Goal: Task Accomplishment & Management: Complete application form

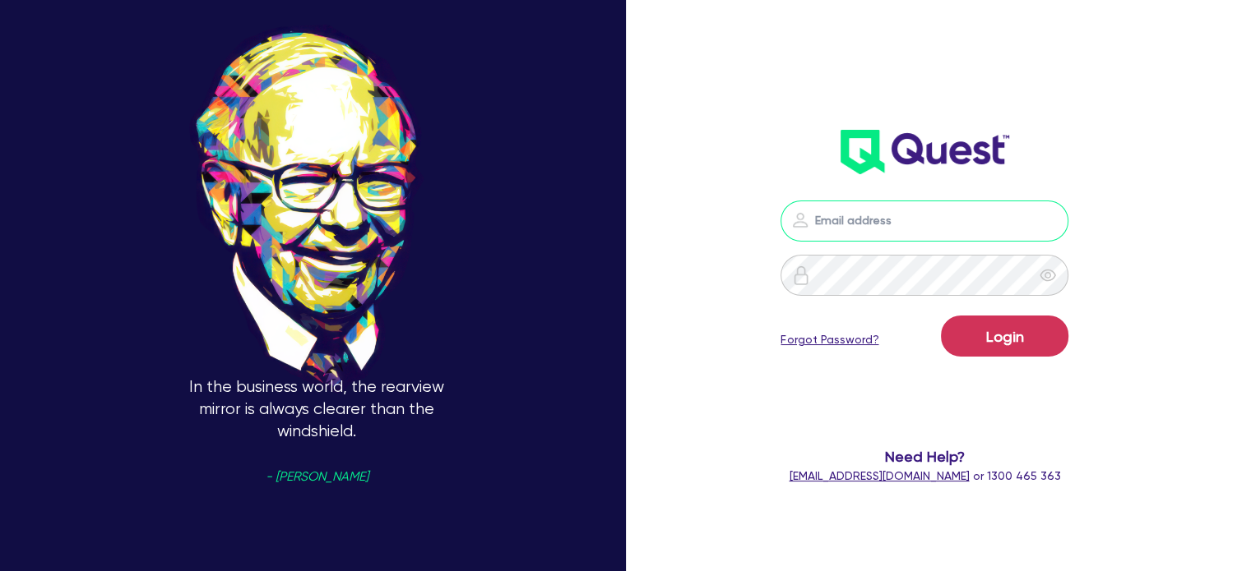
click at [979, 221] on input "email" at bounding box center [924, 221] width 288 height 41
type input "[EMAIL_ADDRESS][PERSON_NAME][DOMAIN_NAME]"
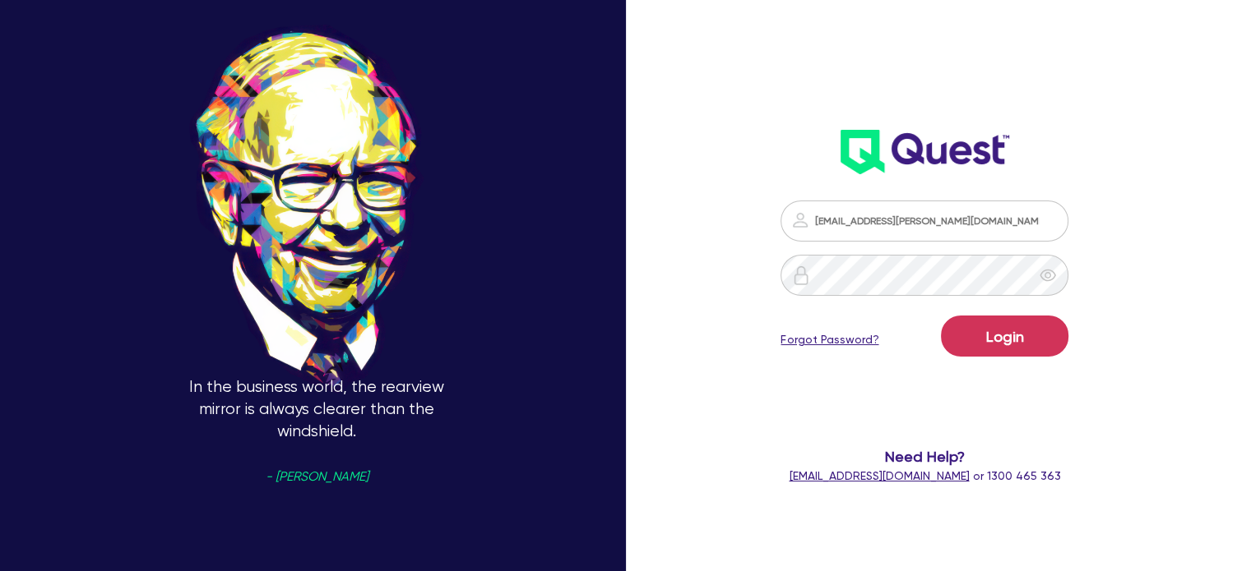
click at [997, 315] on form "[EMAIL_ADDRESS][PERSON_NAME][DOMAIN_NAME] Login Forgot Password? Need Help? [EM…" at bounding box center [924, 343] width 324 height 285
click at [993, 347] on button "Login" at bounding box center [1004, 336] width 127 height 41
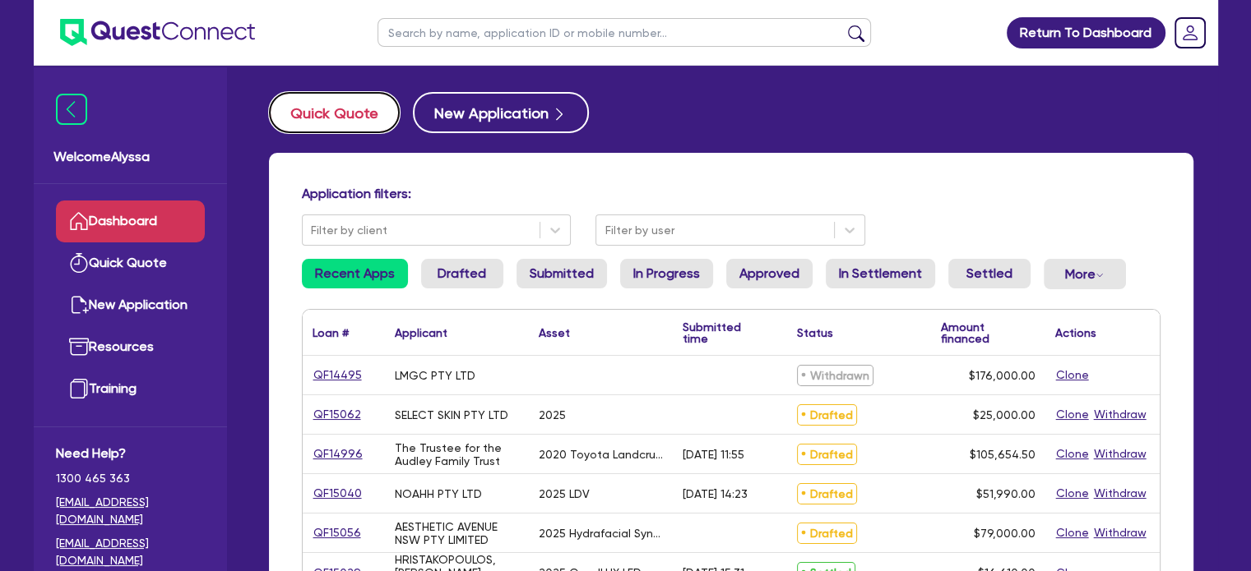
click at [347, 106] on button "Quick Quote" at bounding box center [334, 112] width 131 height 41
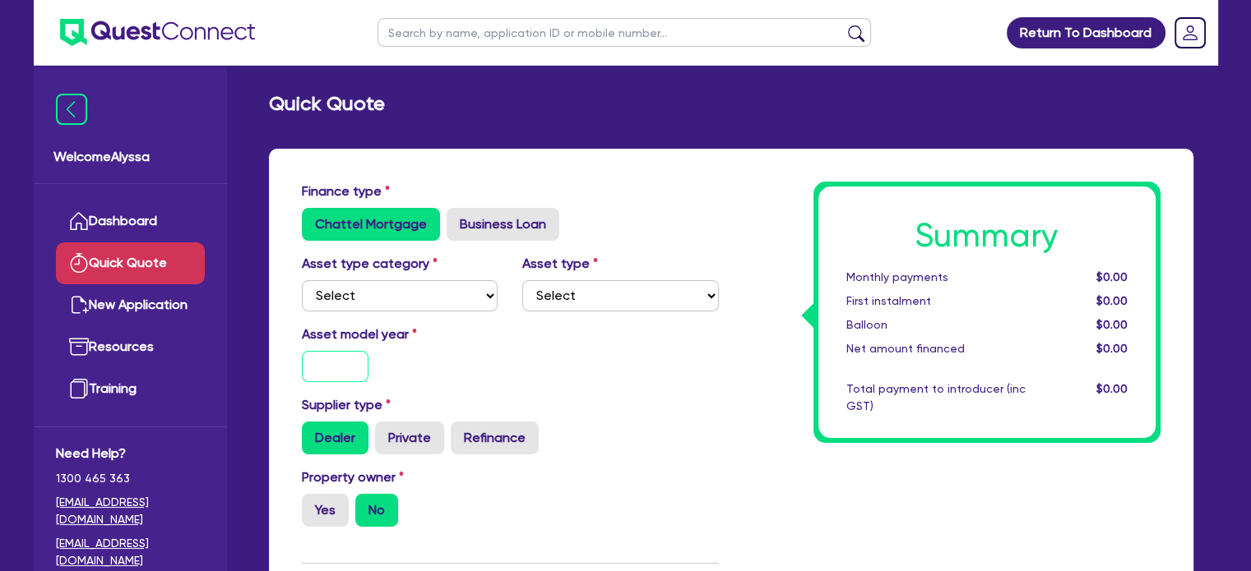
click at [352, 368] on input "text" at bounding box center [335, 366] width 67 height 31
type input "2025"
click at [359, 282] on select "Select Cars and light trucks Primary assets Secondary assets Tertiary assets" at bounding box center [400, 295] width 197 height 31
select select "TERTIARY_ASSETS"
click at [302, 280] on select "Select Cars and light trucks Primary assets Secondary assets Tertiary assets" at bounding box center [400, 295] width 197 height 31
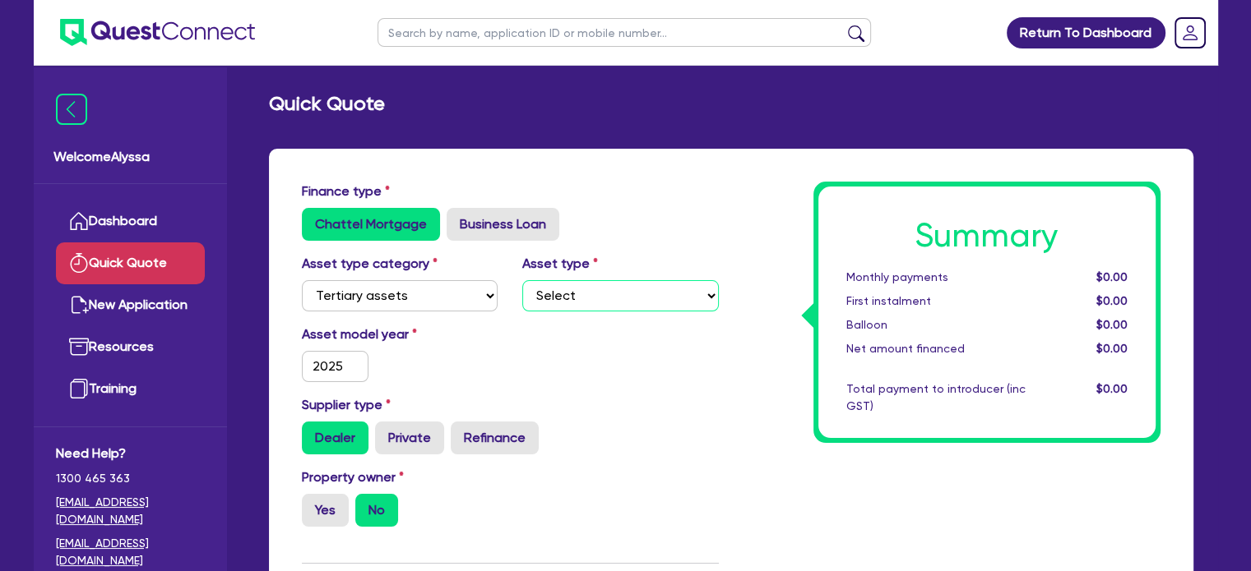
click at [573, 293] on select "Select Beauty equipment IT equipment IT software Watercraft Other" at bounding box center [620, 295] width 197 height 31
select select "BEAUTY_EQUIPMENT"
click at [522, 280] on select "Select Beauty equipment IT equipment IT software Watercraft Other" at bounding box center [620, 295] width 197 height 31
click at [328, 505] on label "Yes" at bounding box center [325, 510] width 47 height 33
click at [312, 505] on input "Yes" at bounding box center [307, 499] width 11 height 11
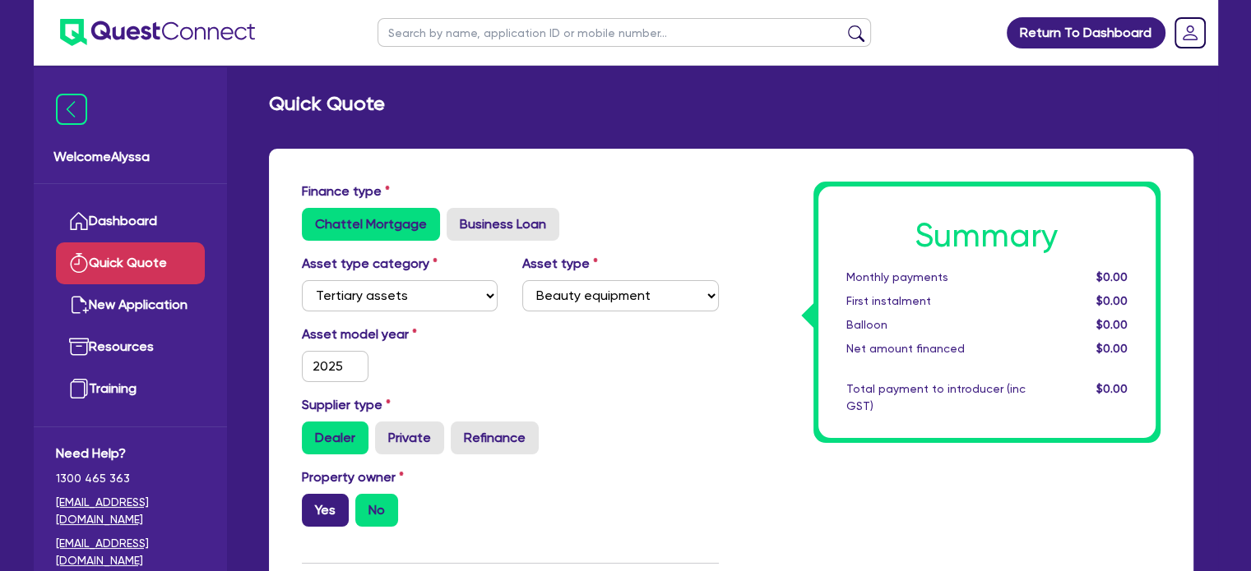
radio input "true"
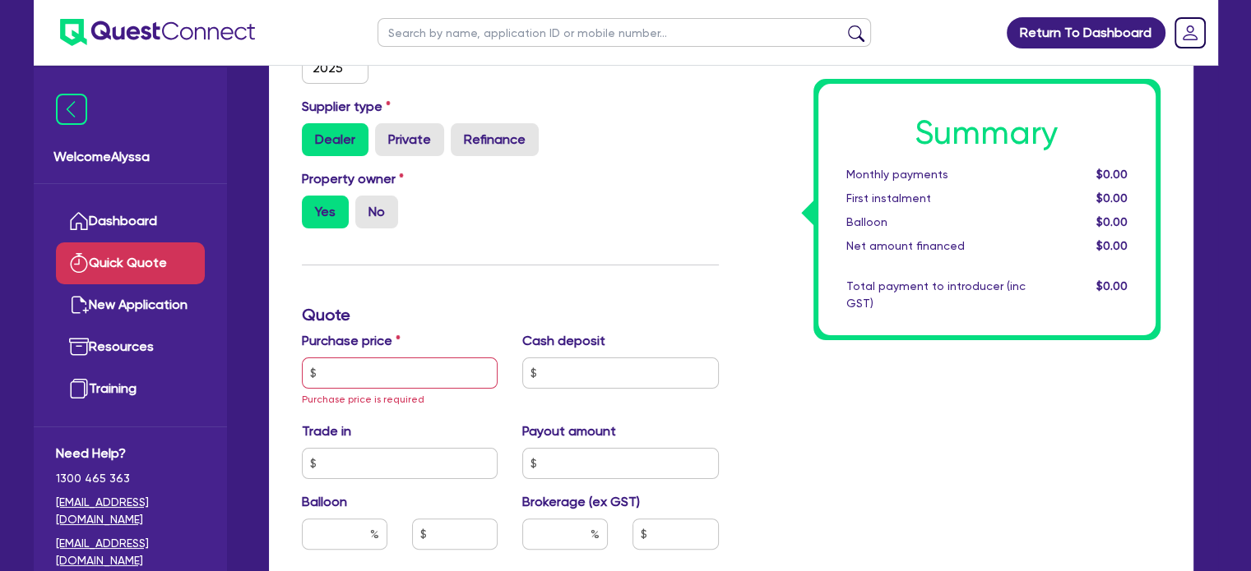
scroll to position [299, 0]
click at [363, 366] on input "text" at bounding box center [400, 372] width 197 height 31
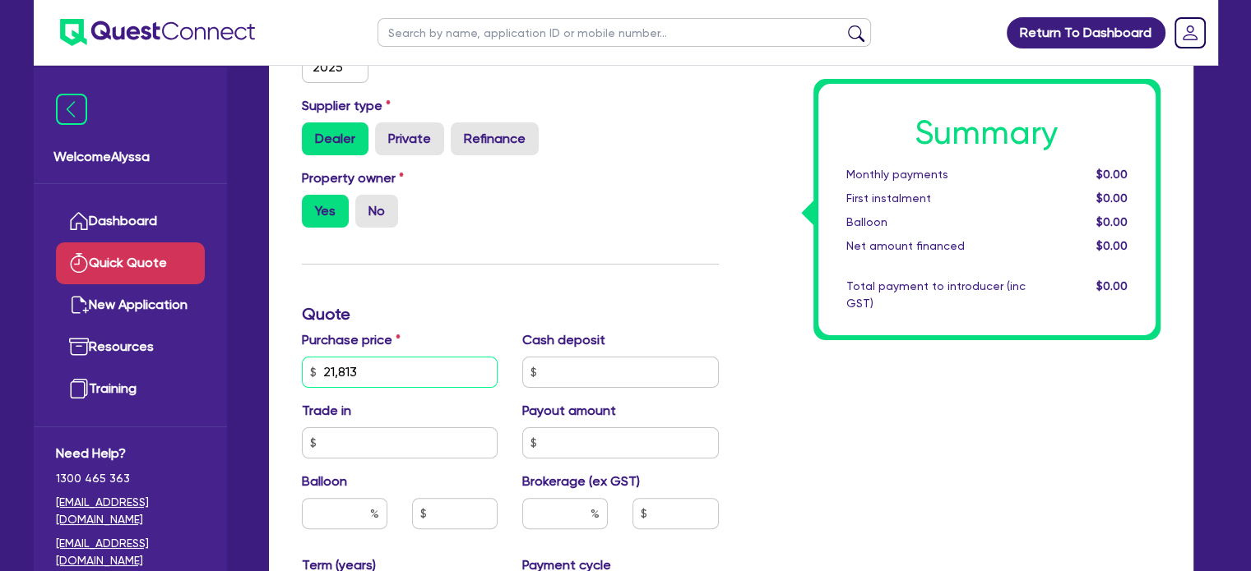
scroll to position [434, 0]
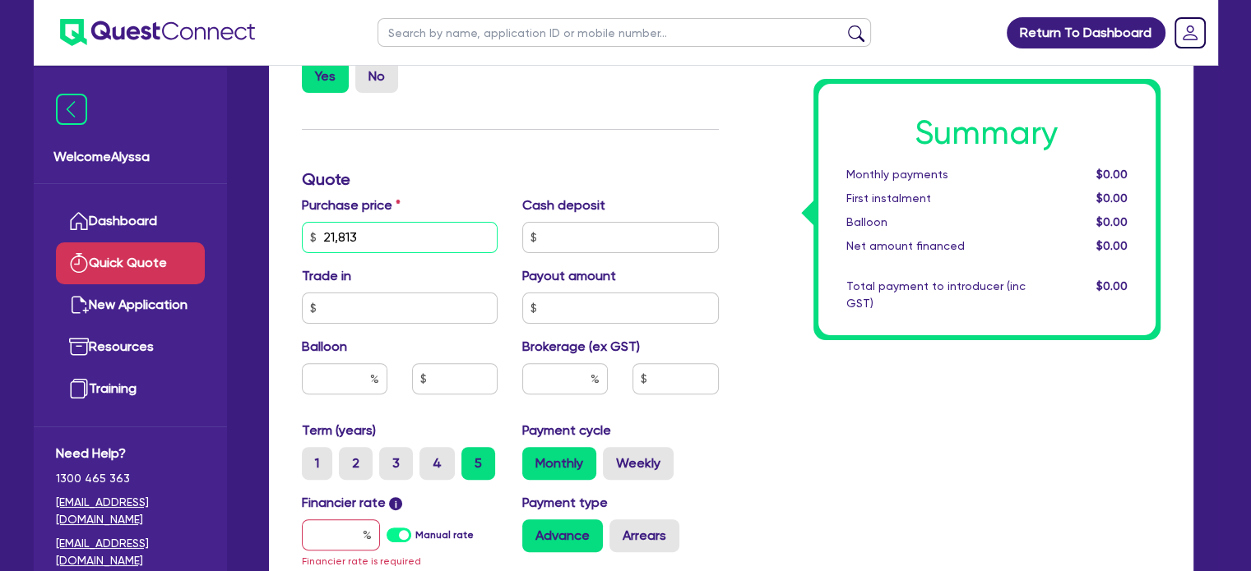
type input "21,813"
click at [555, 379] on input "text" at bounding box center [565, 378] width 86 height 31
type input "4"
click at [340, 531] on input "text" at bounding box center [341, 535] width 78 height 31
type input "1"
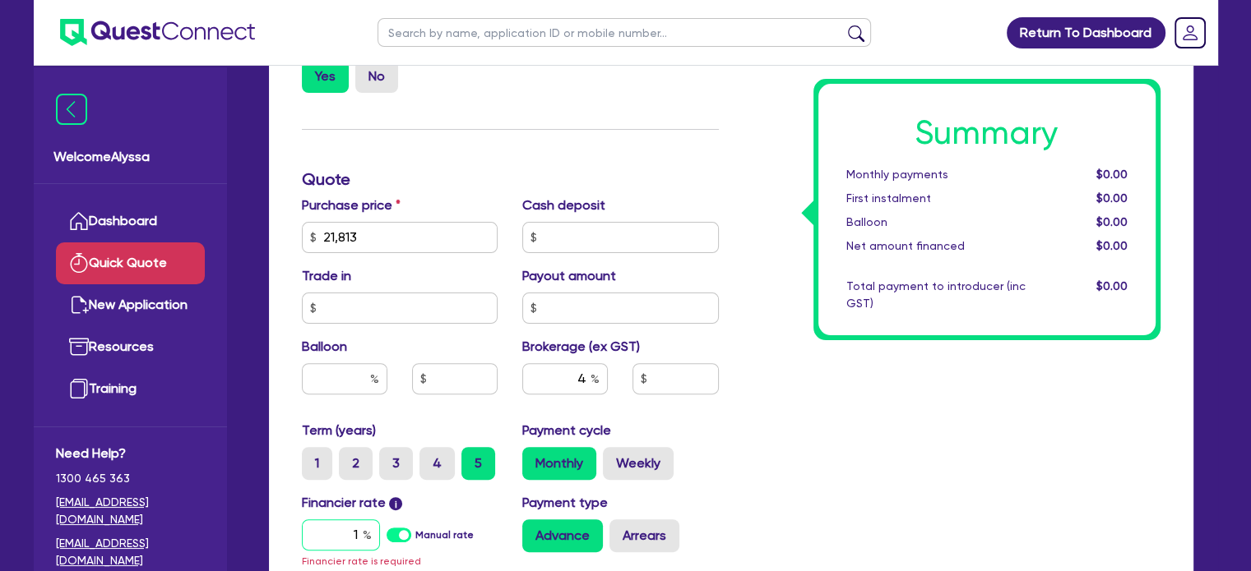
type input "898.7"
type input "10.5"
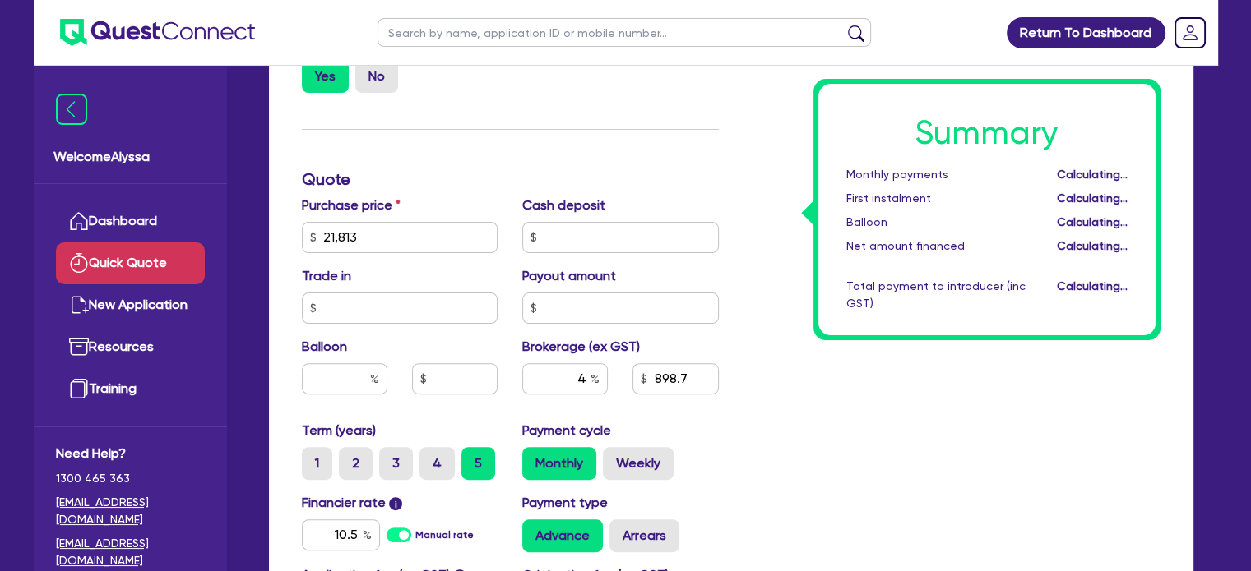
click at [893, 463] on div "Summary Monthly payments Calculating... First instalment Calculating... Balloon…" at bounding box center [952, 228] width 442 height 961
click at [393, 472] on label "3" at bounding box center [396, 463] width 34 height 33
click at [390, 458] on input "3" at bounding box center [384, 452] width 11 height 11
radio input "true"
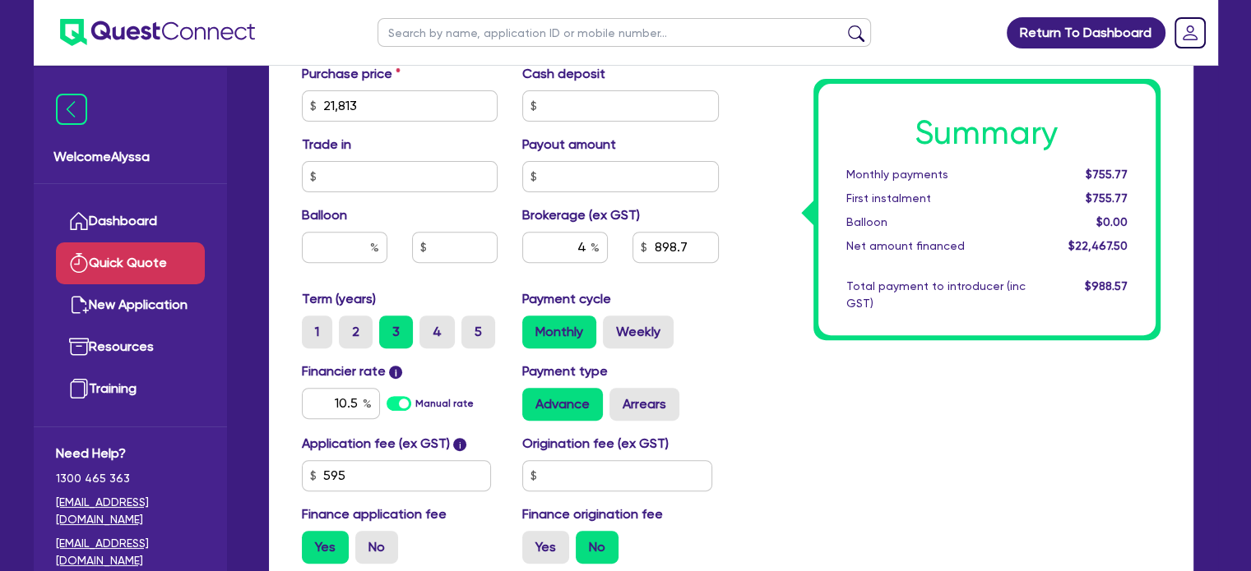
scroll to position [755, 0]
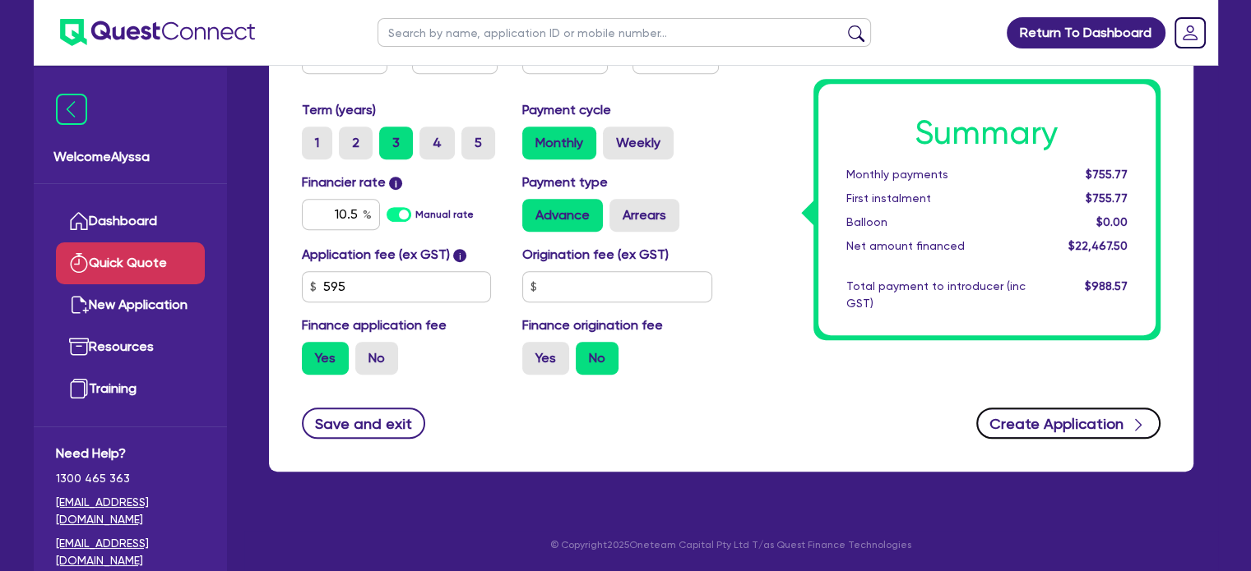
click at [1059, 417] on button "Create Application" at bounding box center [1068, 423] width 184 height 31
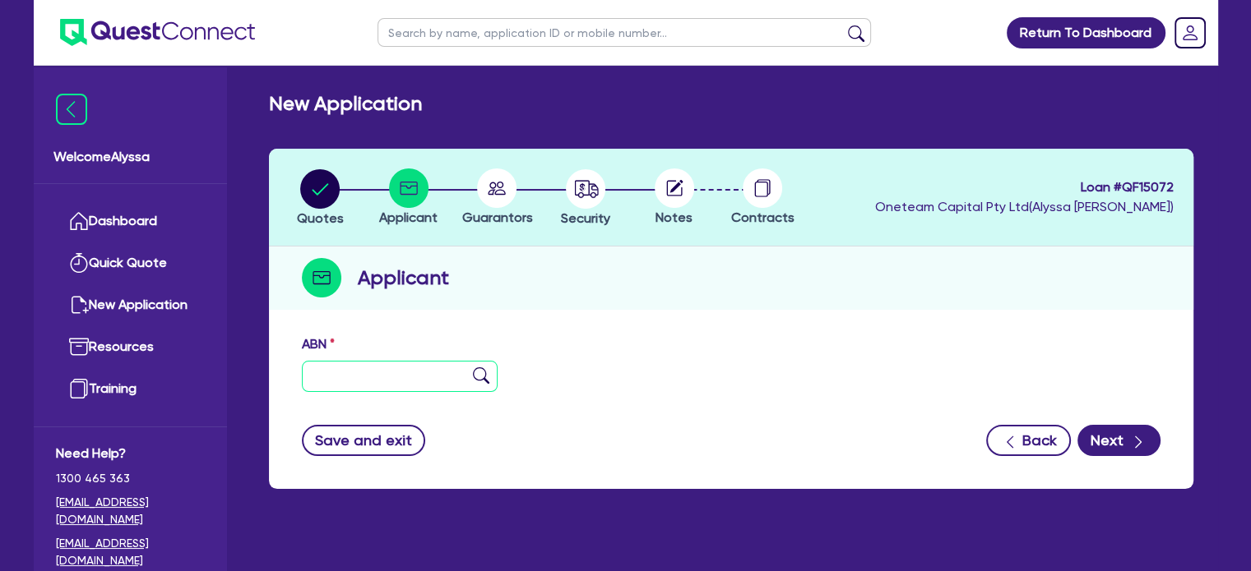
click at [368, 384] on input "text" at bounding box center [400, 376] width 197 height 31
paste input "95 605 157 974"
type input "95 605 157 974"
type input "[PERSON_NAME]"
type input "EVERNEW HAIR STUDIO"
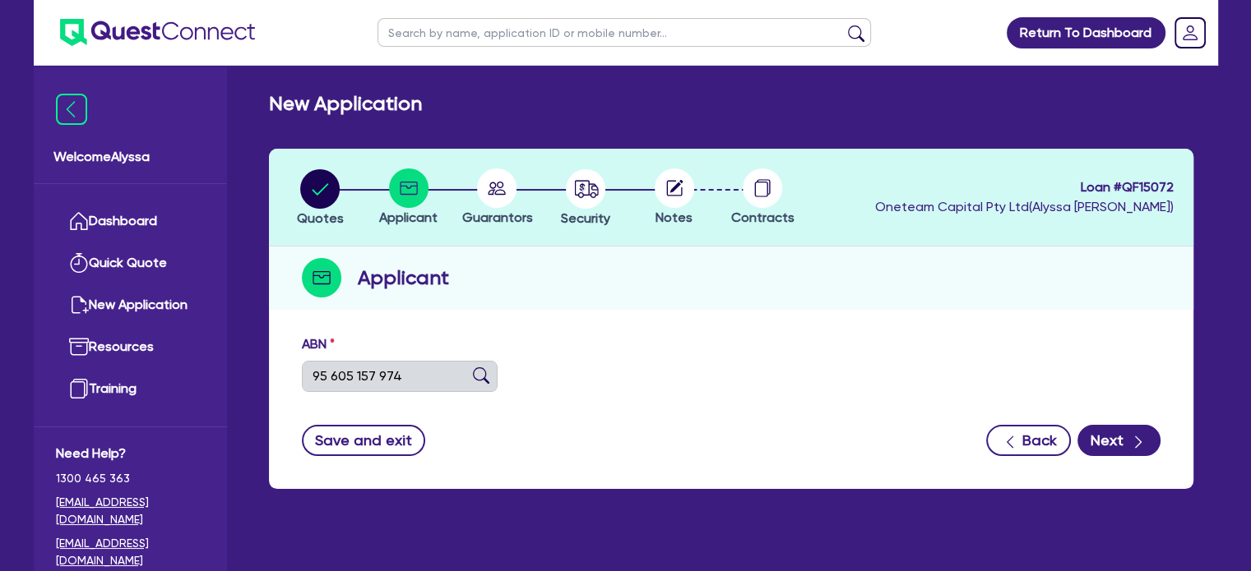
select select "SOLE_TRADER"
type input "[DATE]"
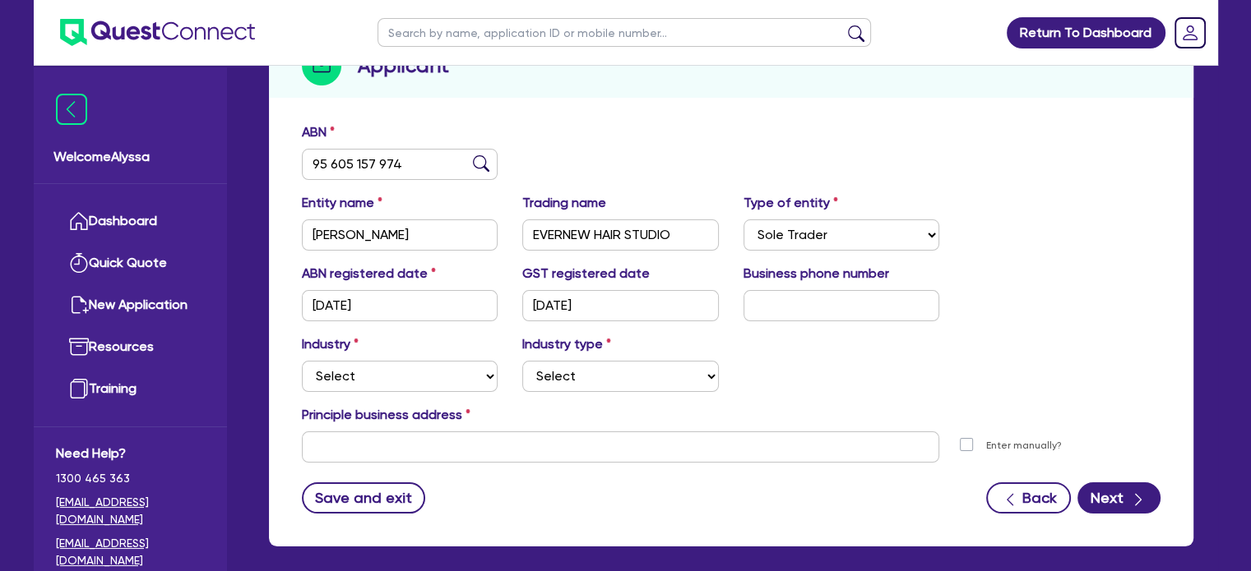
scroll to position [227, 0]
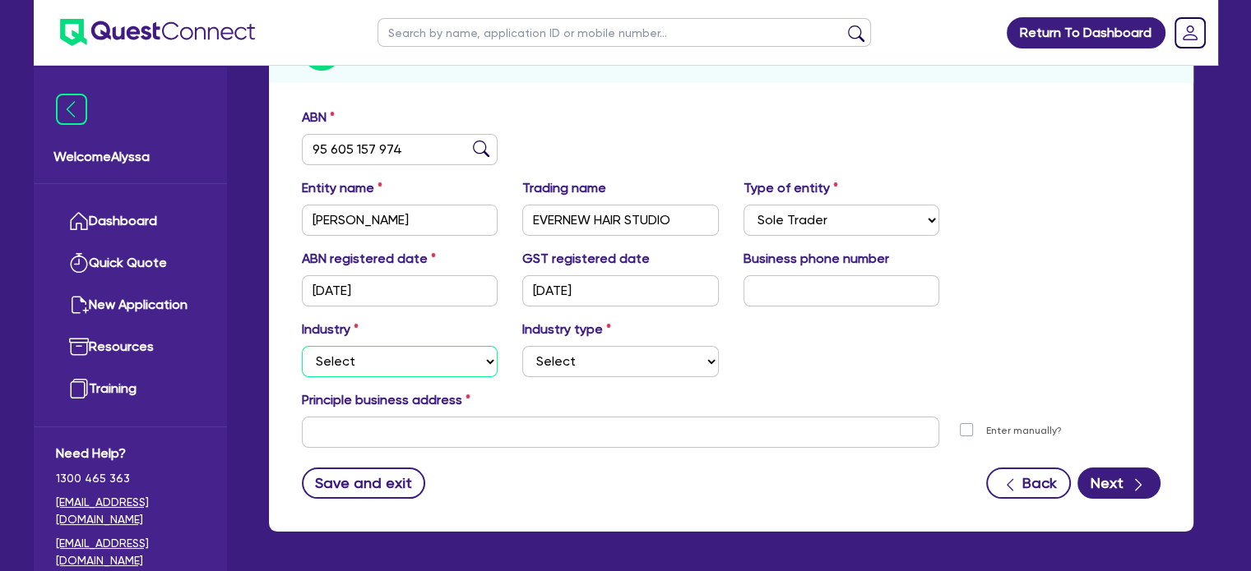
click at [378, 349] on select "Select Accomodation & Food Services Administrative & Support Services Agricultu…" at bounding box center [400, 361] width 197 height 31
select select "HEALTH_BEAUTY"
click at [302, 346] on select "Select Accomodation & Food Services Administrative & Support Services Agricultu…" at bounding box center [400, 361] width 197 height 31
click at [553, 359] on select "Select [MEDICAL_DATA], [MEDICAL_DATA] Services Cosmetics Supplies Day Spas, Hea…" at bounding box center [620, 361] width 197 height 31
select select "HAIR_BEAUTY_SALONS"
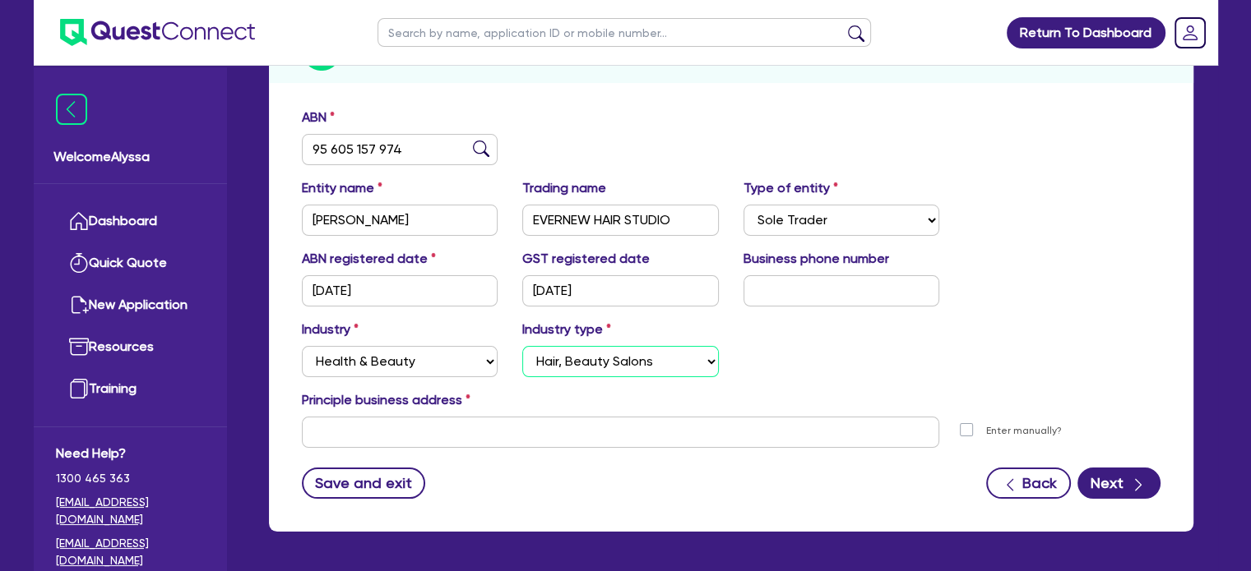
click at [522, 346] on select "Select [MEDICAL_DATA], [MEDICAL_DATA] Services Cosmetics Supplies Day Spas, Hea…" at bounding box center [620, 361] width 197 height 31
drag, startPoint x: 693, startPoint y: 223, endPoint x: 513, endPoint y: 218, distance: 180.1
click at [513, 218] on div "Trading name [PERSON_NAME] HAIR STUDIO" at bounding box center [620, 207] width 221 height 58
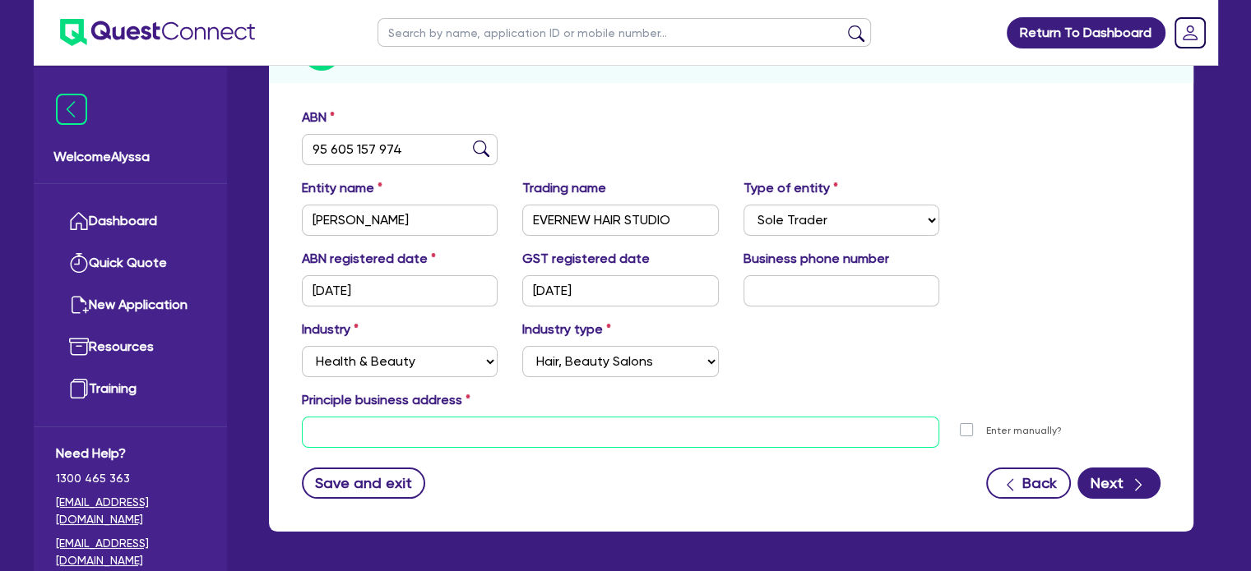
click at [489, 437] on input "text" at bounding box center [621, 432] width 638 height 31
paste input "[STREET_ADDRESS][PERSON_NAME]"
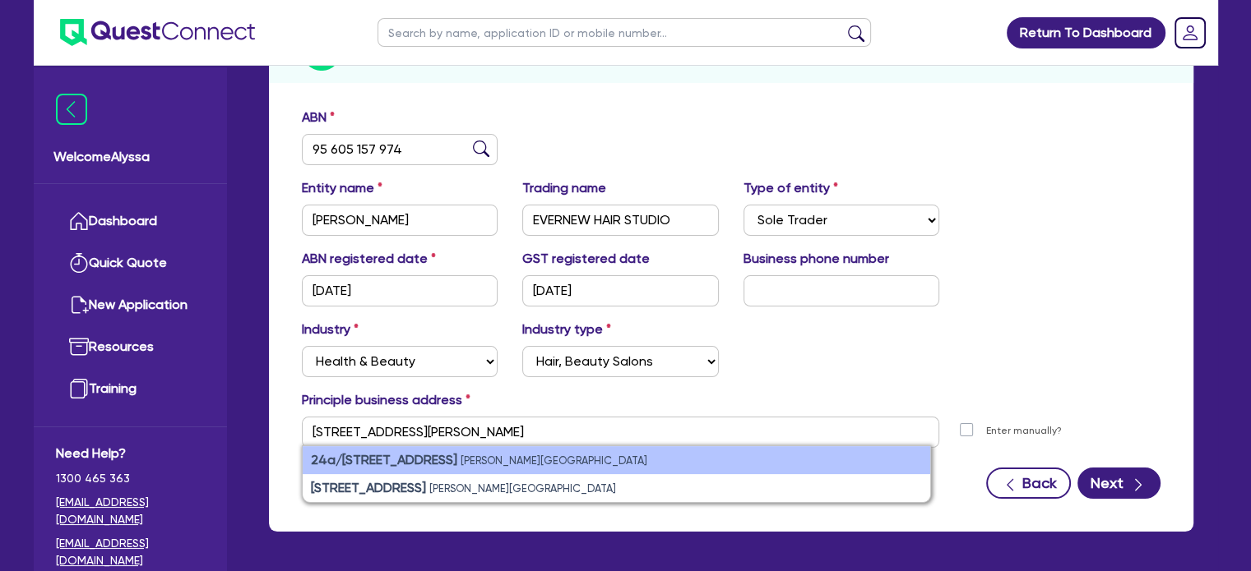
click at [444, 460] on strong "24a/[STREET_ADDRESS]" at bounding box center [384, 460] width 146 height 16
type input "24a [STREET_ADDRESS][PERSON_NAME]"
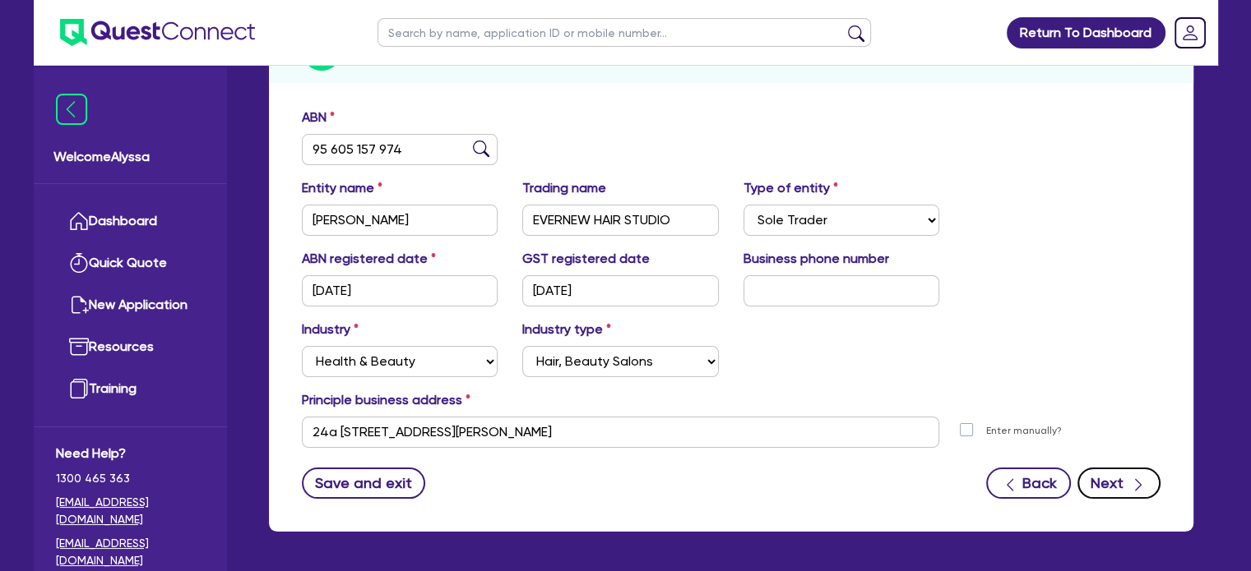
click at [1107, 486] on button "Next" at bounding box center [1118, 483] width 83 height 31
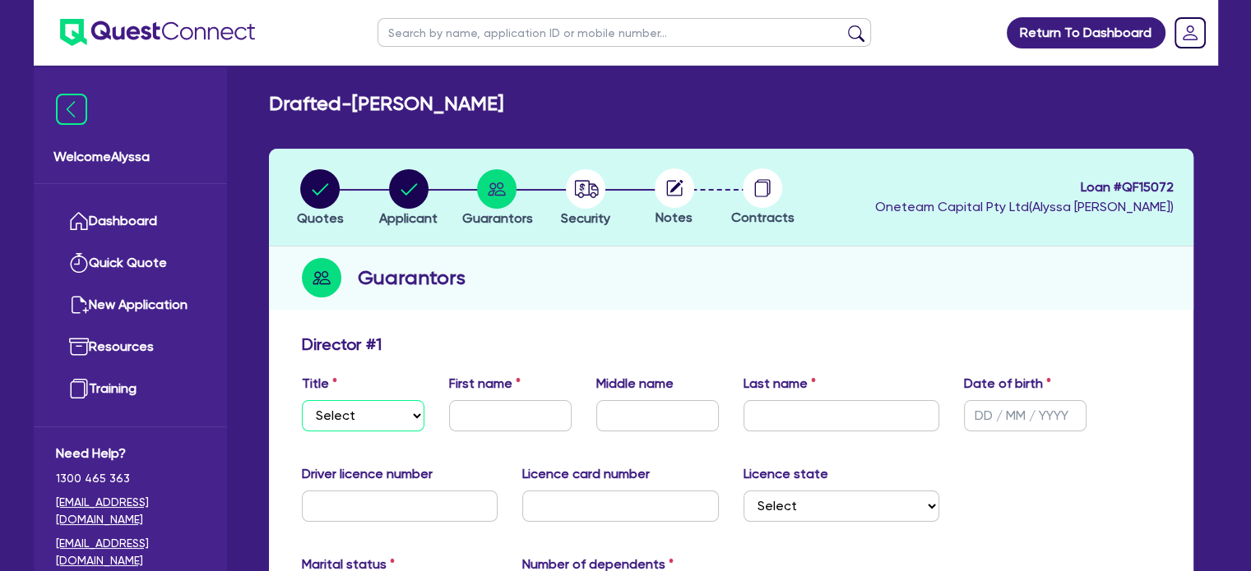
click at [377, 415] on select "Select Mr Mrs Ms Miss Dr" at bounding box center [363, 415] width 123 height 31
select select "MRS"
click at [302, 400] on select "Select Mr Mrs Ms Miss Dr" at bounding box center [363, 415] width 123 height 31
type input "[PERSON_NAME]"
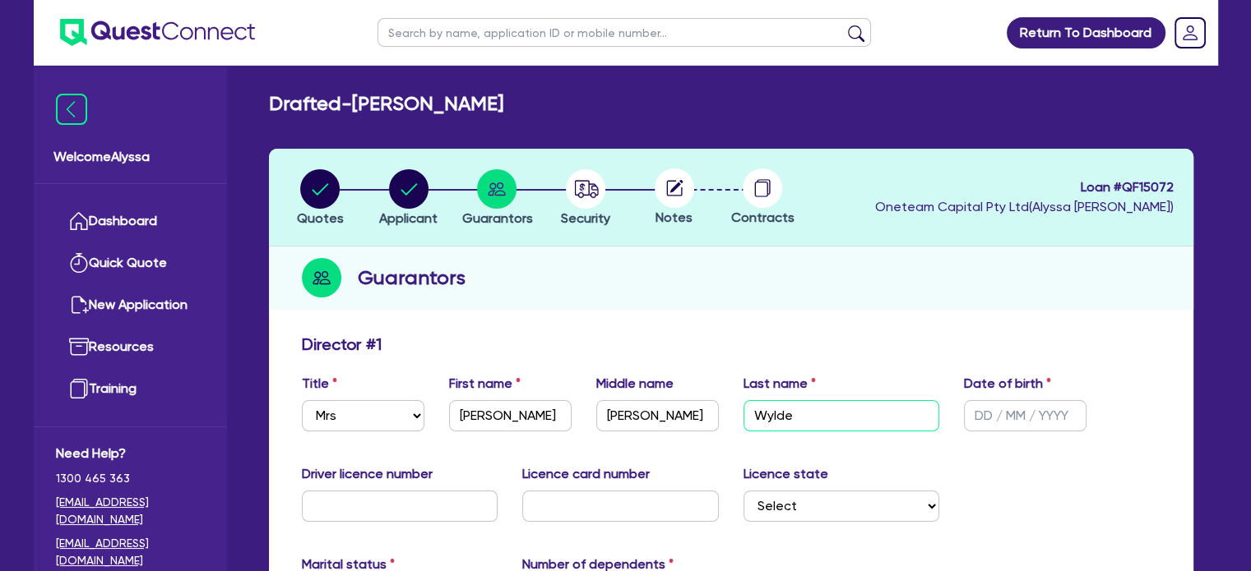
type input "Wylde"
type input "[DATE]"
click at [332, 511] on input "text" at bounding box center [400, 506] width 197 height 31
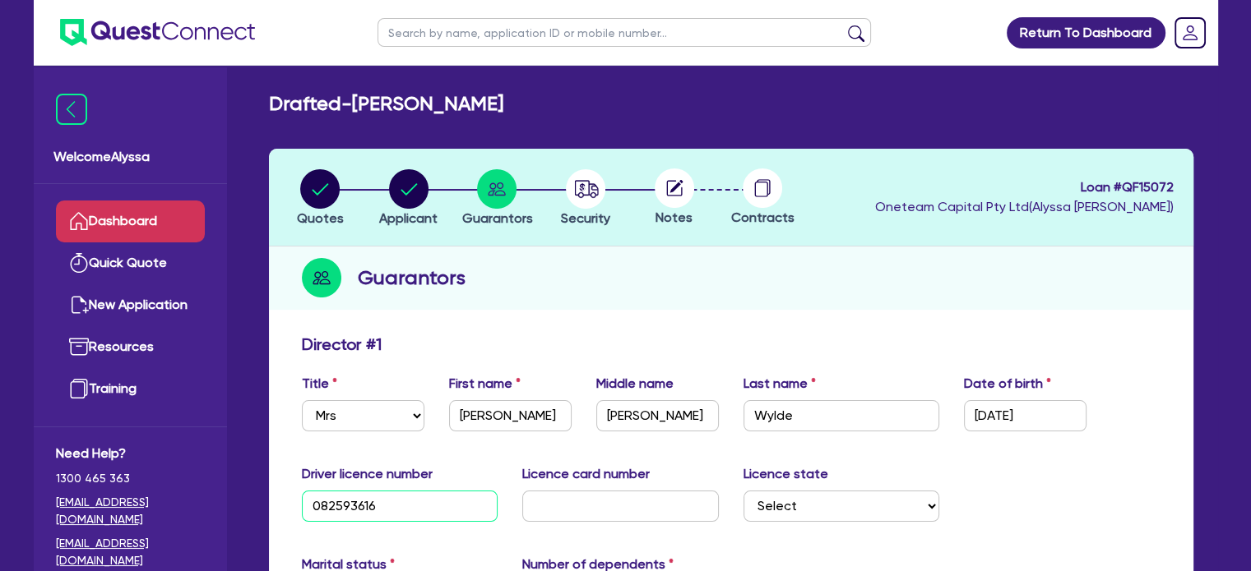
type input "082593616"
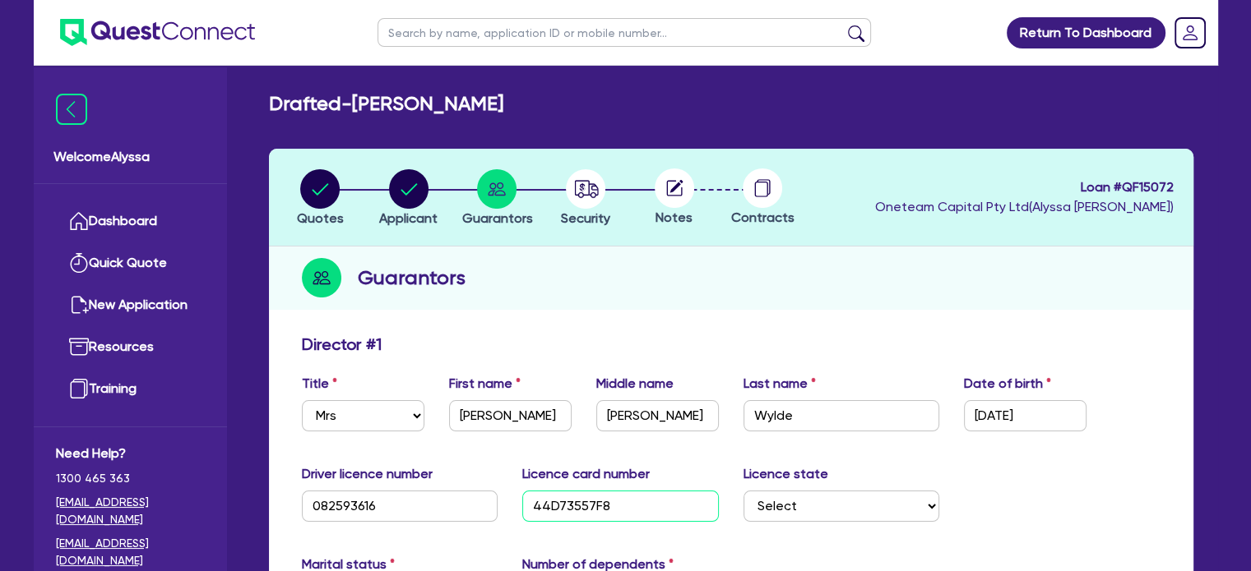
scroll to position [184, 0]
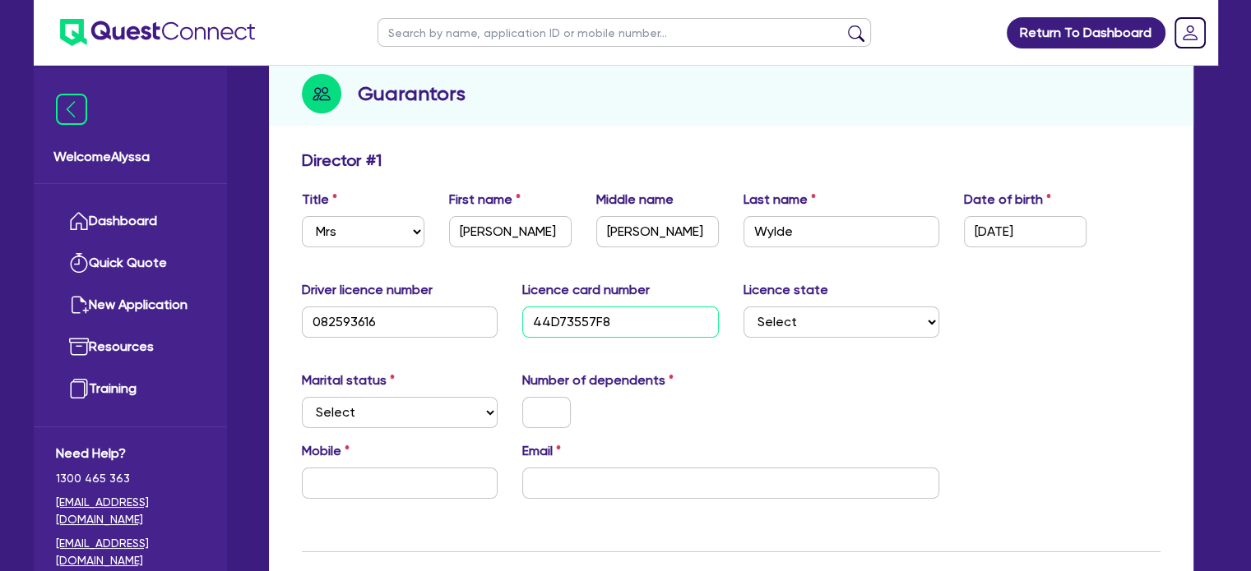
type input "44D73557F8"
click at [837, 315] on select "Select [GEOGRAPHIC_DATA] [GEOGRAPHIC_DATA] [GEOGRAPHIC_DATA] [GEOGRAPHIC_DATA] …" at bounding box center [841, 322] width 197 height 31
select select "QLD"
click at [743, 307] on select "Select [GEOGRAPHIC_DATA] [GEOGRAPHIC_DATA] [GEOGRAPHIC_DATA] [GEOGRAPHIC_DATA] …" at bounding box center [841, 322] width 197 height 31
click at [355, 418] on select "Select Single Married De Facto / Partner" at bounding box center [400, 412] width 197 height 31
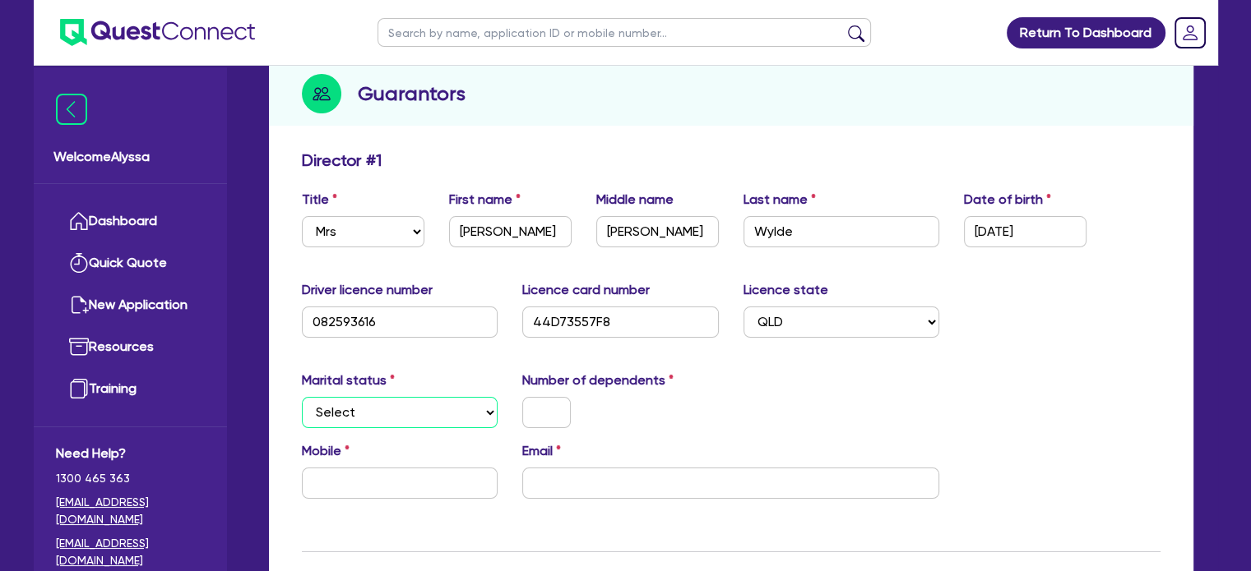
select select "MARRIED"
click at [302, 397] on select "Select Single Married De Facto / Partner" at bounding box center [400, 412] width 197 height 31
click at [553, 409] on input "text" at bounding box center [546, 412] width 49 height 31
click at [550, 493] on input "email" at bounding box center [730, 483] width 417 height 31
paste input "[EMAIL_ADDRESS][DOMAIN_NAME]"
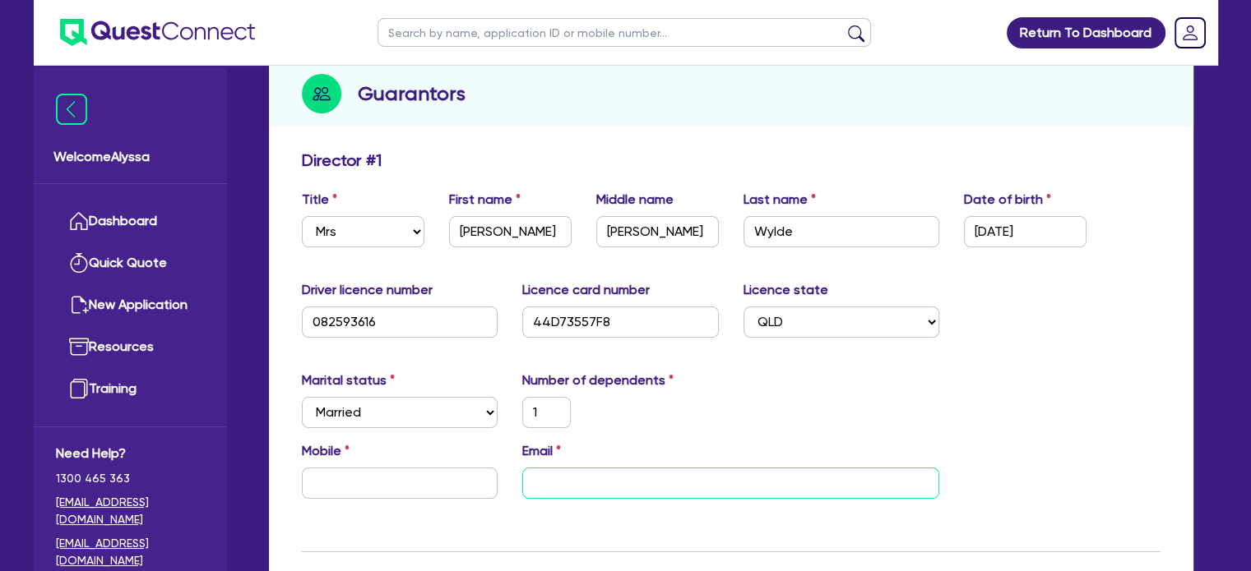
type input "1"
type input "[EMAIL_ADDRESS][DOMAIN_NAME]"
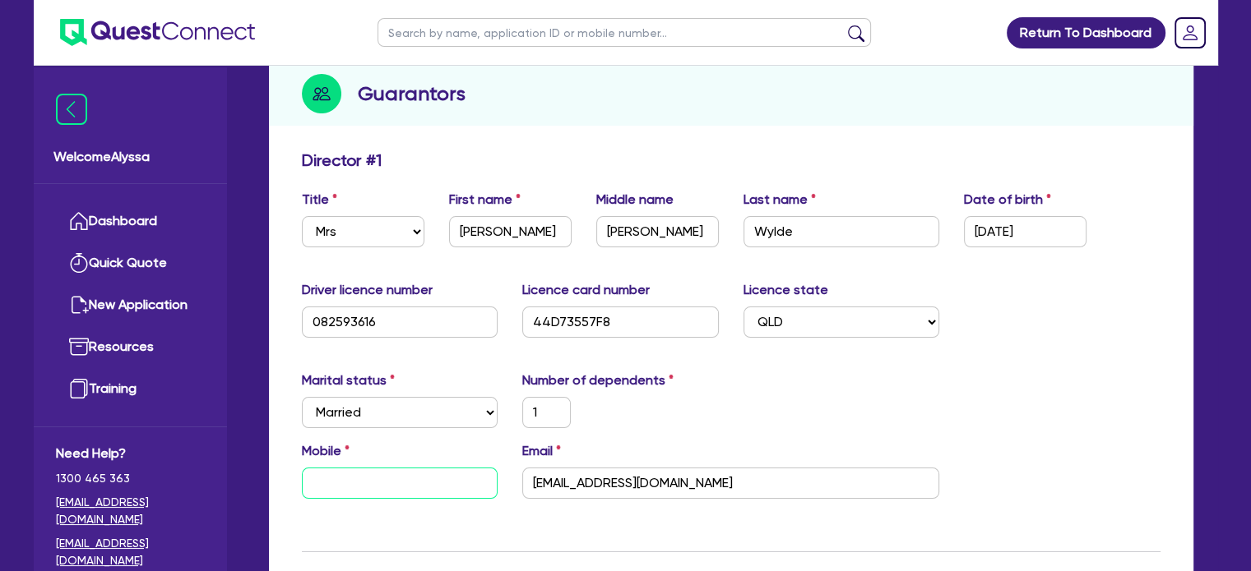
click at [392, 487] on input "text" at bounding box center [400, 483] width 197 height 31
type input "1"
type input "0"
paste input "419 765 517"
type input "1"
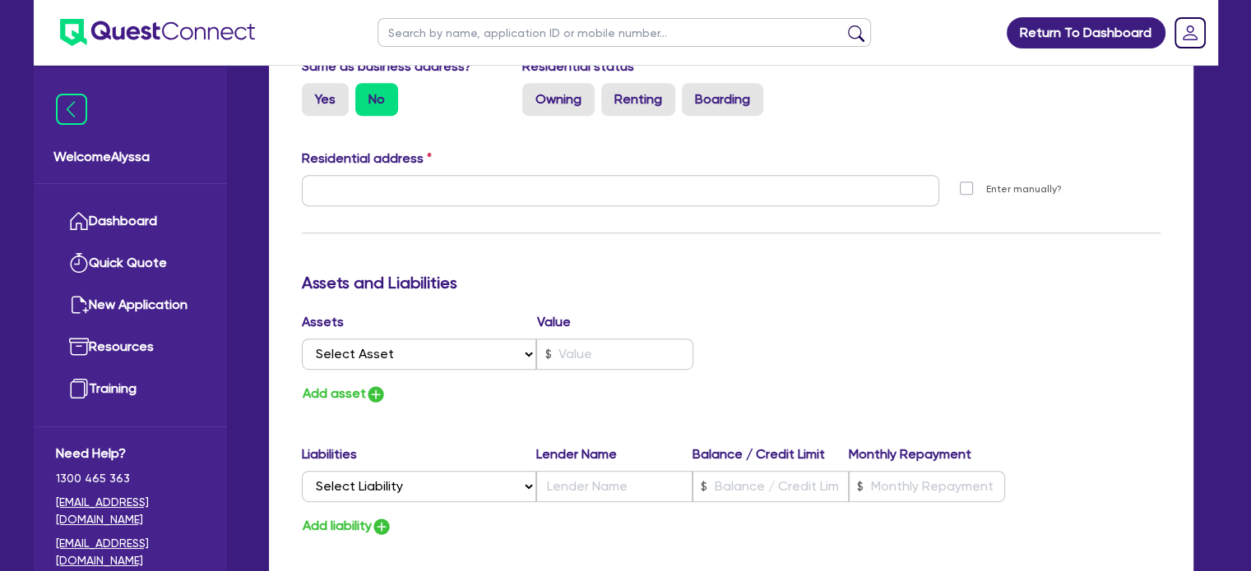
scroll to position [770, 0]
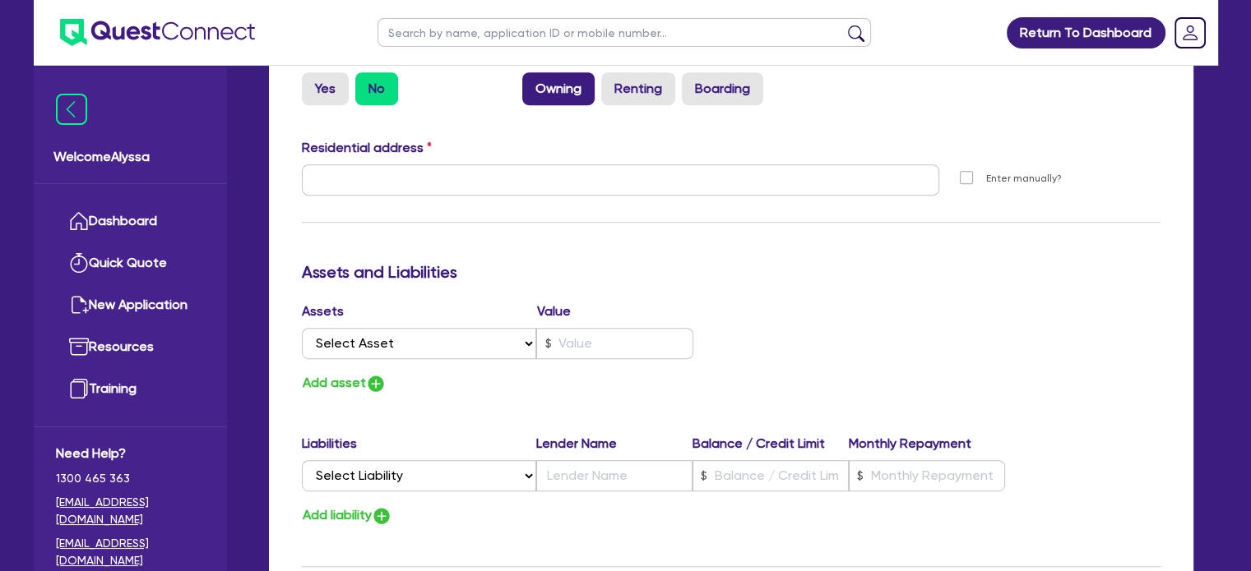
type input "0419 765 517"
click at [563, 90] on label "Owning" at bounding box center [558, 88] width 72 height 33
click at [533, 83] on input "Owning" at bounding box center [527, 77] width 11 height 11
radio input "true"
type input "1"
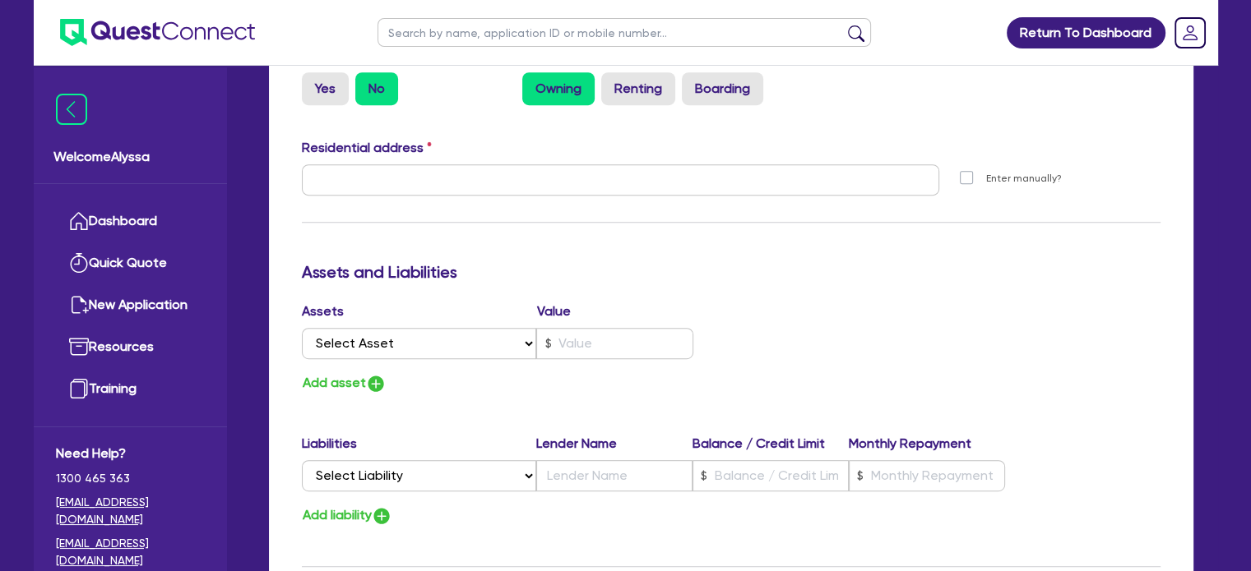
type input "0419 765 517"
click at [355, 178] on input "text" at bounding box center [621, 179] width 638 height 31
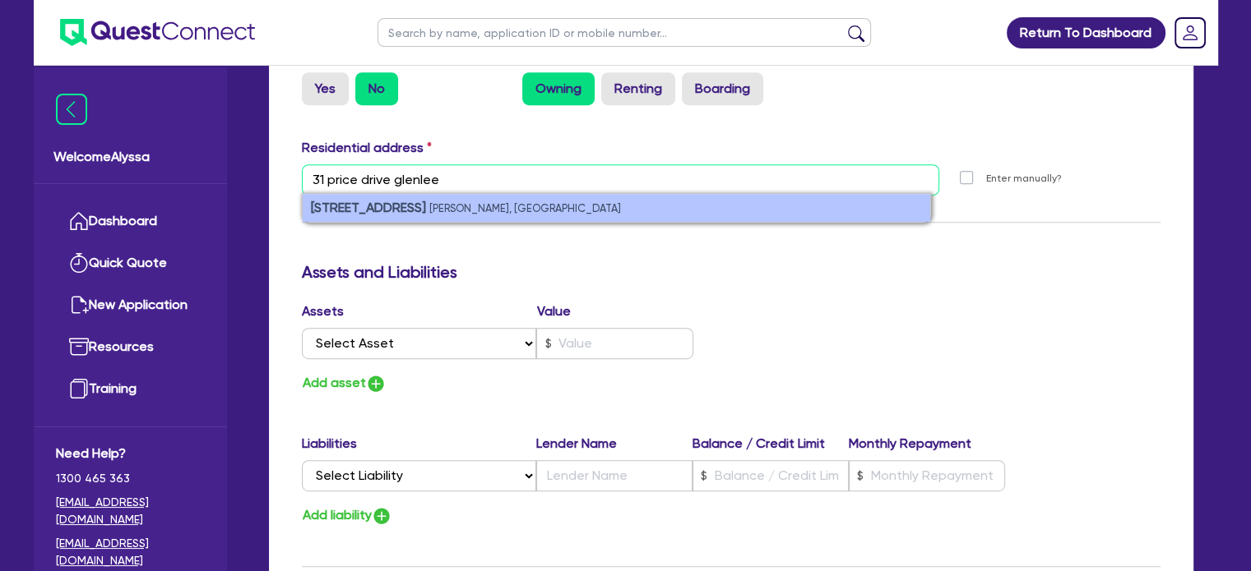
type input "31 price drive glenlee"
click at [474, 213] on small "[PERSON_NAME], [GEOGRAPHIC_DATA]" at bounding box center [525, 208] width 192 height 12
type input "1"
type input "0419 765 517"
type input "[STREET_ADDRESS][PERSON_NAME]"
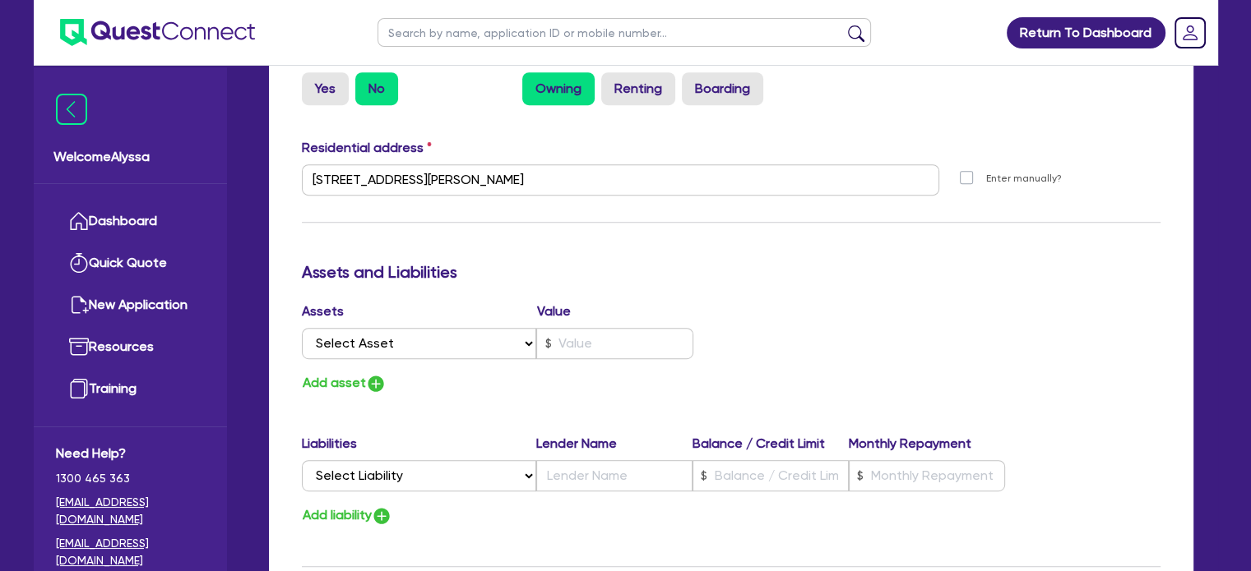
scroll to position [1332, 0]
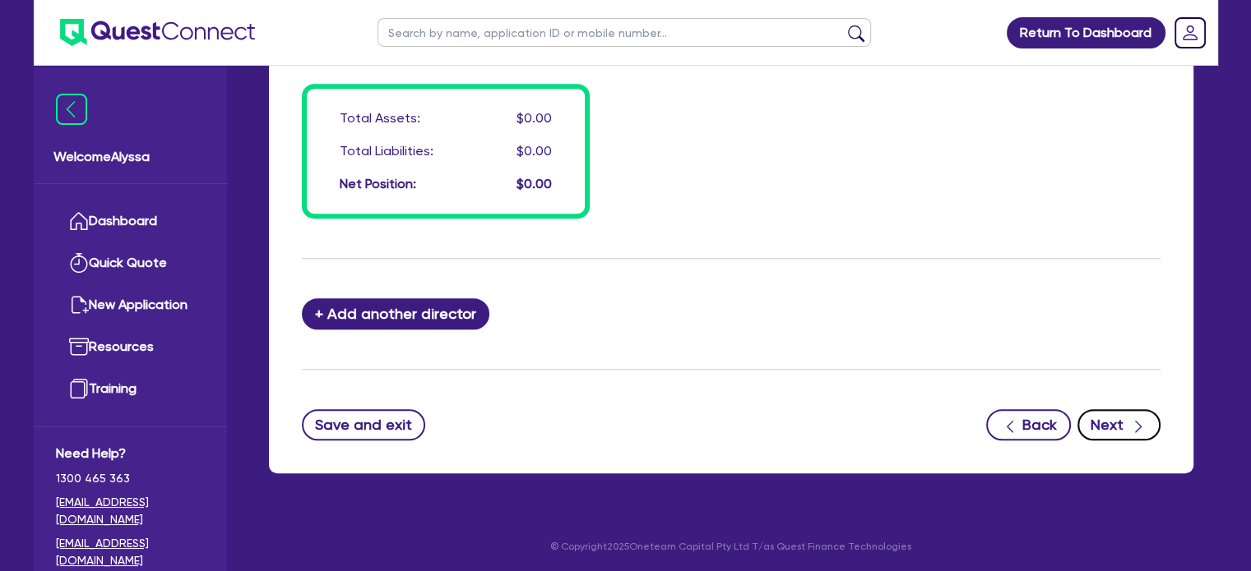
click at [1114, 421] on button "Next" at bounding box center [1118, 424] width 83 height 31
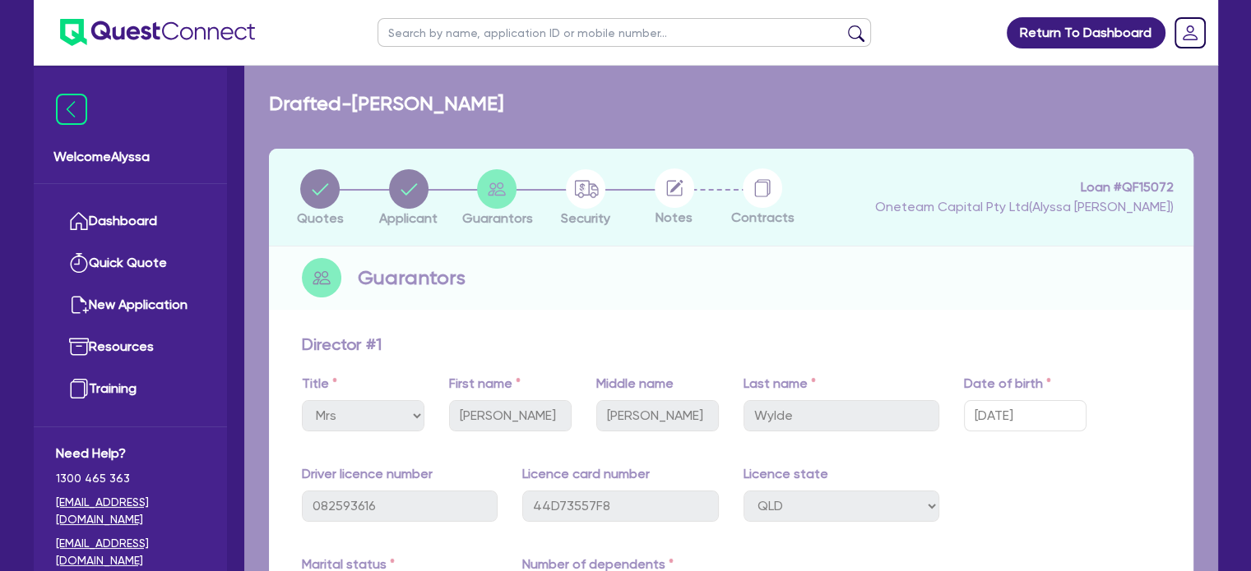
select select "TERTIARY_ASSETS"
select select "BEAUTY_EQUIPMENT"
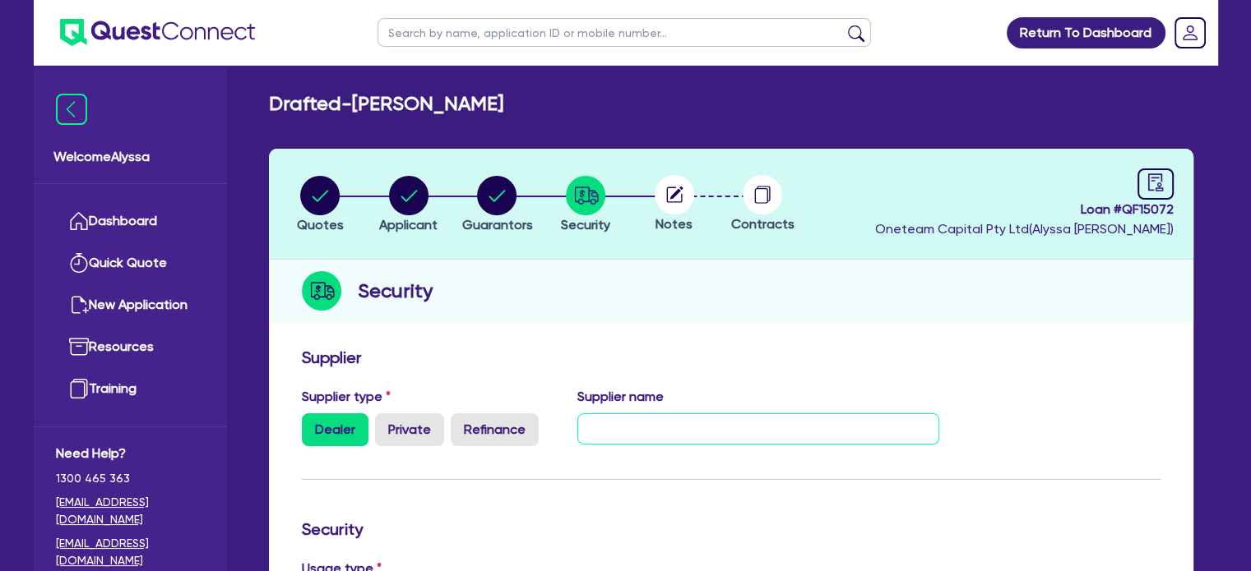
click at [616, 426] on input "text" at bounding box center [758, 429] width 362 height 31
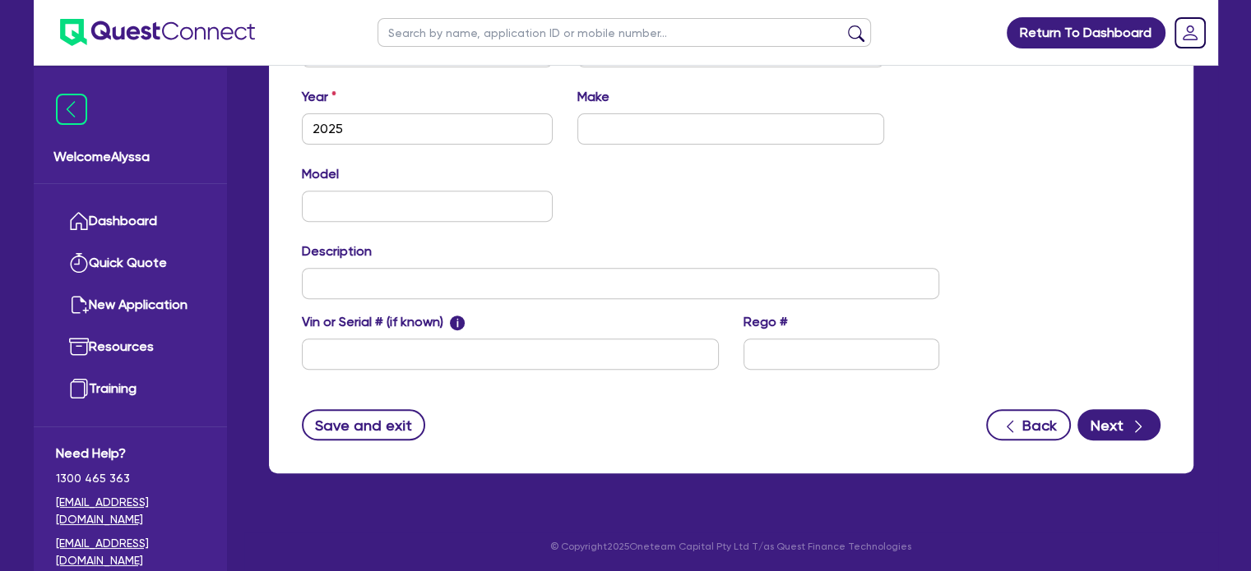
scroll to position [635, 0]
type input "Professional Beauty Solutions"
click at [1123, 437] on button "Next" at bounding box center [1118, 424] width 83 height 31
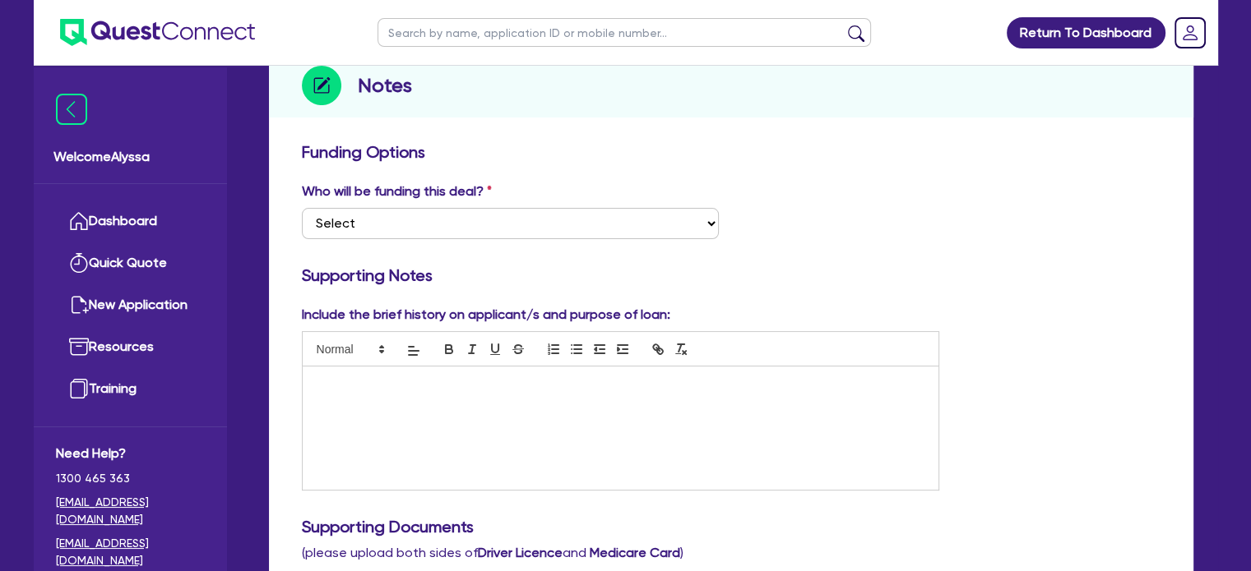
scroll to position [207, 0]
click at [345, 410] on div at bounding box center [621, 426] width 636 height 123
click at [732, 378] on p "[PERSON_NAME] runs the Evernew Hair studio, which offers both hair and beauty s…" at bounding box center [621, 382] width 612 height 15
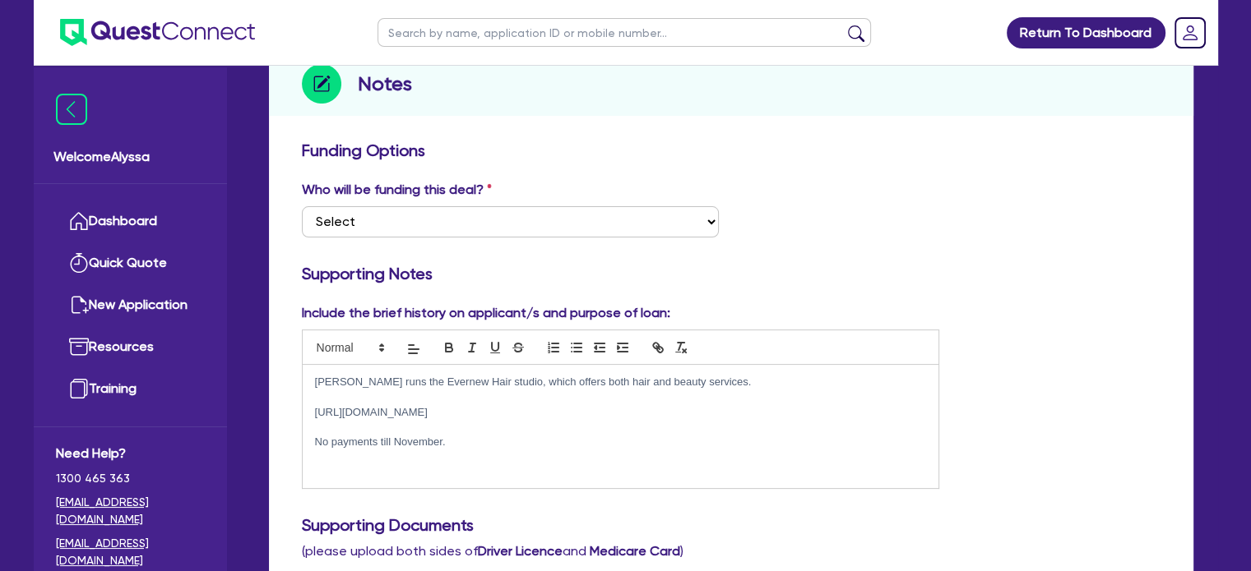
click at [739, 375] on p "[PERSON_NAME] runs the Evernew Hair studio, which offers both hair and beauty s…" at bounding box center [621, 382] width 612 height 15
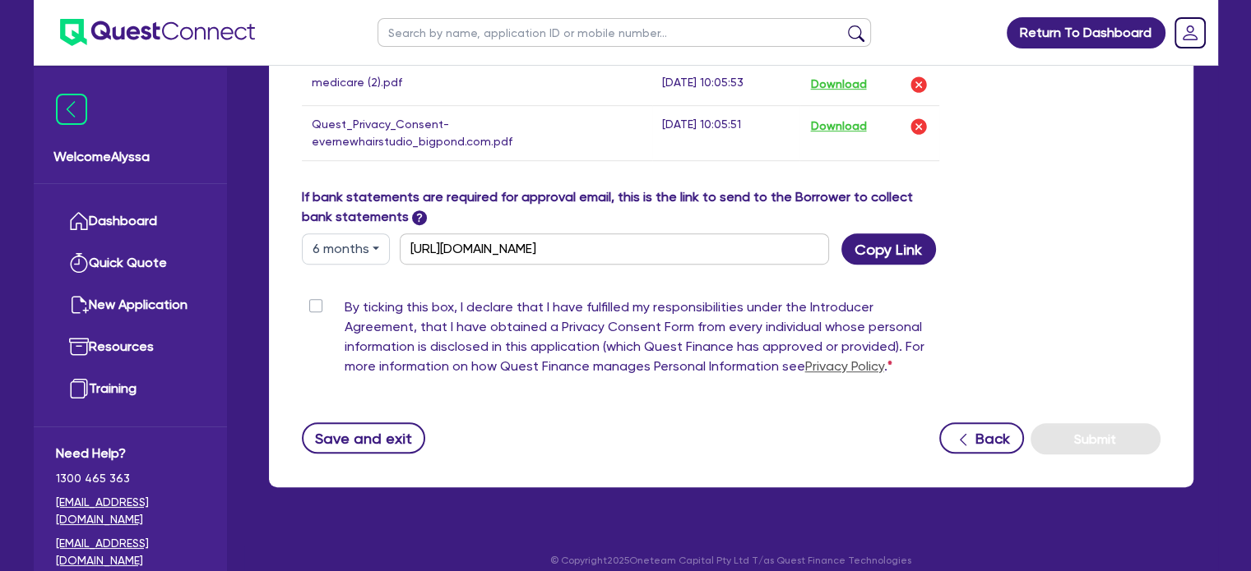
scroll to position [966, 0]
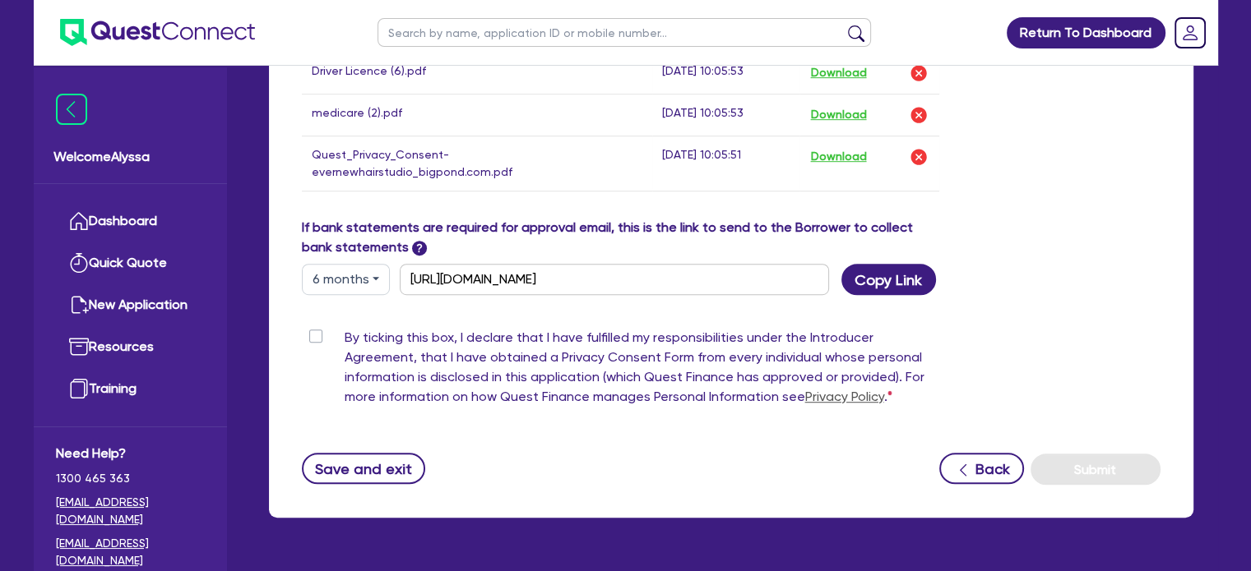
click at [345, 328] on label "By ticking this box, I declare that I have fulfilled my responsibilities under …" at bounding box center [642, 371] width 595 height 86
click at [315, 328] on input "By ticking this box, I declare that I have fulfilled my responsibilities under …" at bounding box center [308, 336] width 13 height 16
checkbox input "true"
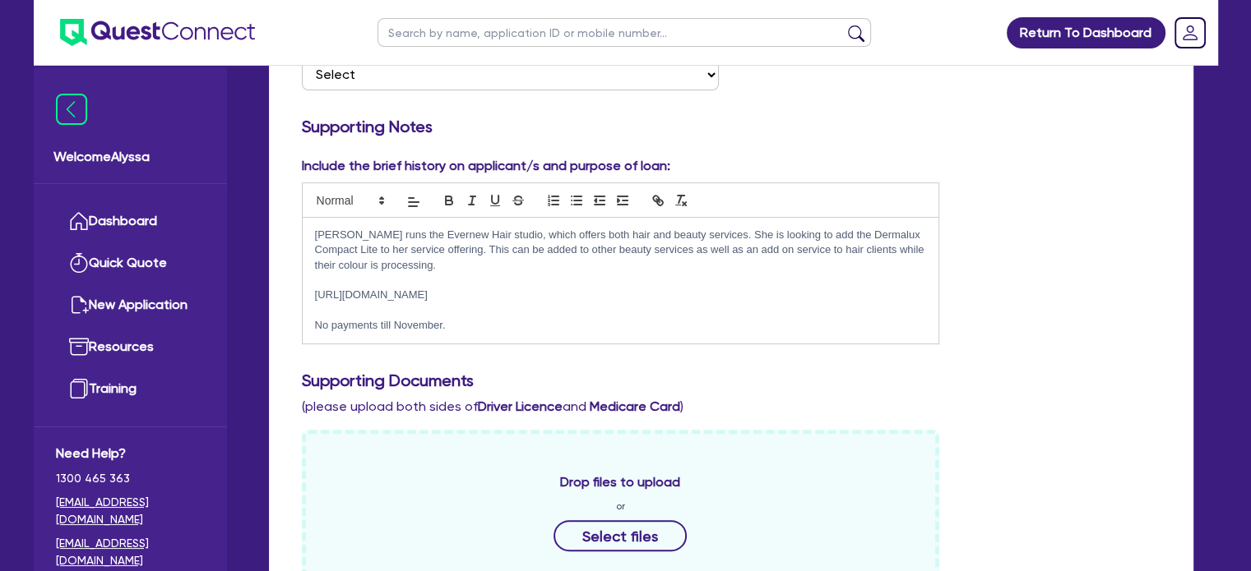
scroll to position [0, 0]
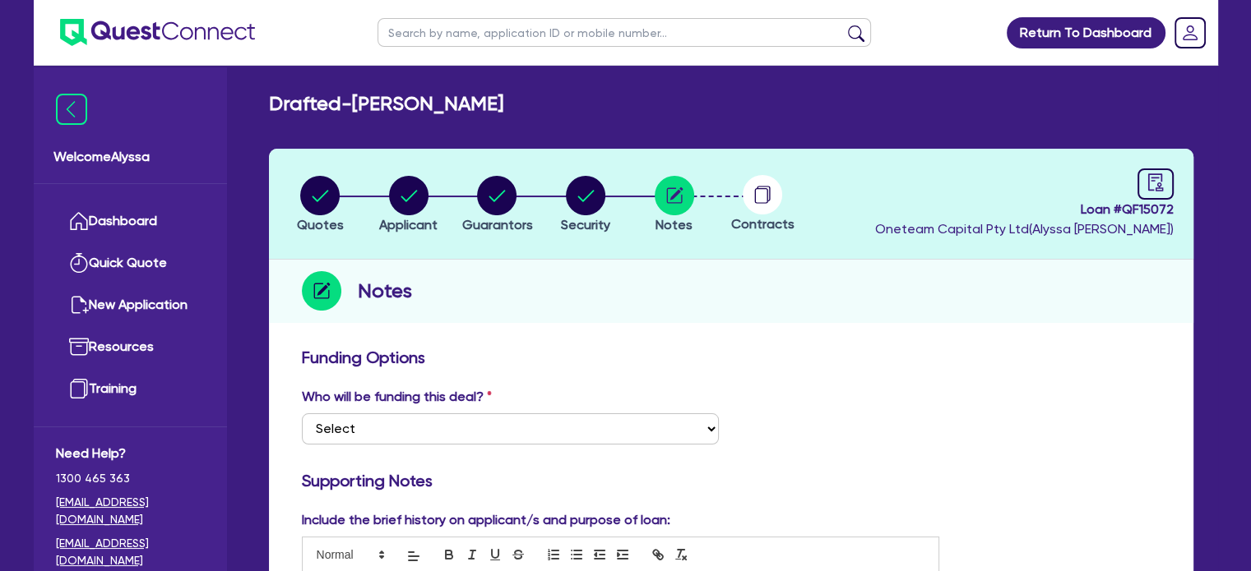
drag, startPoint x: 567, startPoint y: 110, endPoint x: 359, endPoint y: 104, distance: 209.0
click at [359, 104] on div "Drafted - [PERSON_NAME]" at bounding box center [731, 104] width 949 height 24
copy h2 "[PERSON_NAME]"
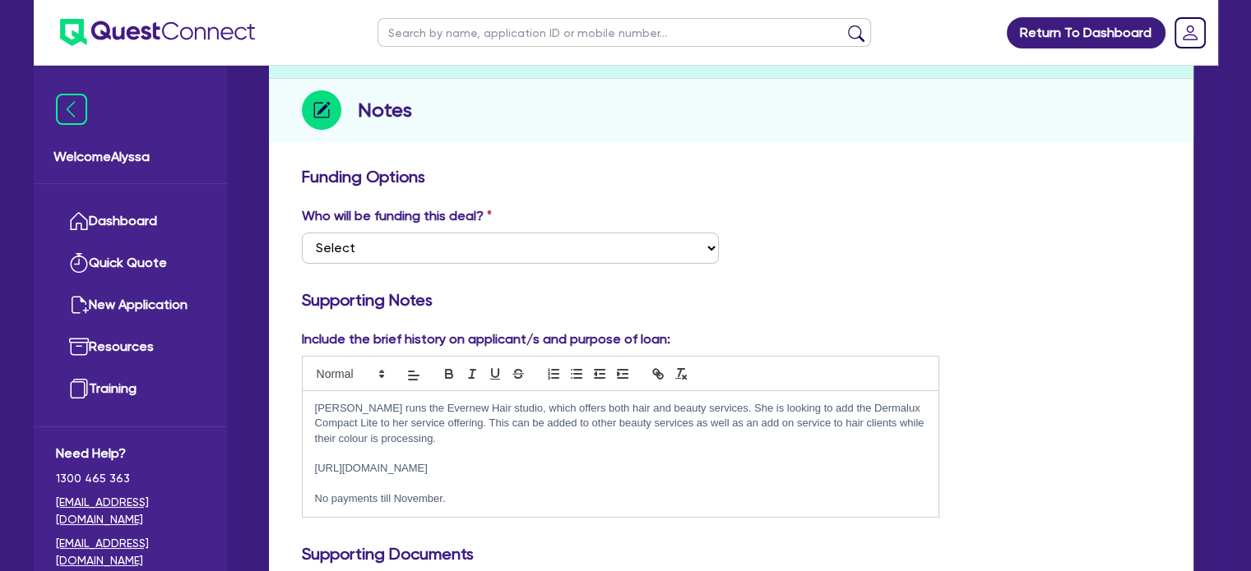
scroll to position [181, 0]
click at [547, 239] on select "Select I want Quest to fund 100% I will fund 100% I will co-fund with Quest Oth…" at bounding box center [510, 248] width 417 height 31
select select "Other"
click at [302, 233] on select "Select I want Quest to fund 100% I will fund 100% I will co-fund with Quest Oth…" at bounding box center [510, 248] width 417 height 31
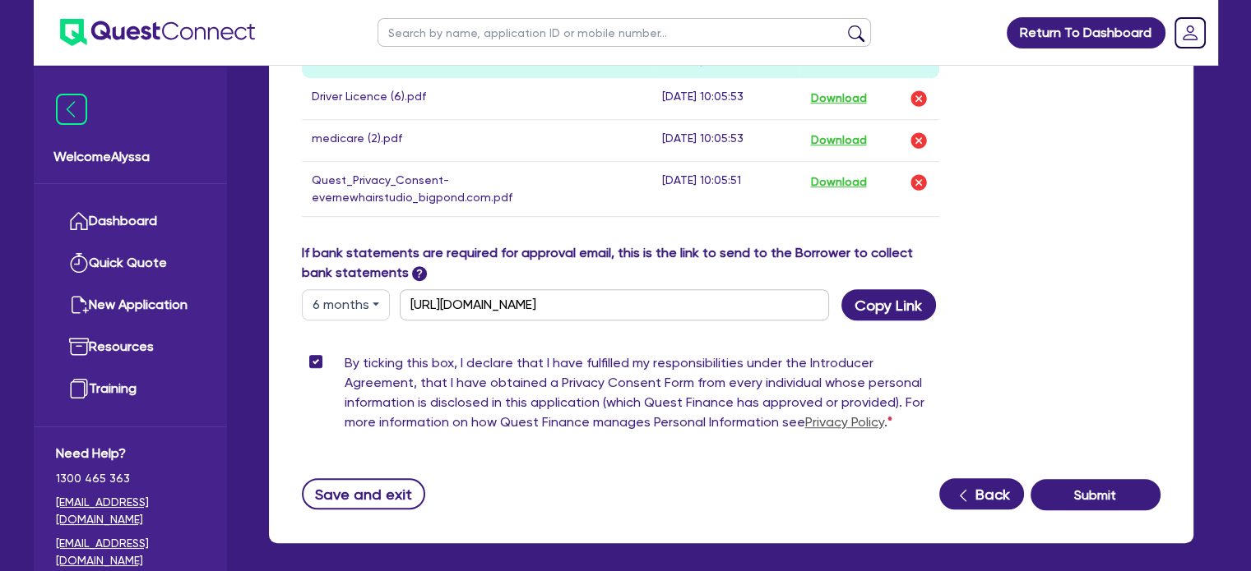
scroll to position [997, 0]
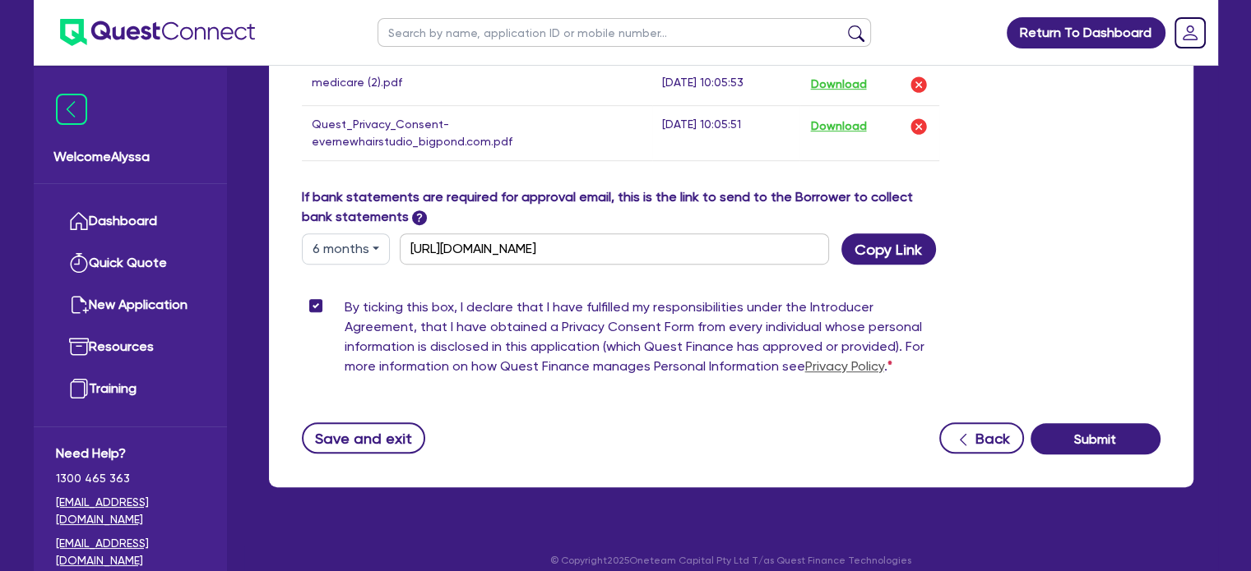
click at [1069, 423] on button "Submit" at bounding box center [1095, 438] width 130 height 31
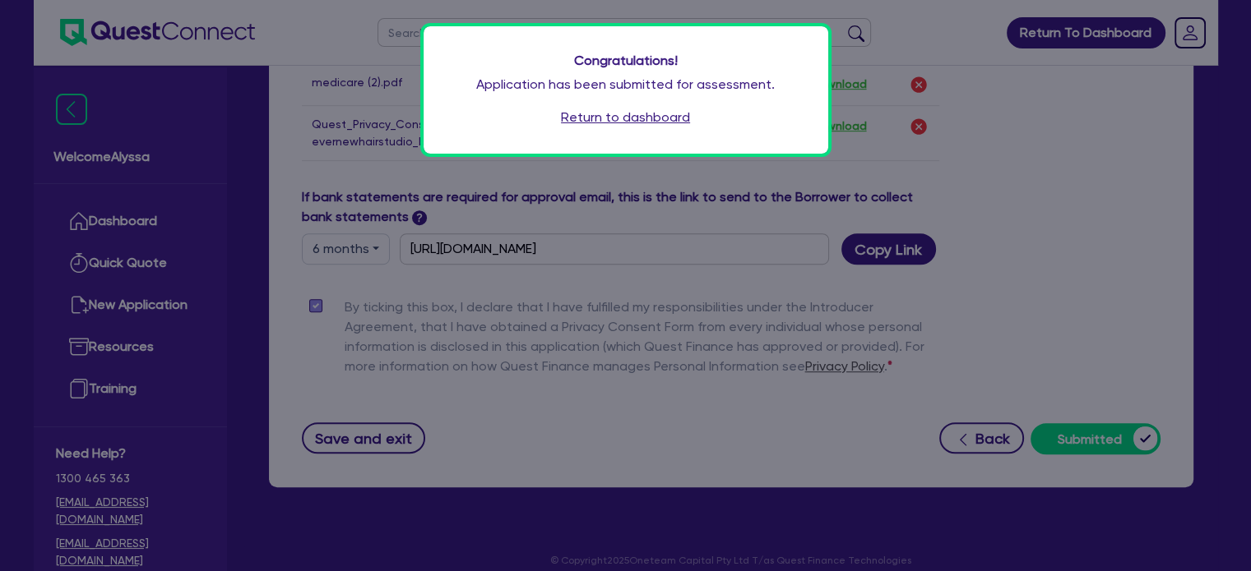
click at [618, 117] on link "Return to dashboard" at bounding box center [625, 118] width 129 height 20
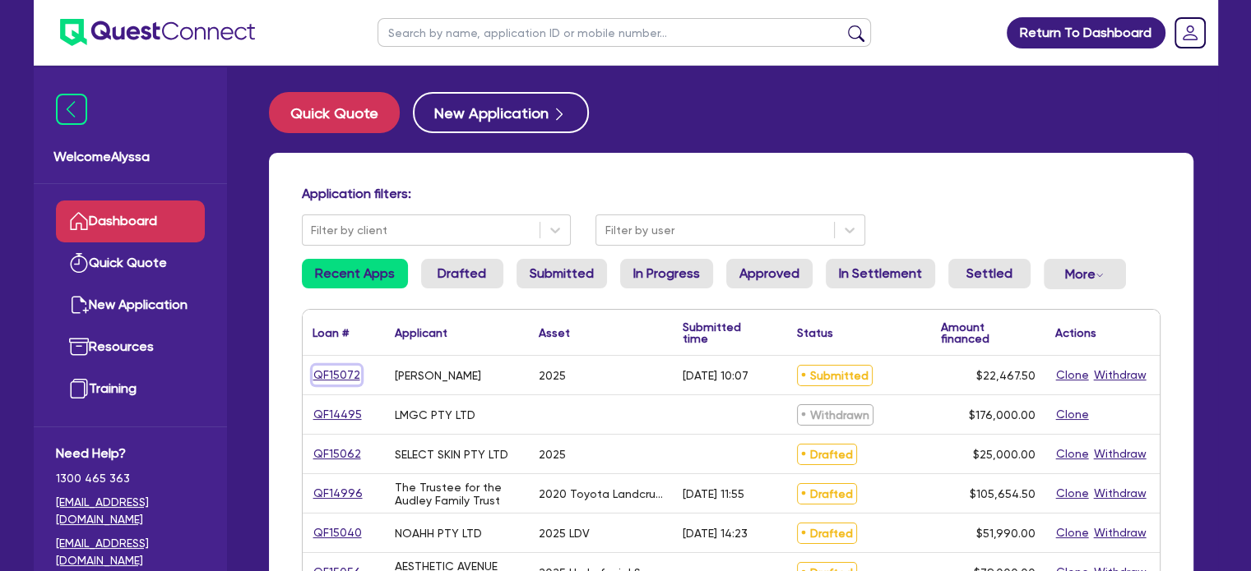
click at [326, 376] on link "QF15072" at bounding box center [336, 375] width 49 height 19
select select "TERTIARY_ASSETS"
select select "BEAUTY_EQUIPMENT"
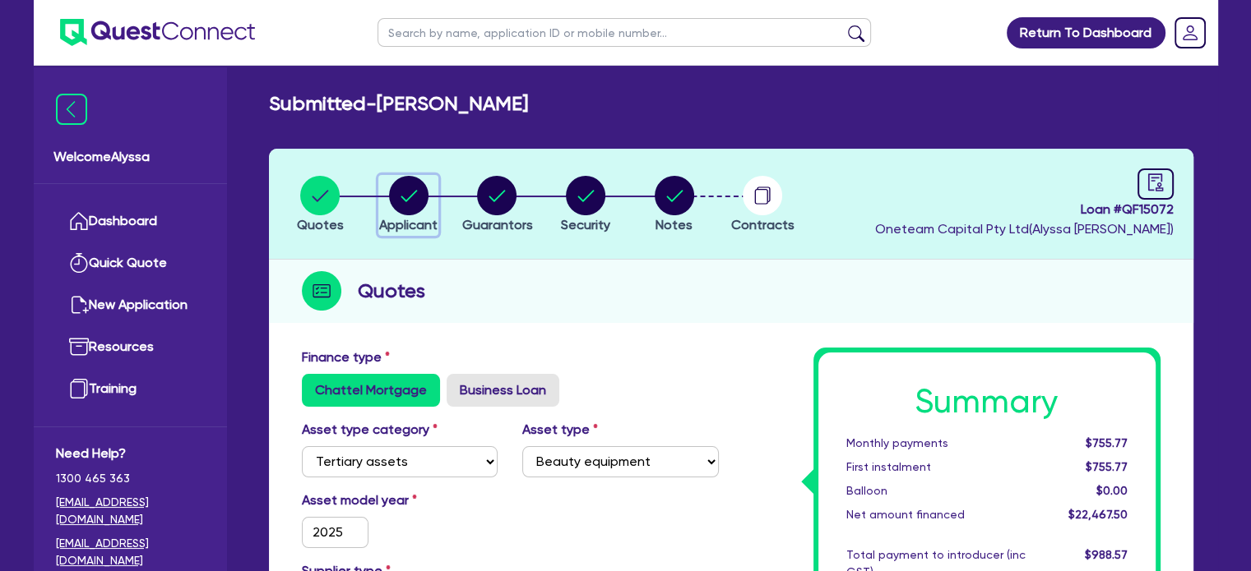
click at [398, 217] on span "Applicant" at bounding box center [408, 225] width 58 height 16
select select "SOLE_TRADER"
select select "HEALTH_BEAUTY"
select select "HAIR_BEAUTY_SALONS"
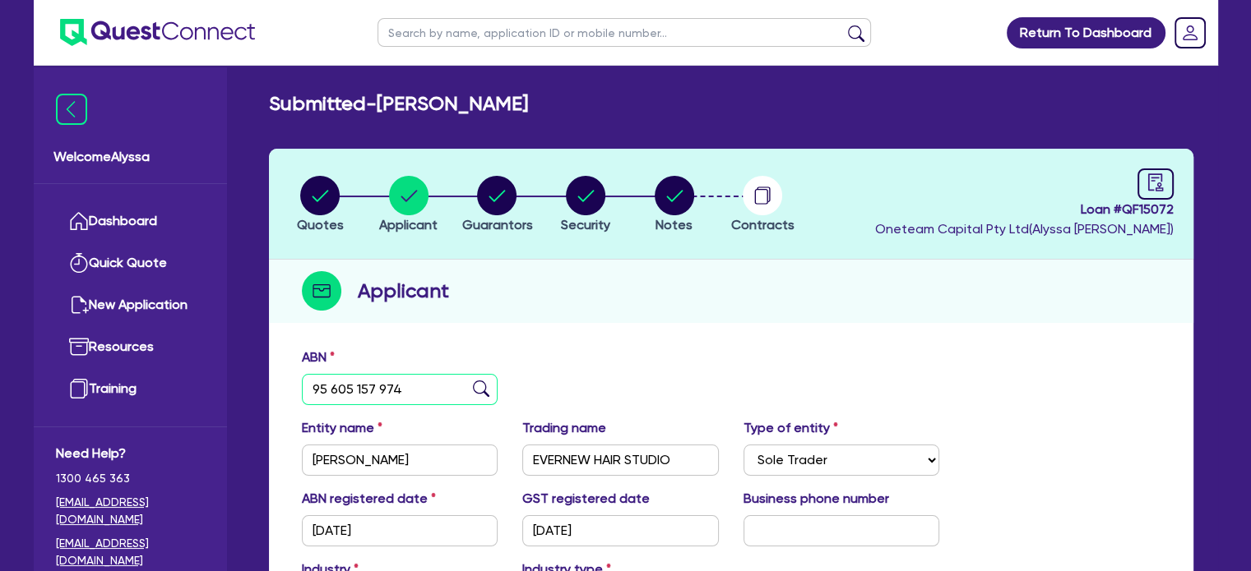
drag, startPoint x: 408, startPoint y: 396, endPoint x: 242, endPoint y: 394, distance: 166.1
click at [242, 394] on div "Welcome Alyssa Dashboard Quick Quote New Application Ref Company Ref Salesperso…" at bounding box center [626, 436] width 1184 height 872
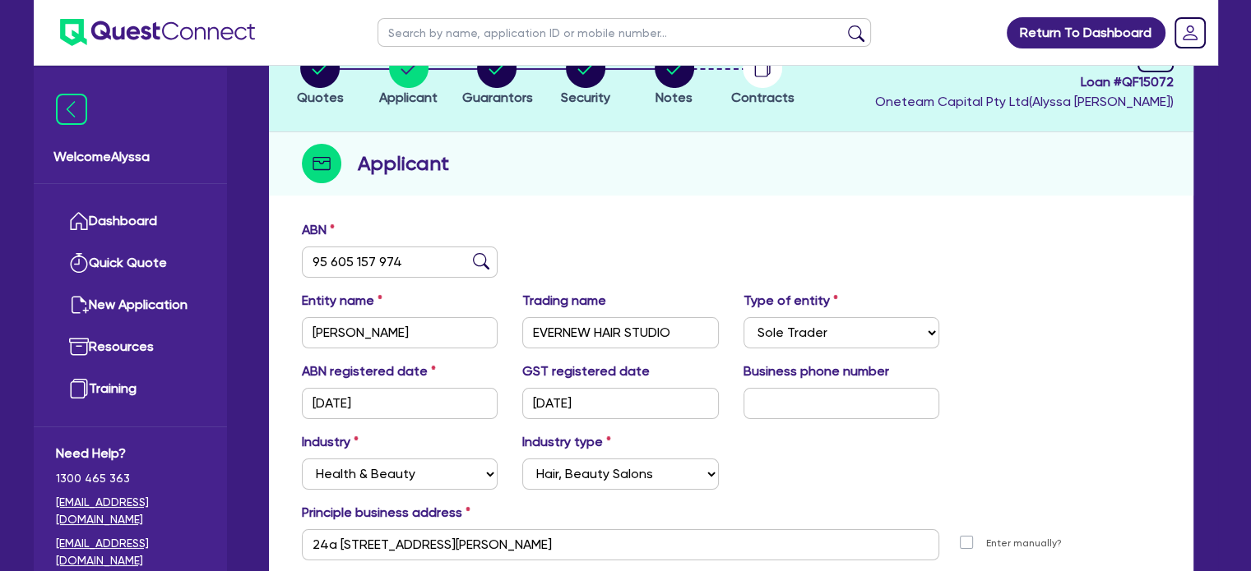
scroll to position [127, 0]
click at [669, 75] on circle "button" at bounding box center [674, 68] width 39 height 39
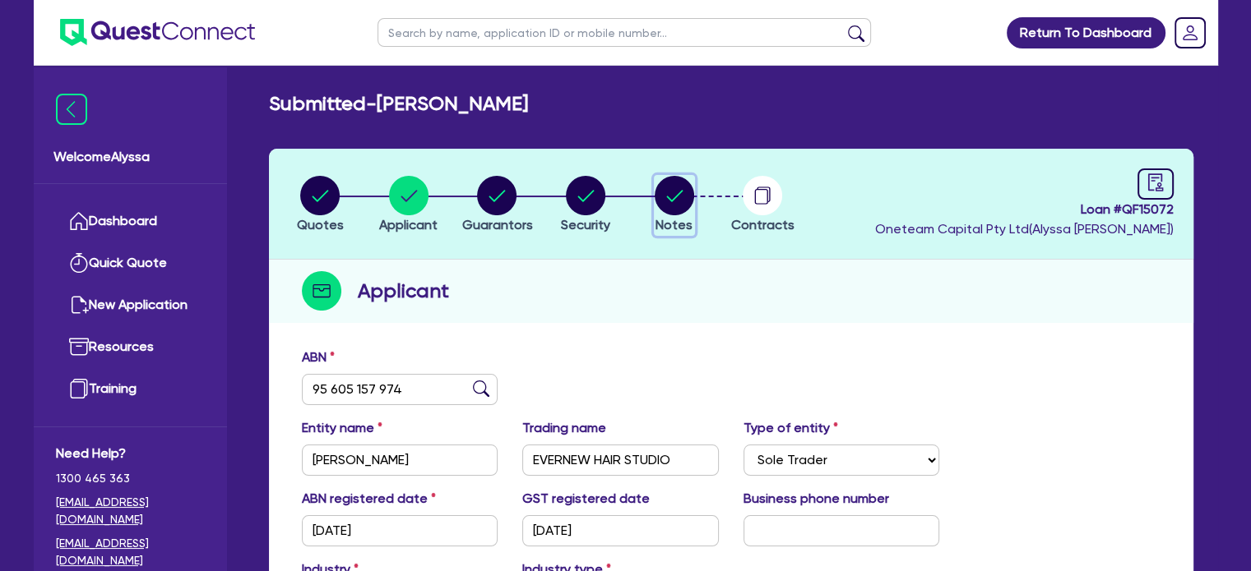
select select "Other"
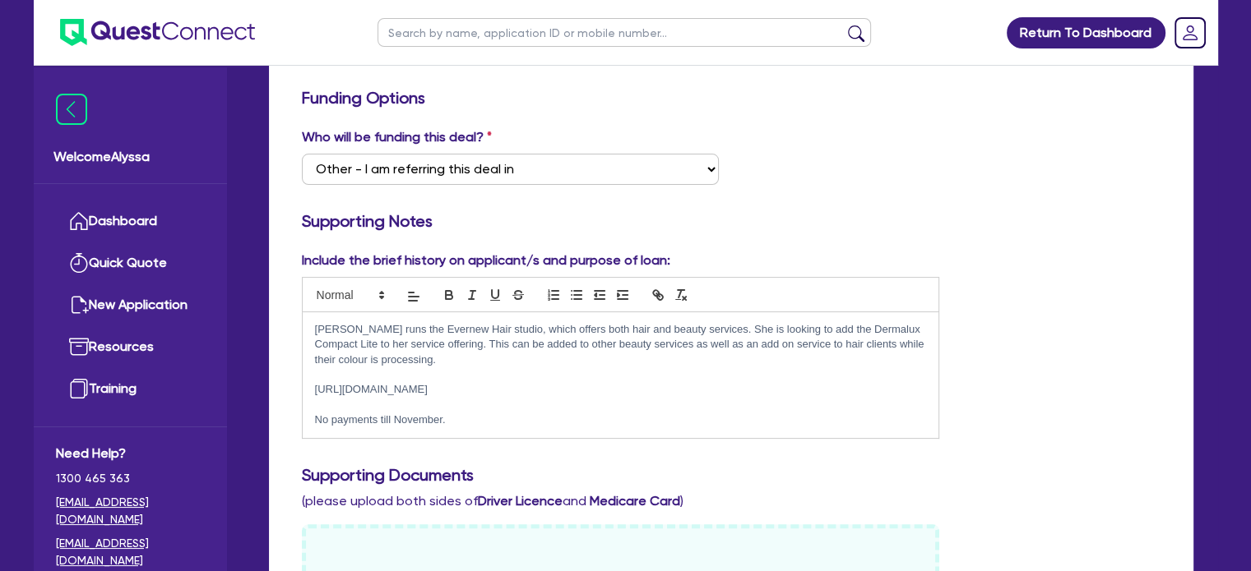
scroll to position [263, 0]
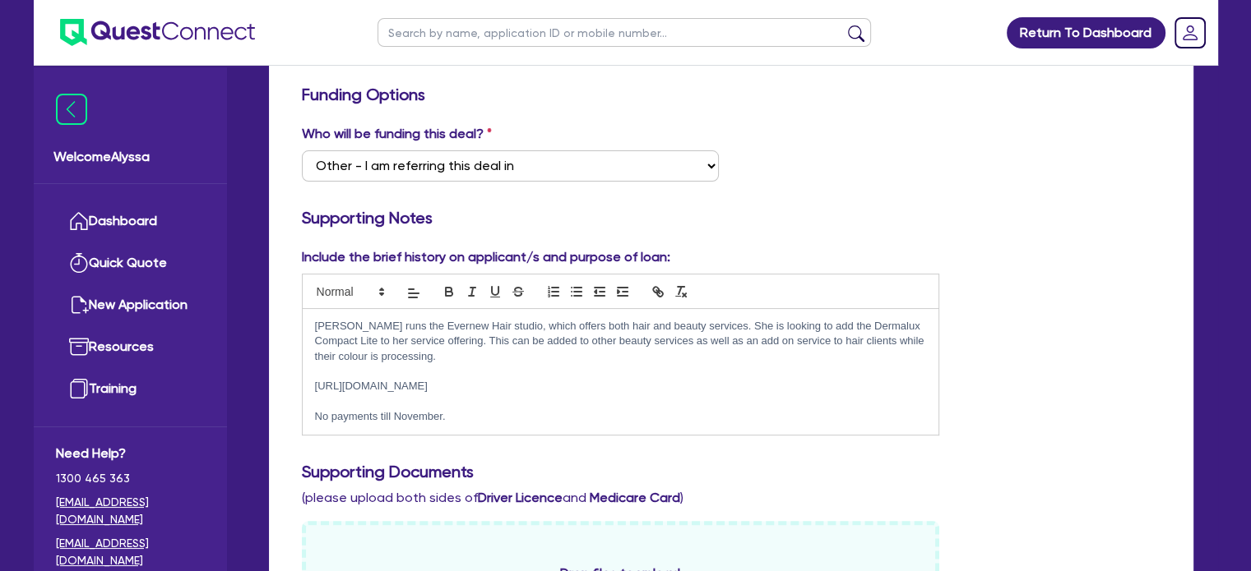
click at [460, 354] on p "[PERSON_NAME] runs the Evernew Hair studio, which offers both hair and beauty s…" at bounding box center [621, 341] width 612 height 45
click at [704, 325] on p "[PERSON_NAME] runs the Evernew Hair studio, which offers both hair and beauty s…" at bounding box center [621, 341] width 612 height 45
click at [696, 328] on p "[PERSON_NAME] runs the Evernew Hair studio, which offers both hair and beauty s…" at bounding box center [621, 341] width 612 height 45
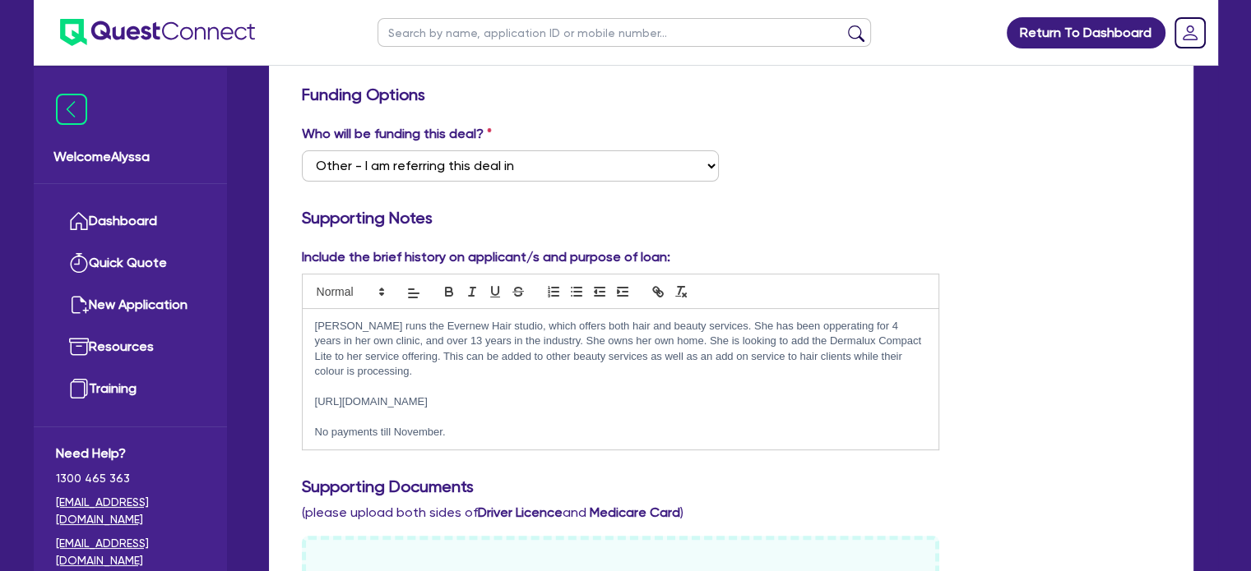
scroll to position [0, 0]
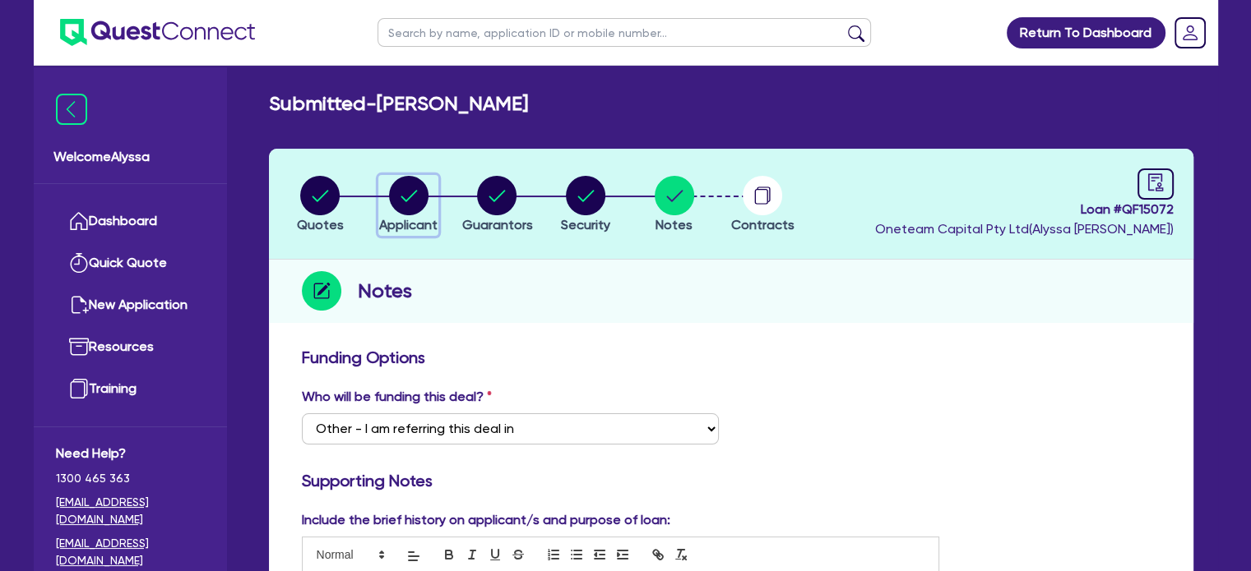
click at [417, 190] on circle "button" at bounding box center [408, 195] width 39 height 39
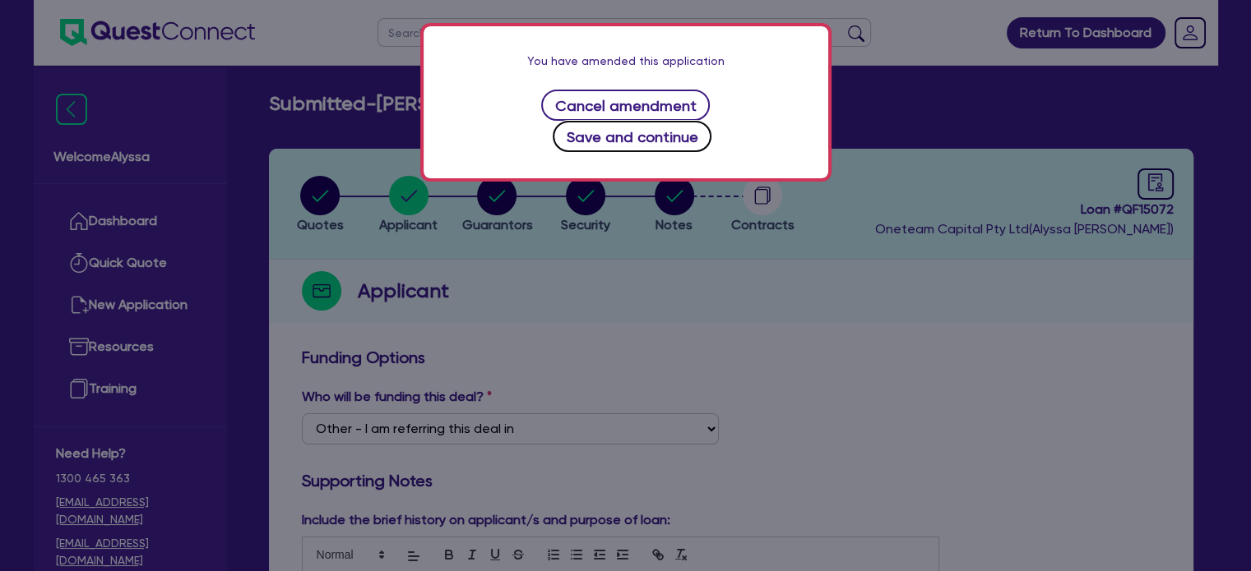
click at [694, 121] on button "Save and continue" at bounding box center [632, 136] width 159 height 31
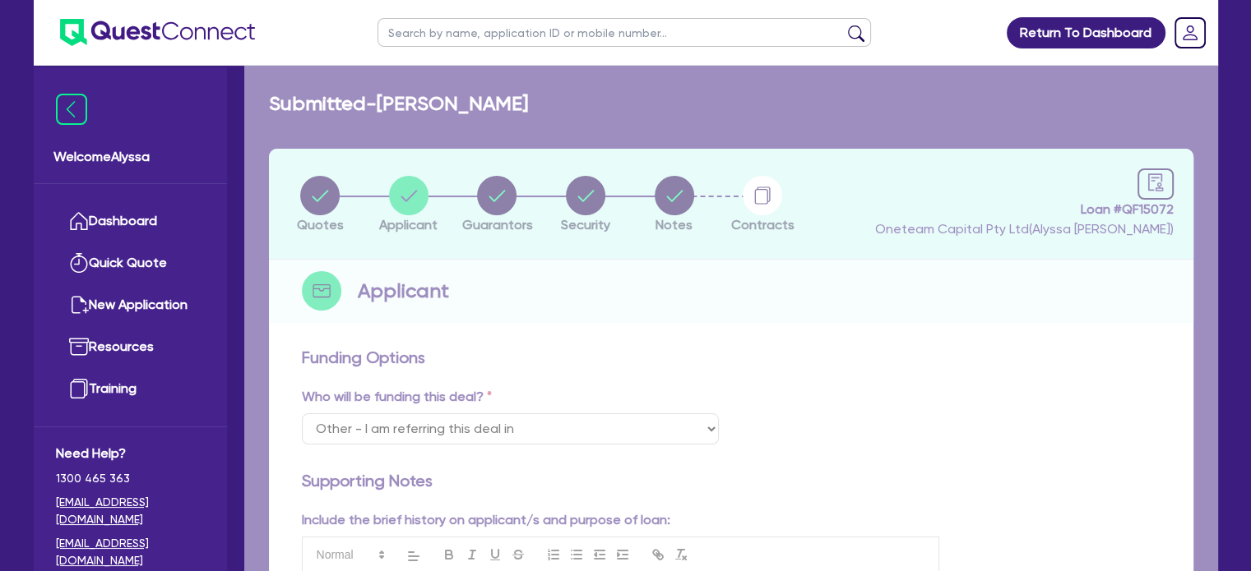
select select "SOLE_TRADER"
select select "HEALTH_BEAUTY"
select select "HAIR_BEAUTY_SALONS"
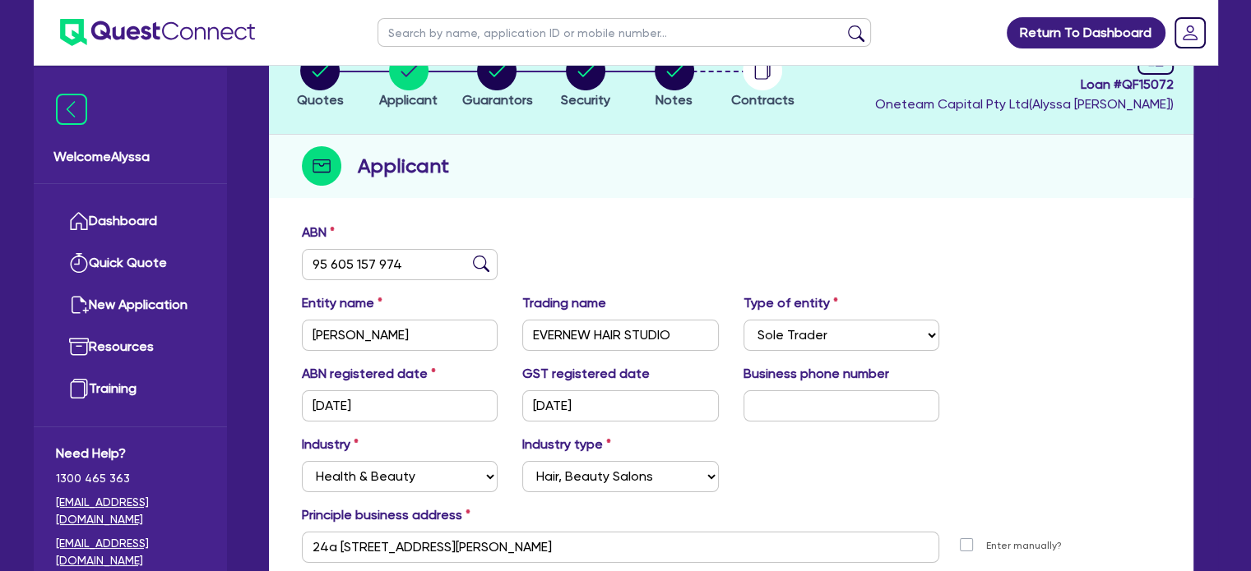
scroll to position [245, 0]
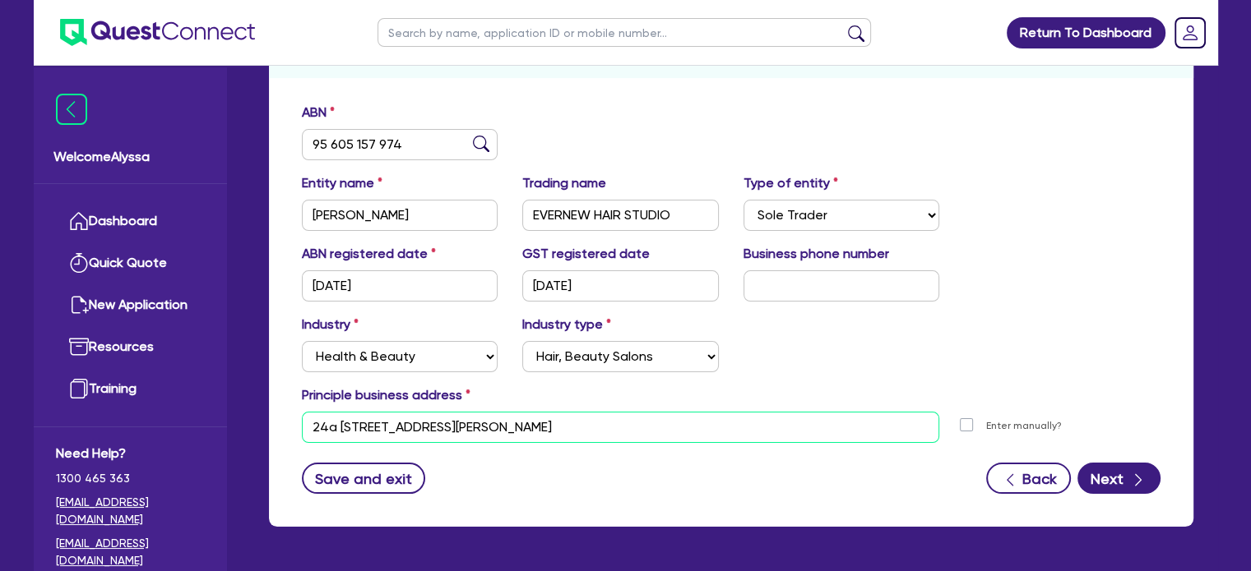
drag, startPoint x: 657, startPoint y: 435, endPoint x: 243, endPoint y: 424, distance: 414.6
click at [243, 424] on div "Welcome Alyssa Dashboard Quick Quote New Application Ref Company Ref Salesperso…" at bounding box center [626, 191] width 1184 height 872
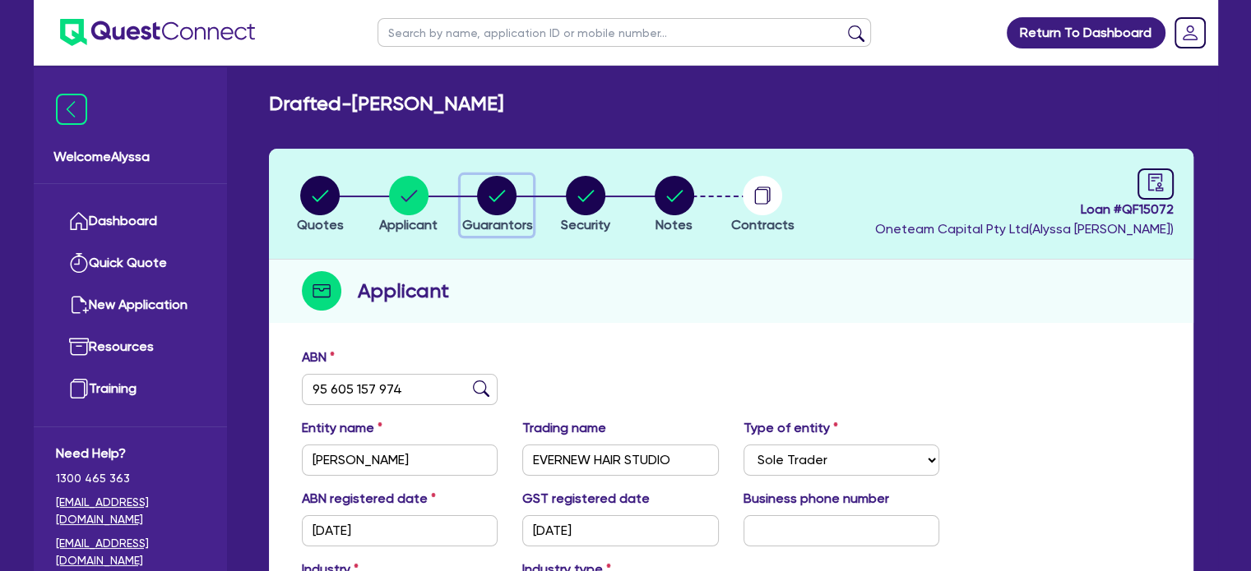
click at [500, 208] on circle "button" at bounding box center [496, 195] width 39 height 39
select select "MRS"
select select "QLD"
select select "MARRIED"
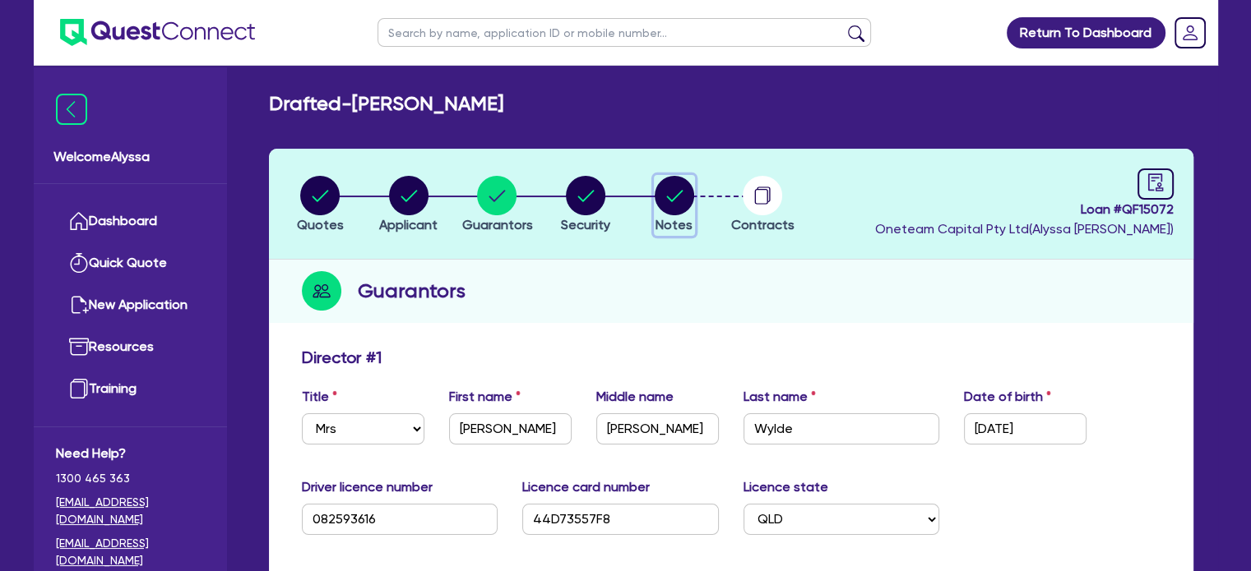
click at [675, 211] on circle "button" at bounding box center [674, 195] width 39 height 39
select select "Other"
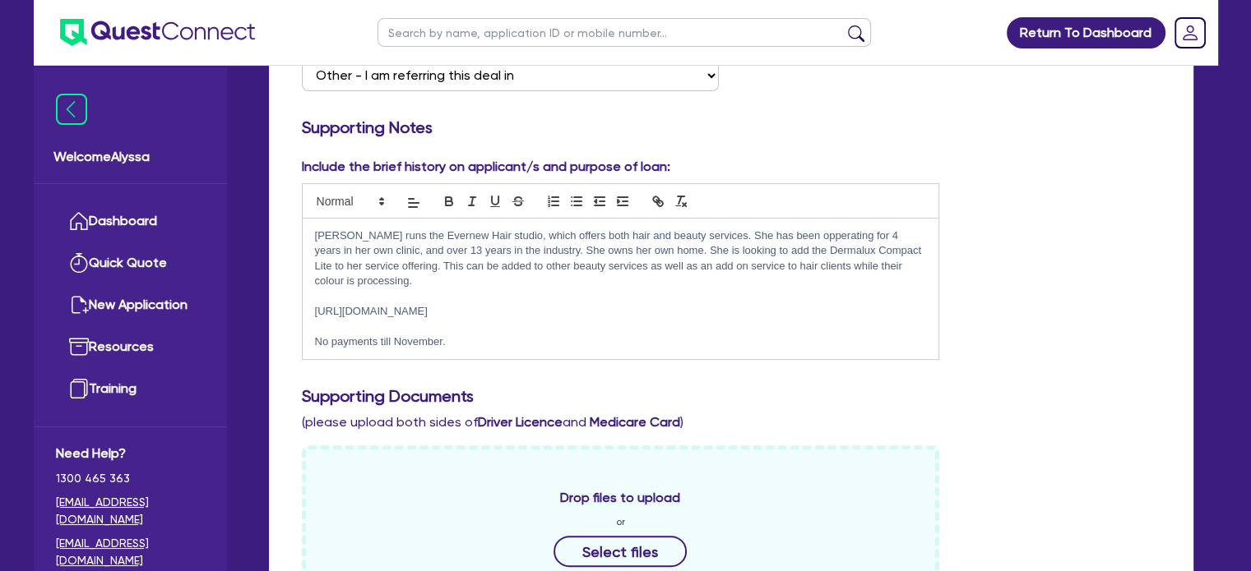
scroll to position [359, 0]
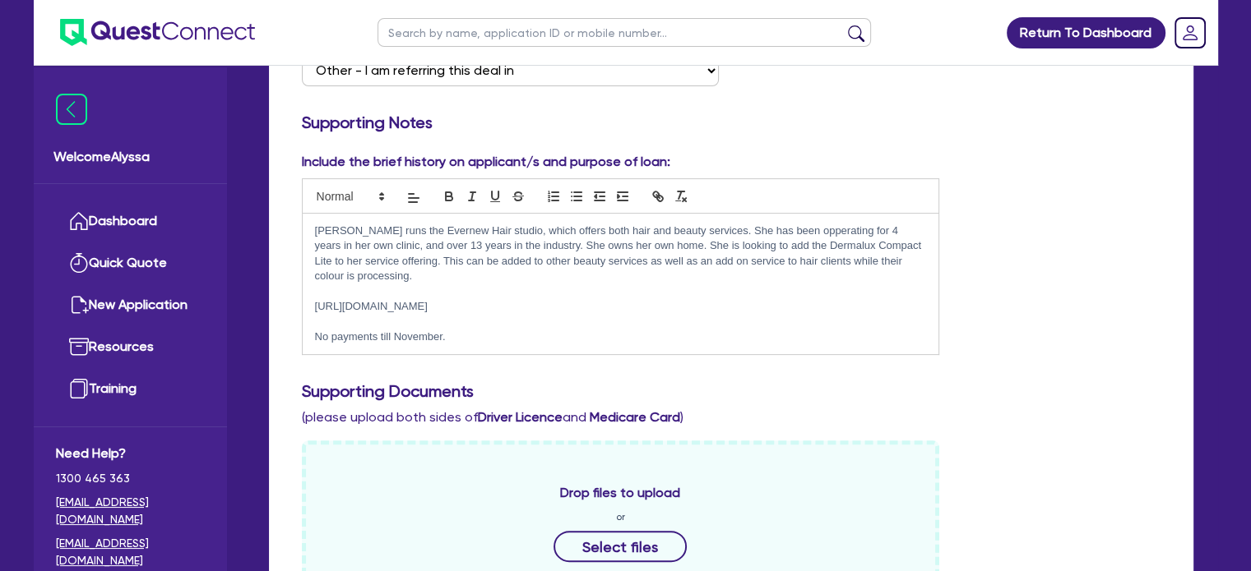
drag, startPoint x: 507, startPoint y: 306, endPoint x: 305, endPoint y: 303, distance: 202.3
click at [305, 303] on div "Krystle runs the Evernew Hair studio, which offers both hair and beauty service…" at bounding box center [621, 284] width 636 height 141
copy p "[URL][DOMAIN_NAME]"
drag, startPoint x: 446, startPoint y: 335, endPoint x: 297, endPoint y: 236, distance: 179.7
click at [297, 236] on div "Include the brief history on applicant/s and purpose of loan: Krystle runs the …" at bounding box center [620, 253] width 663 height 203
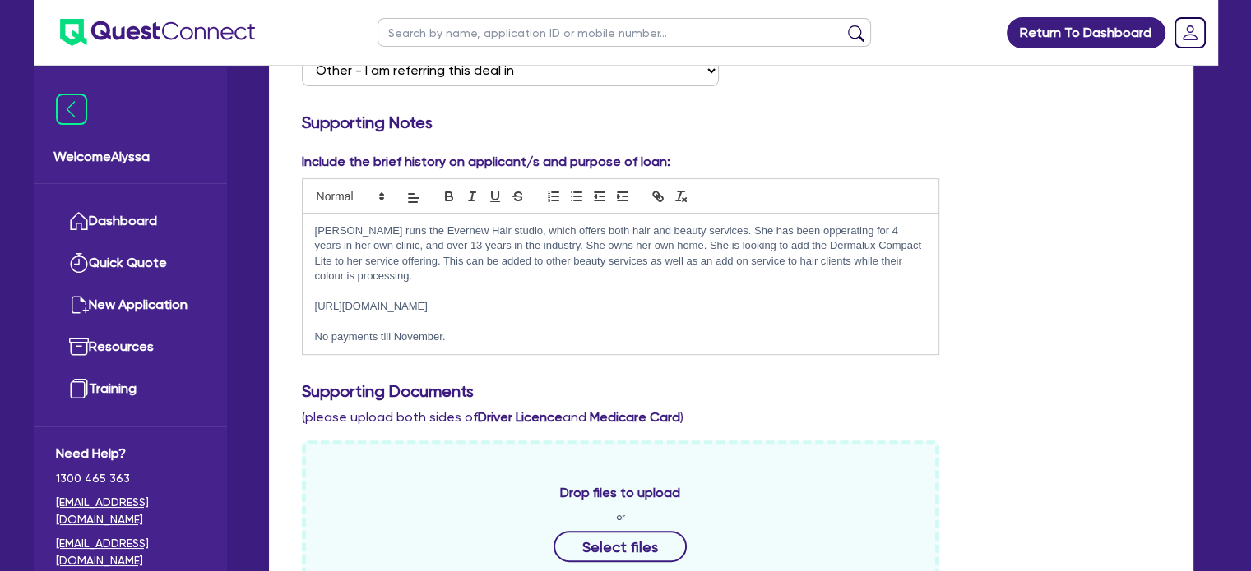
copy div "Krystle runs the Evernew Hair studio, which offers both hair and beauty service…"
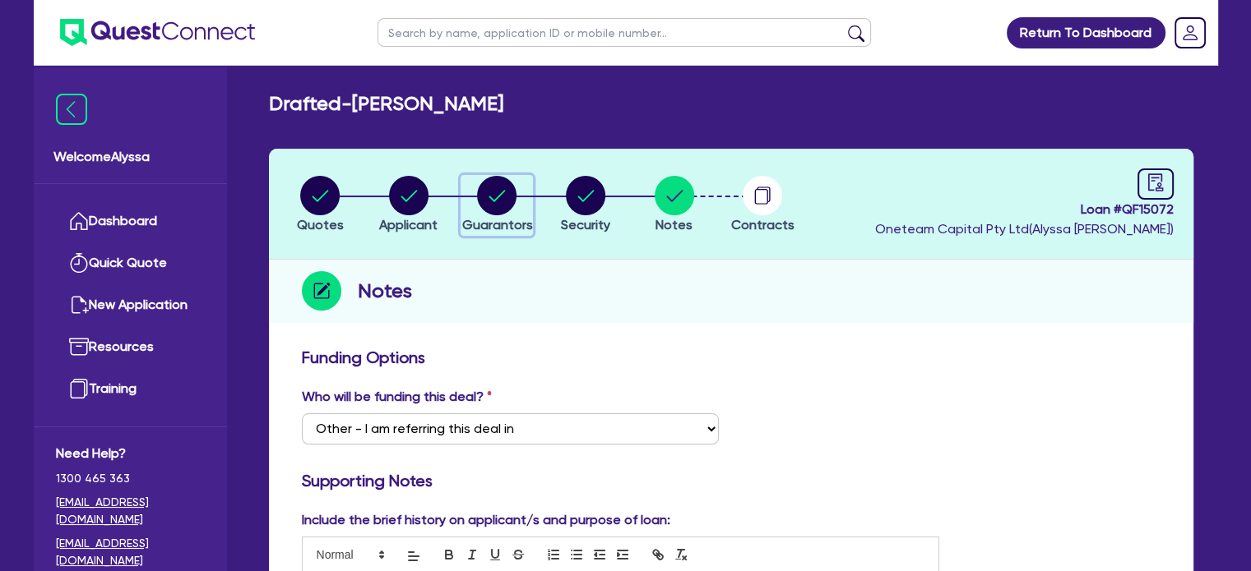
click at [491, 197] on icon "button" at bounding box center [497, 196] width 16 height 12
select select "MRS"
select select "QLD"
select select "MARRIED"
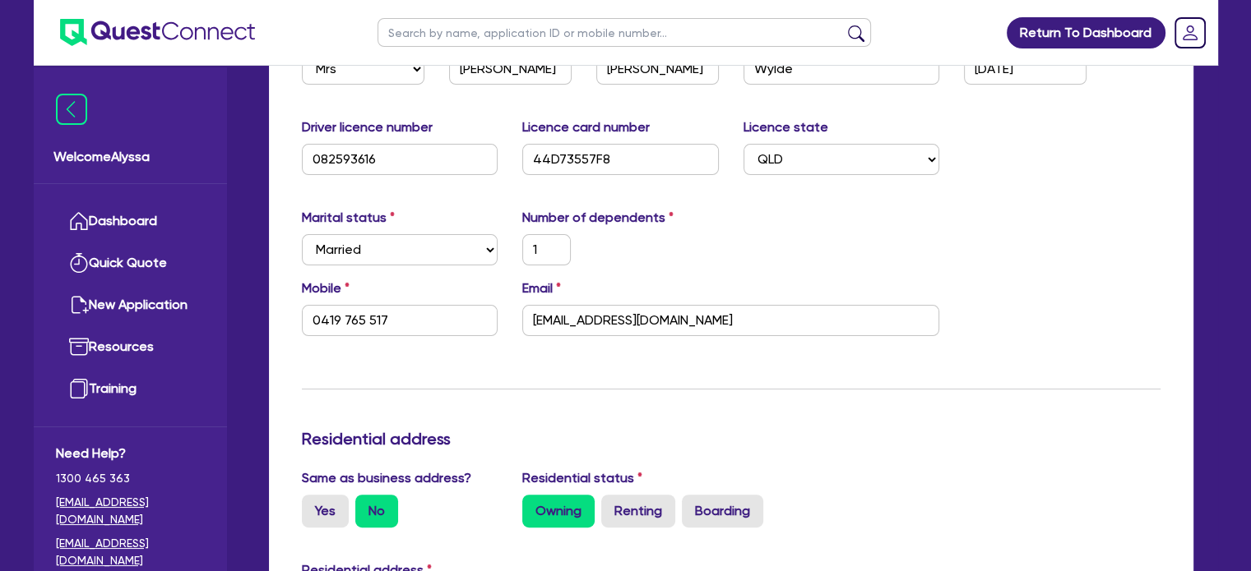
scroll to position [362, 0]
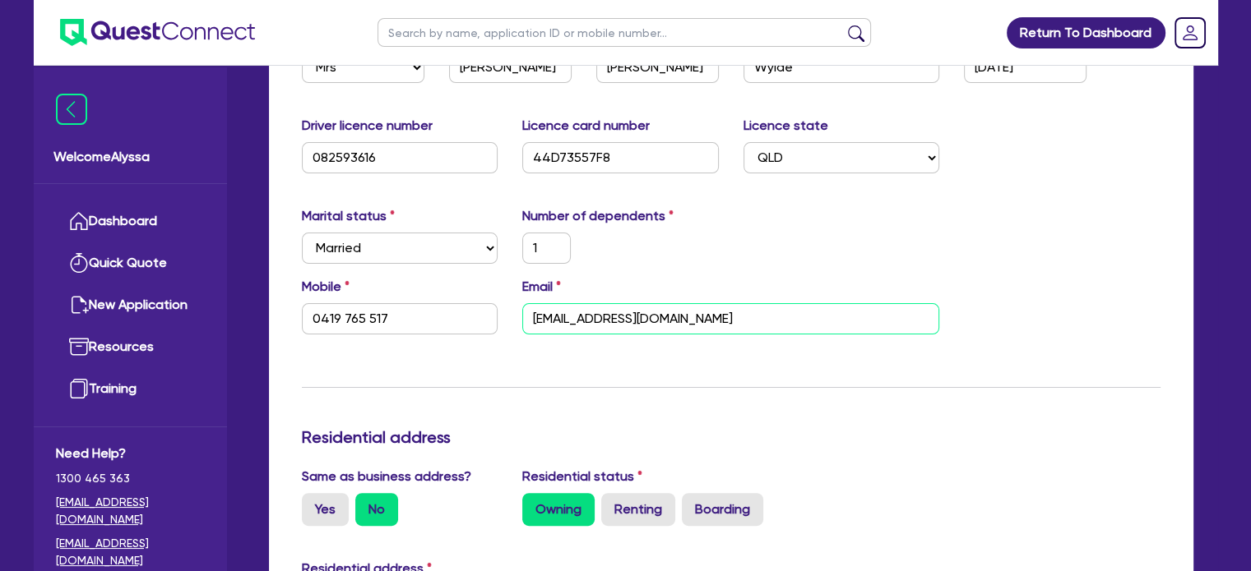
drag, startPoint x: 776, startPoint y: 318, endPoint x: 517, endPoint y: 312, distance: 259.1
click at [517, 312] on div "Email evernewhairstudio@bigpond.com" at bounding box center [731, 306] width 442 height 58
drag, startPoint x: 399, startPoint y: 325, endPoint x: 236, endPoint y: 326, distance: 162.8
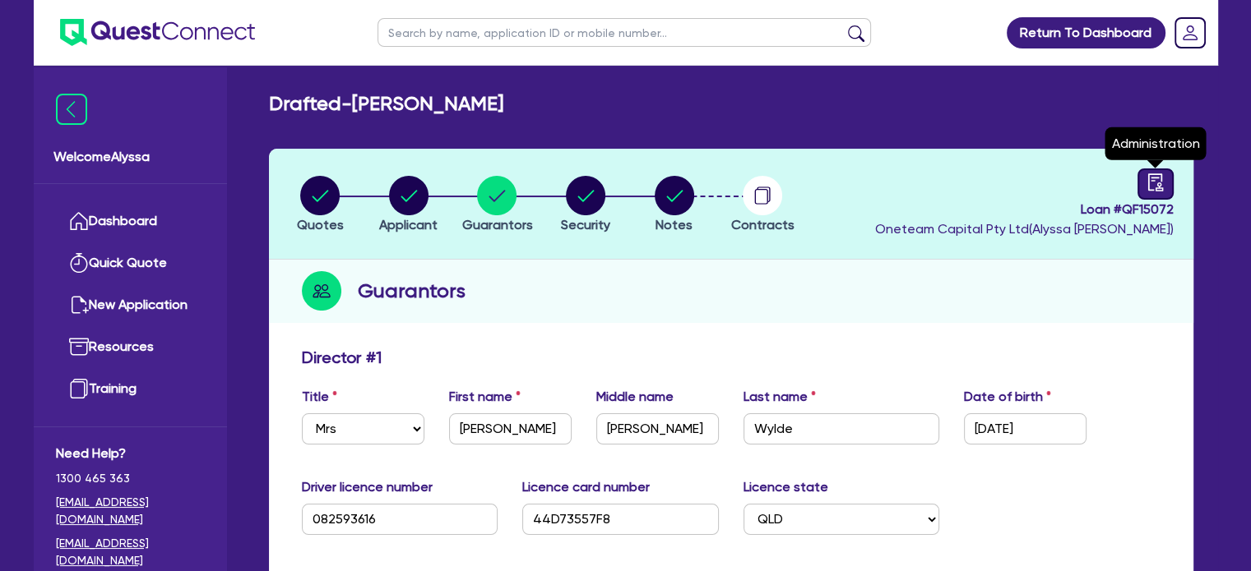
click at [1163, 178] on icon "audit" at bounding box center [1155, 182] width 18 height 18
select select "DRAFTED_AMENDED"
select select "Other"
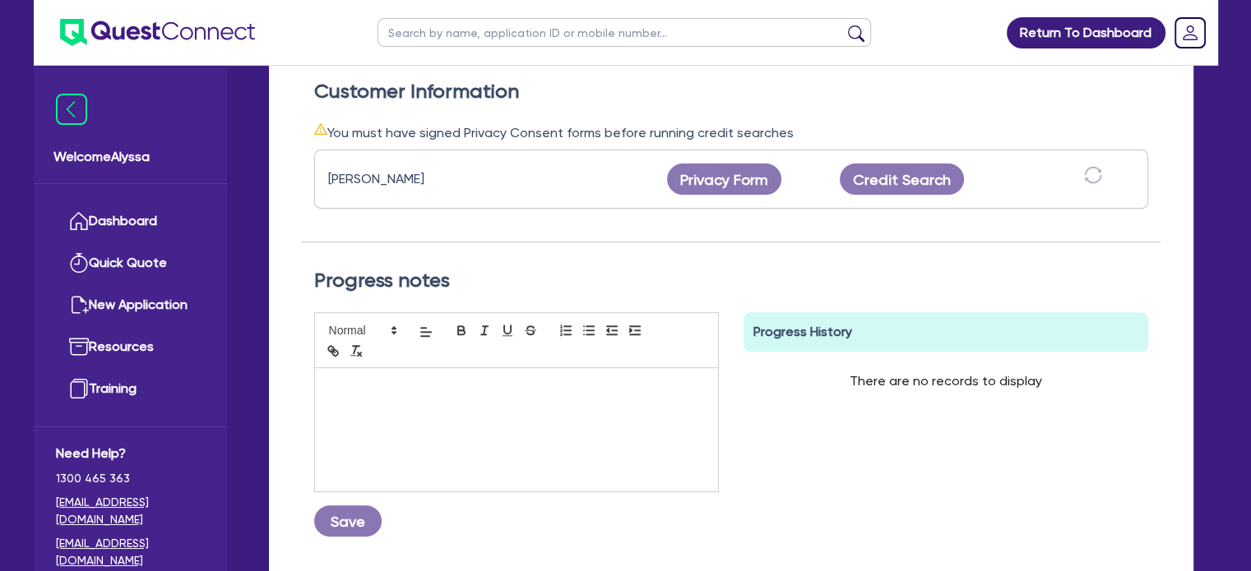
scroll to position [482, 0]
click at [880, 178] on button "Credit Search" at bounding box center [902, 177] width 125 height 31
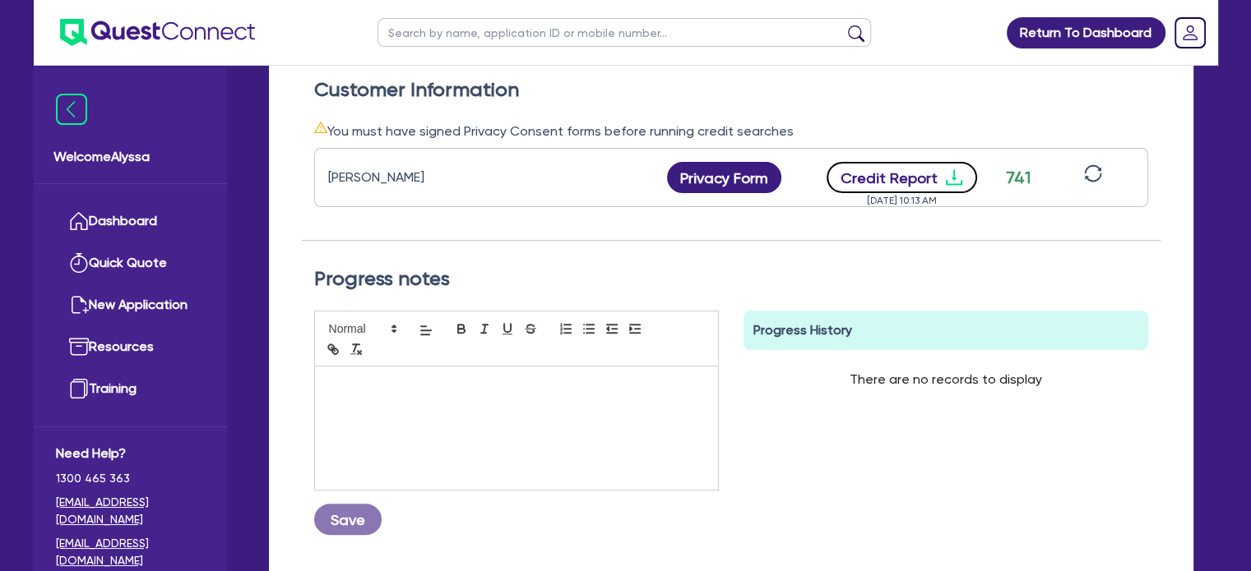
click at [947, 180] on icon "download" at bounding box center [954, 178] width 20 height 20
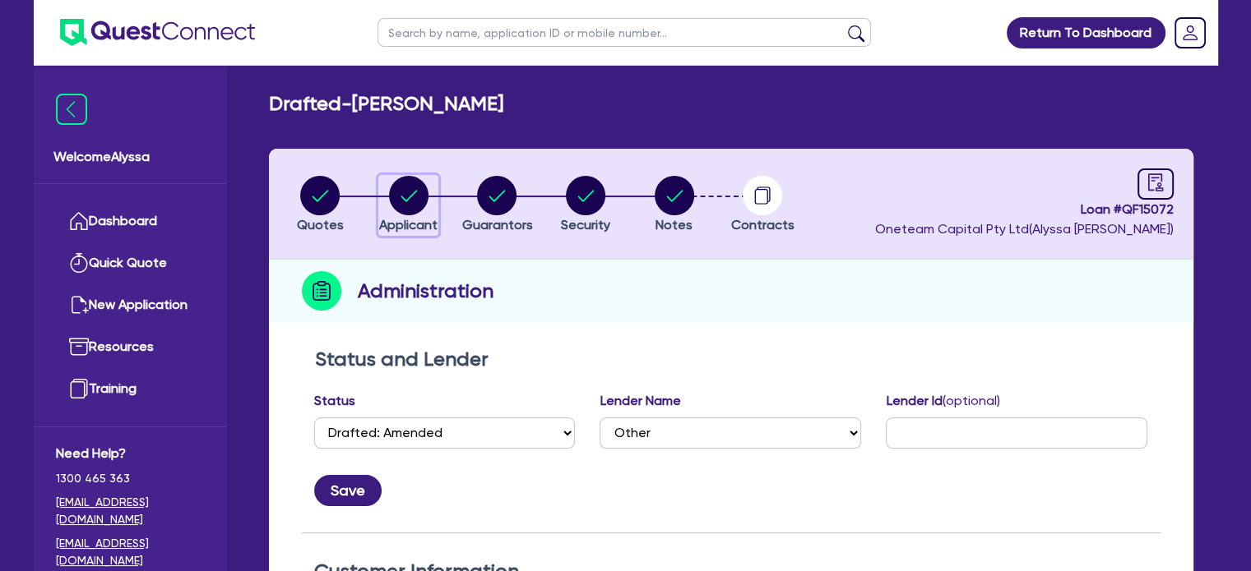
click at [405, 187] on circle "button" at bounding box center [408, 195] width 39 height 39
select select "SOLE_TRADER"
select select "HEALTH_BEAUTY"
select select "HAIR_BEAUTY_SALONS"
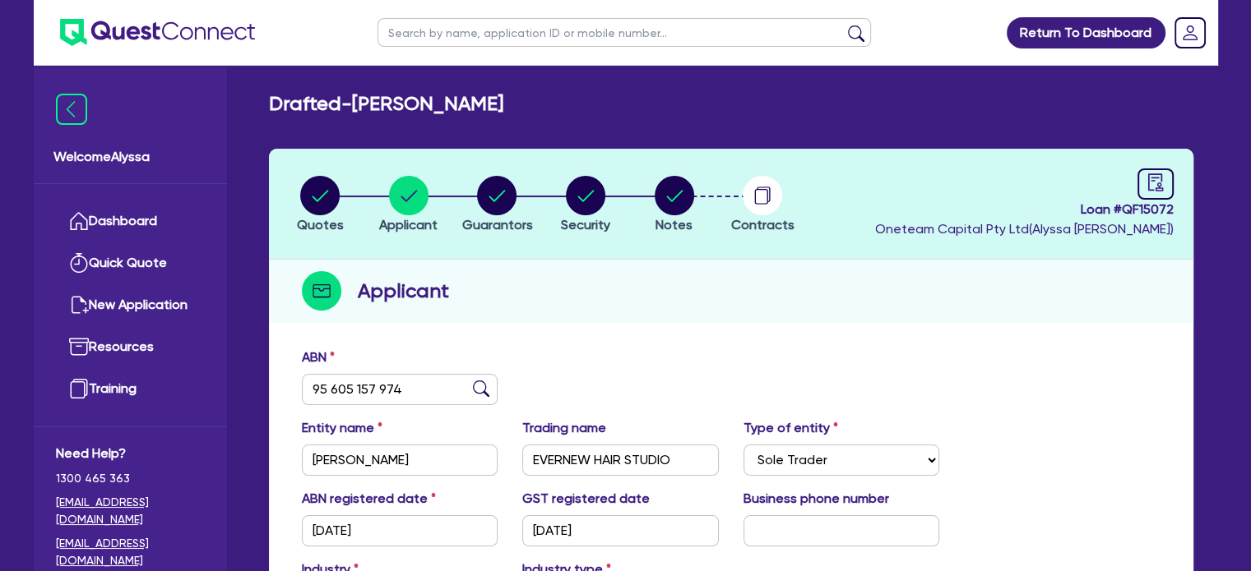
drag, startPoint x: 569, startPoint y: 101, endPoint x: 435, endPoint y: 101, distance: 134.0
click at [435, 101] on div "Drafted - [PERSON_NAME]" at bounding box center [731, 104] width 949 height 24
copy h2 "KRYSTLE ANN"
drag, startPoint x: 687, startPoint y: 456, endPoint x: 484, endPoint y: 459, distance: 203.1
click at [484, 459] on div "Entity name WYLDE, KRYSTLE ANN Trading name EVERNEW HAIR STUDIO Type of entity …" at bounding box center [730, 454] width 883 height 71
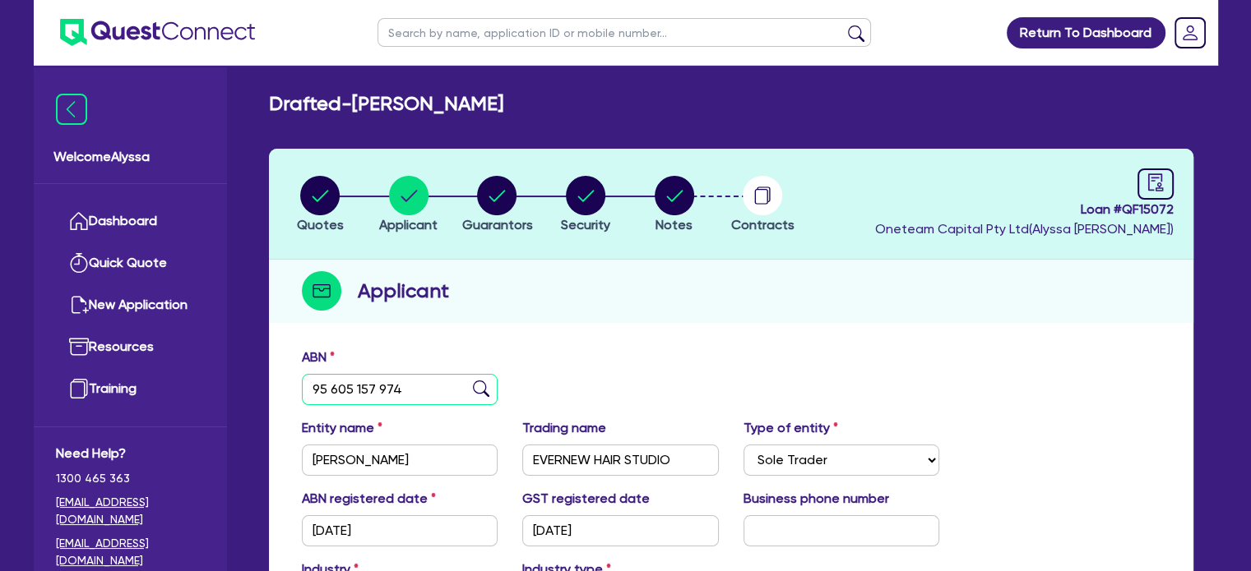
drag, startPoint x: 403, startPoint y: 381, endPoint x: 289, endPoint y: 382, distance: 113.5
click at [289, 382] on div "ABN 95 605 157 974" at bounding box center [399, 377] width 221 height 58
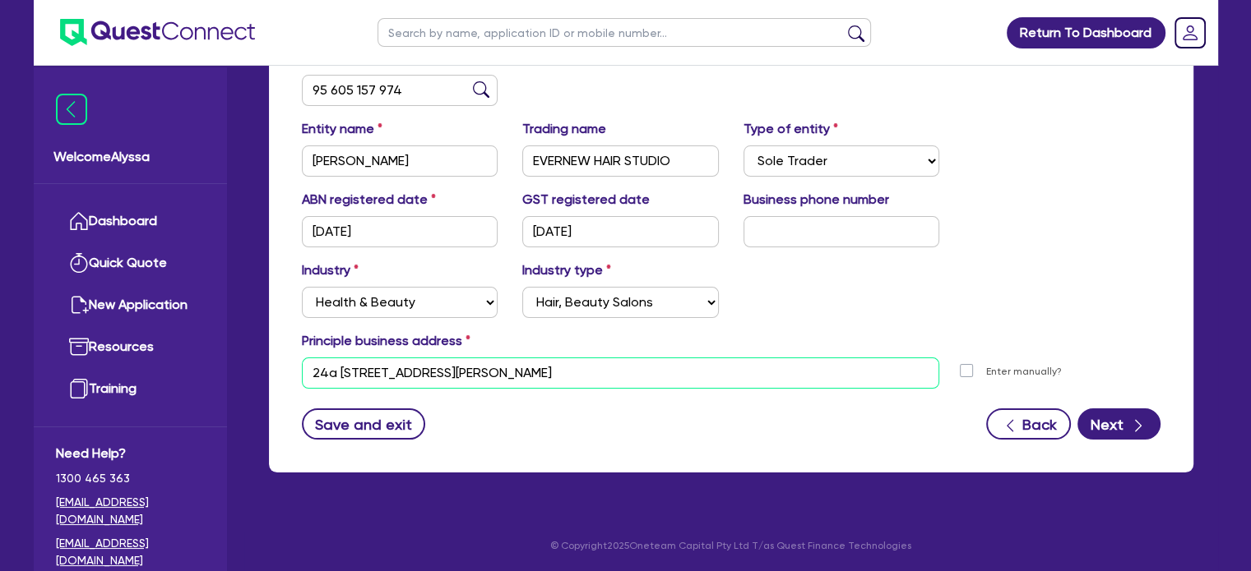
drag, startPoint x: 687, startPoint y: 364, endPoint x: 276, endPoint y: 361, distance: 410.3
click at [276, 361] on div "ABN 95 605 157 974 Entity name WYLDE, KRYSTLE ANN Trading name EVERNEW HAIR STU…" at bounding box center [731, 256] width 924 height 433
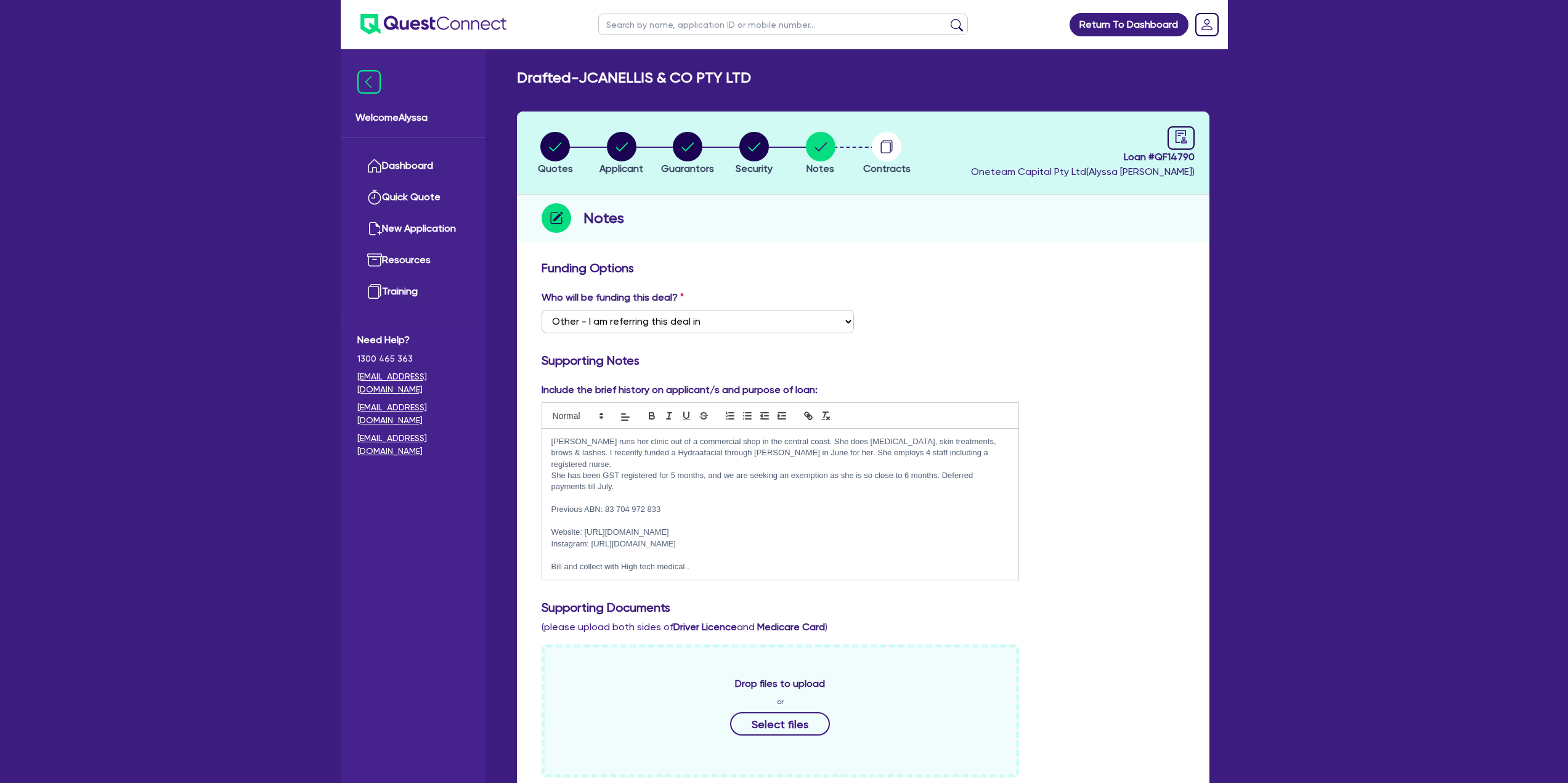
select select "Other"
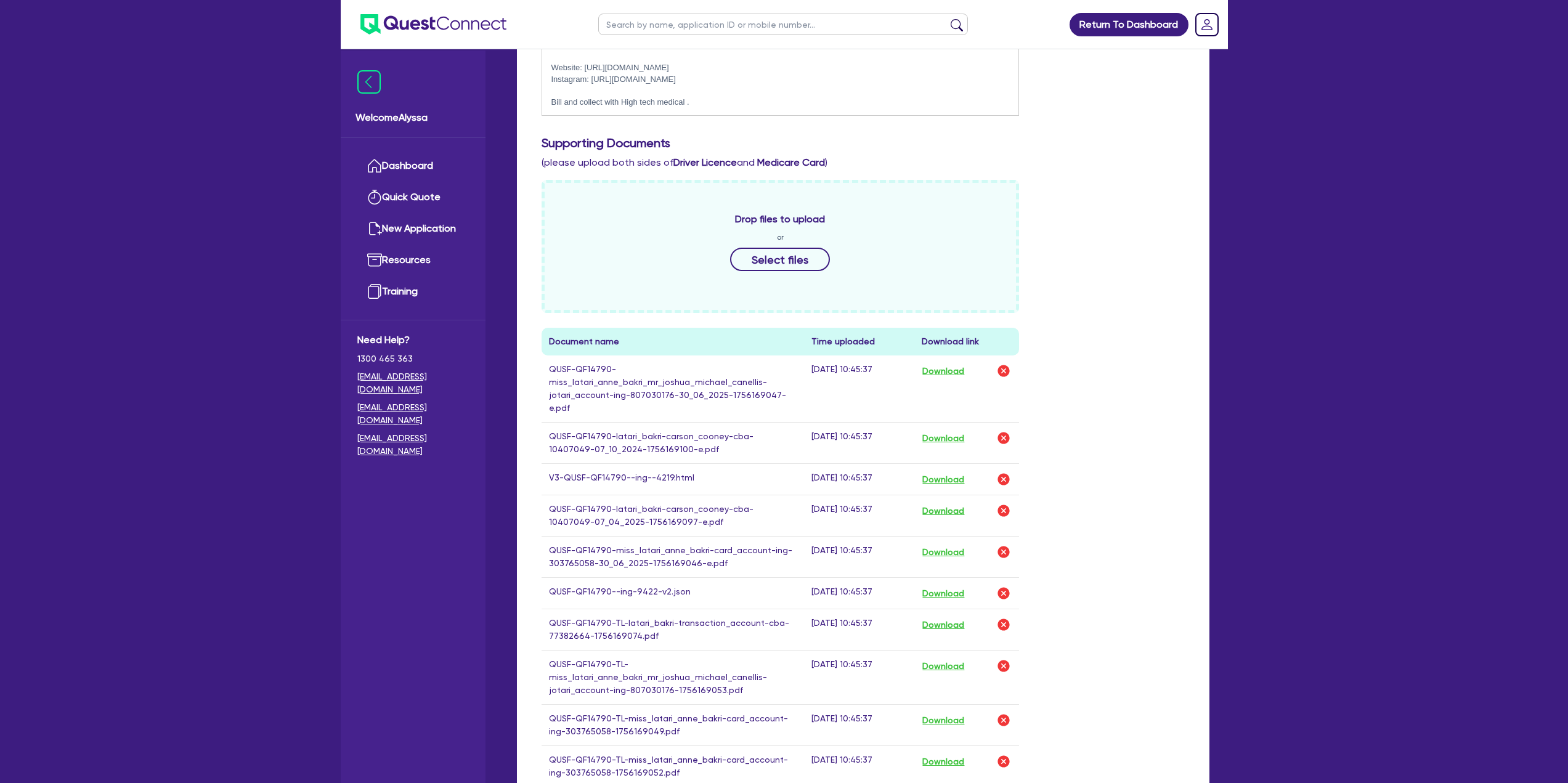
scroll to position [466, 0]
click at [951, 470] on button "Download" at bounding box center [943, 477] width 43 height 16
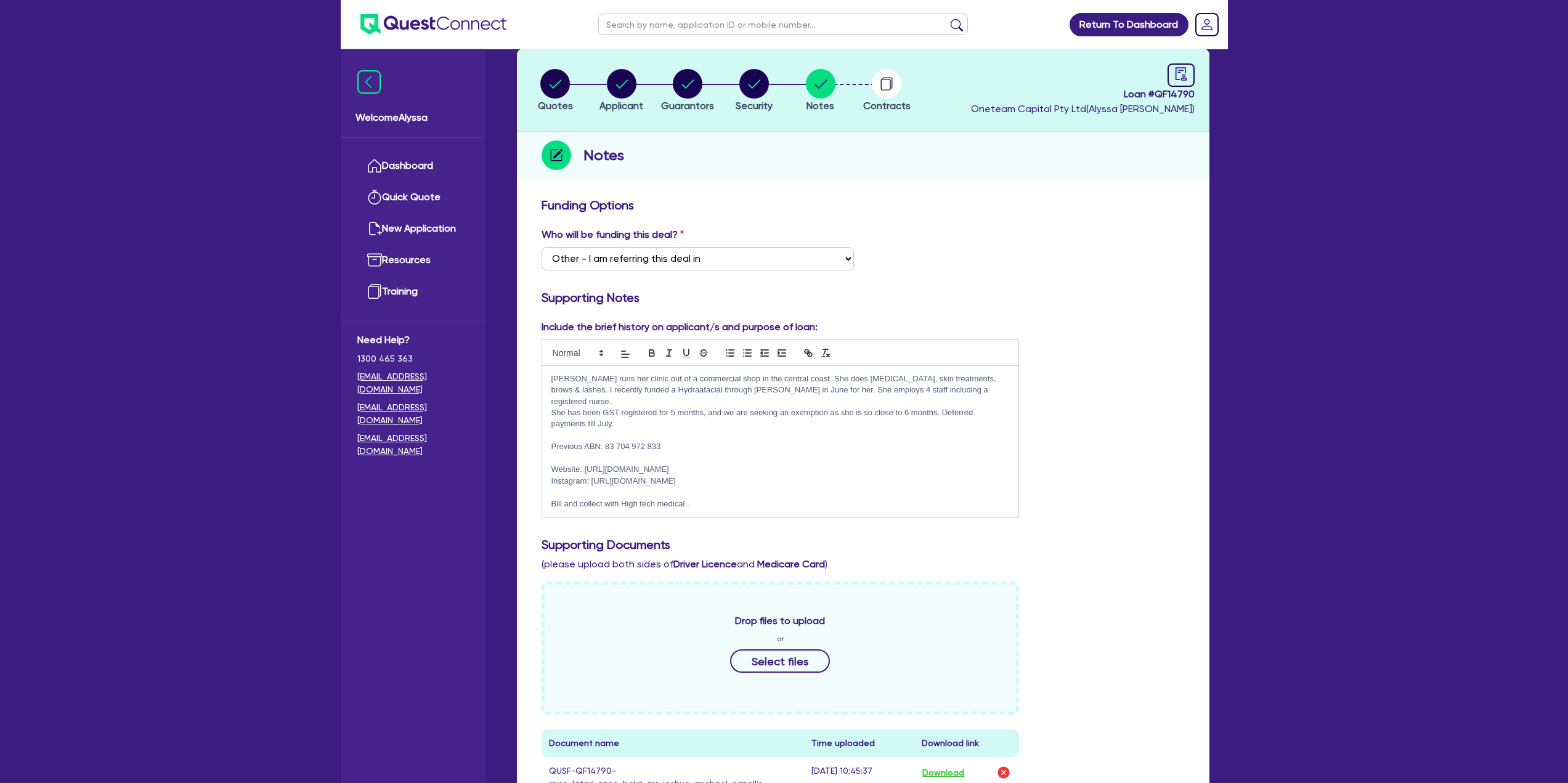
scroll to position [0, 0]
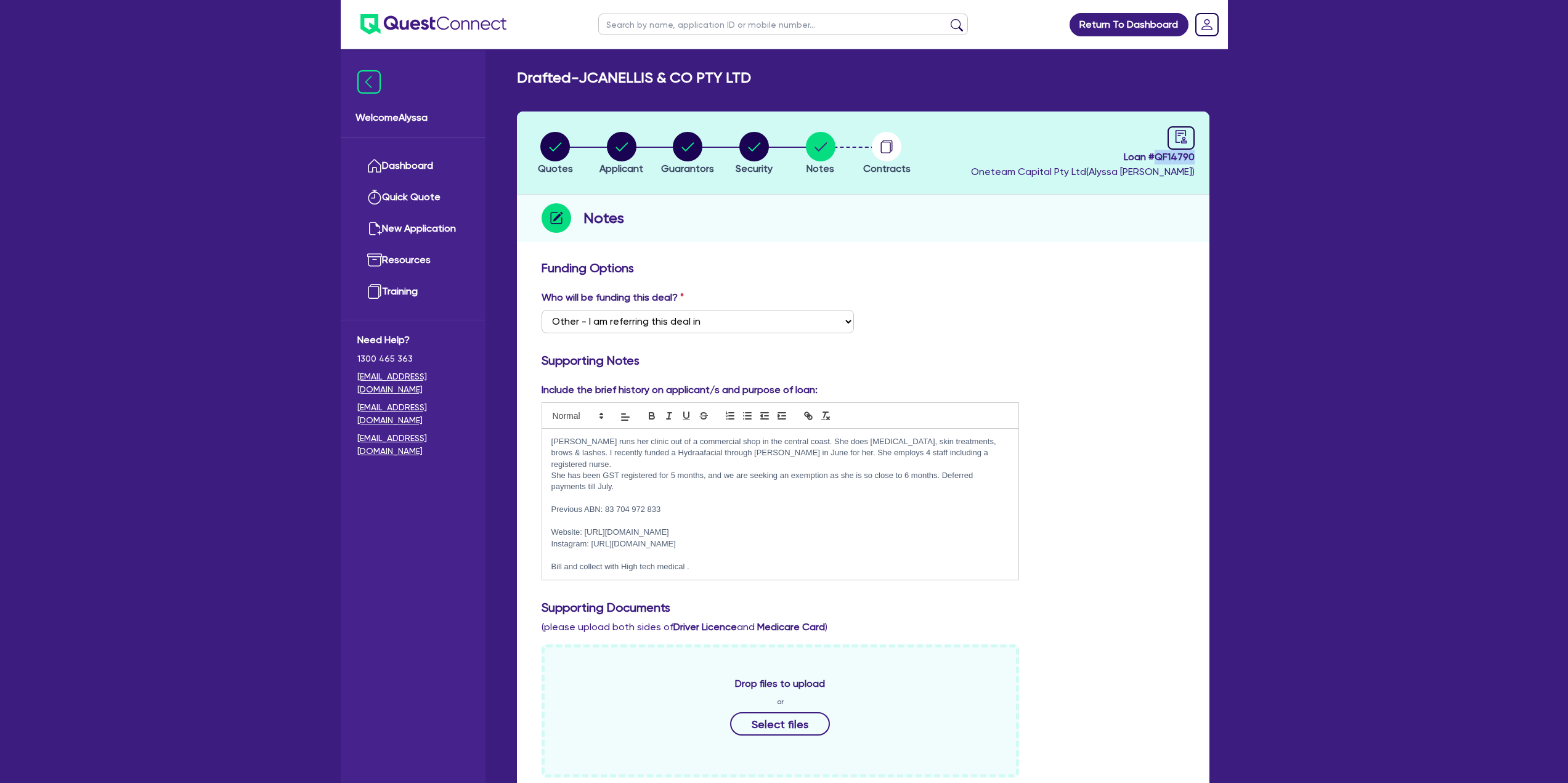
drag, startPoint x: 1199, startPoint y: 154, endPoint x: 1156, endPoint y: 154, distance: 43.0
click at [1156, 154] on header "Quotes Applicant Guarantors Security Notes Contracts Loan # QF14790 Oneteam Cap…" at bounding box center [863, 153] width 692 height 83
copy span "QF14790"
click at [554, 140] on circle "button" at bounding box center [554, 146] width 29 height 29
select select "TERTIARY_ASSETS"
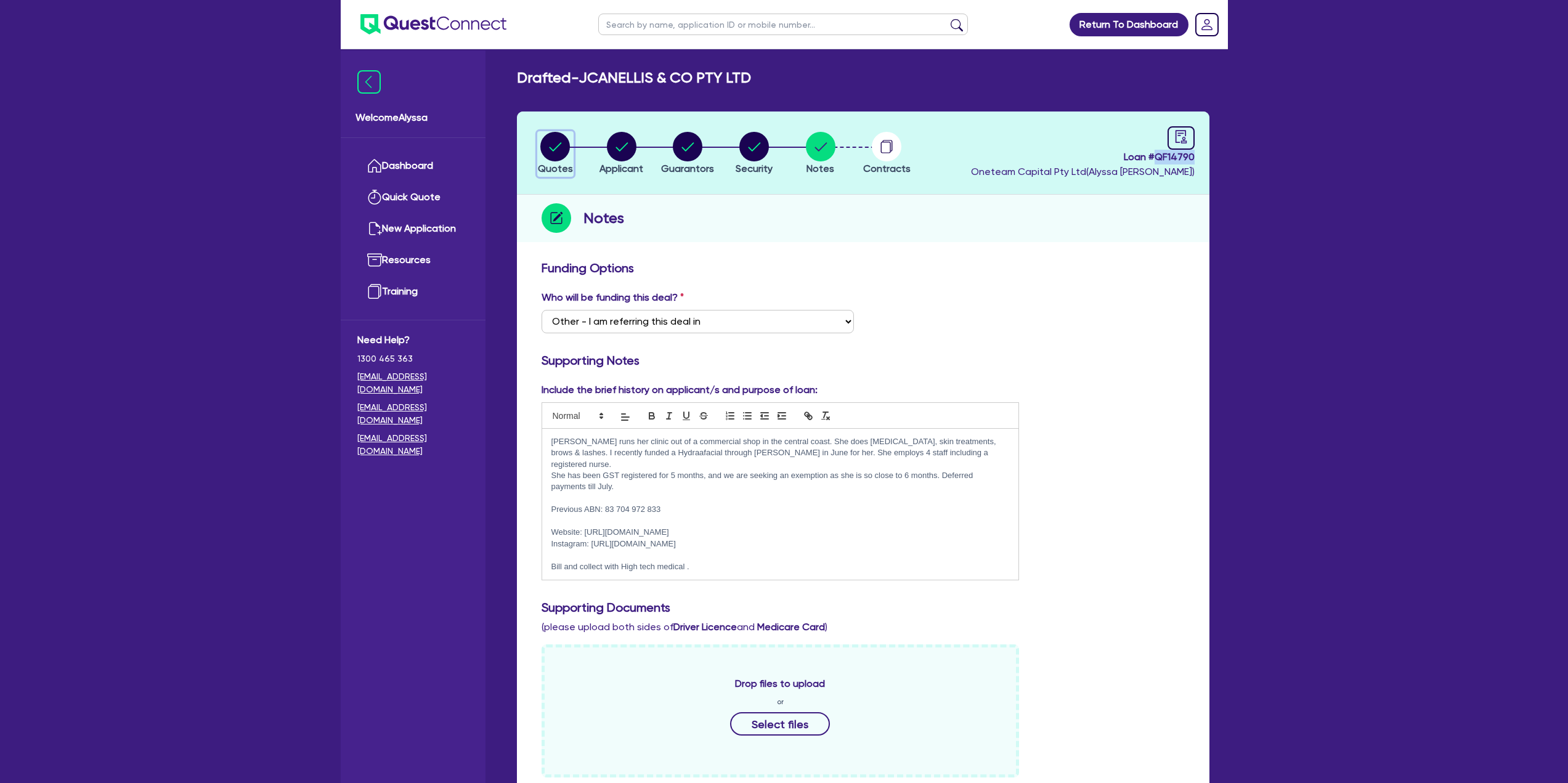
select select "BEAUTY_EQUIPMENT"
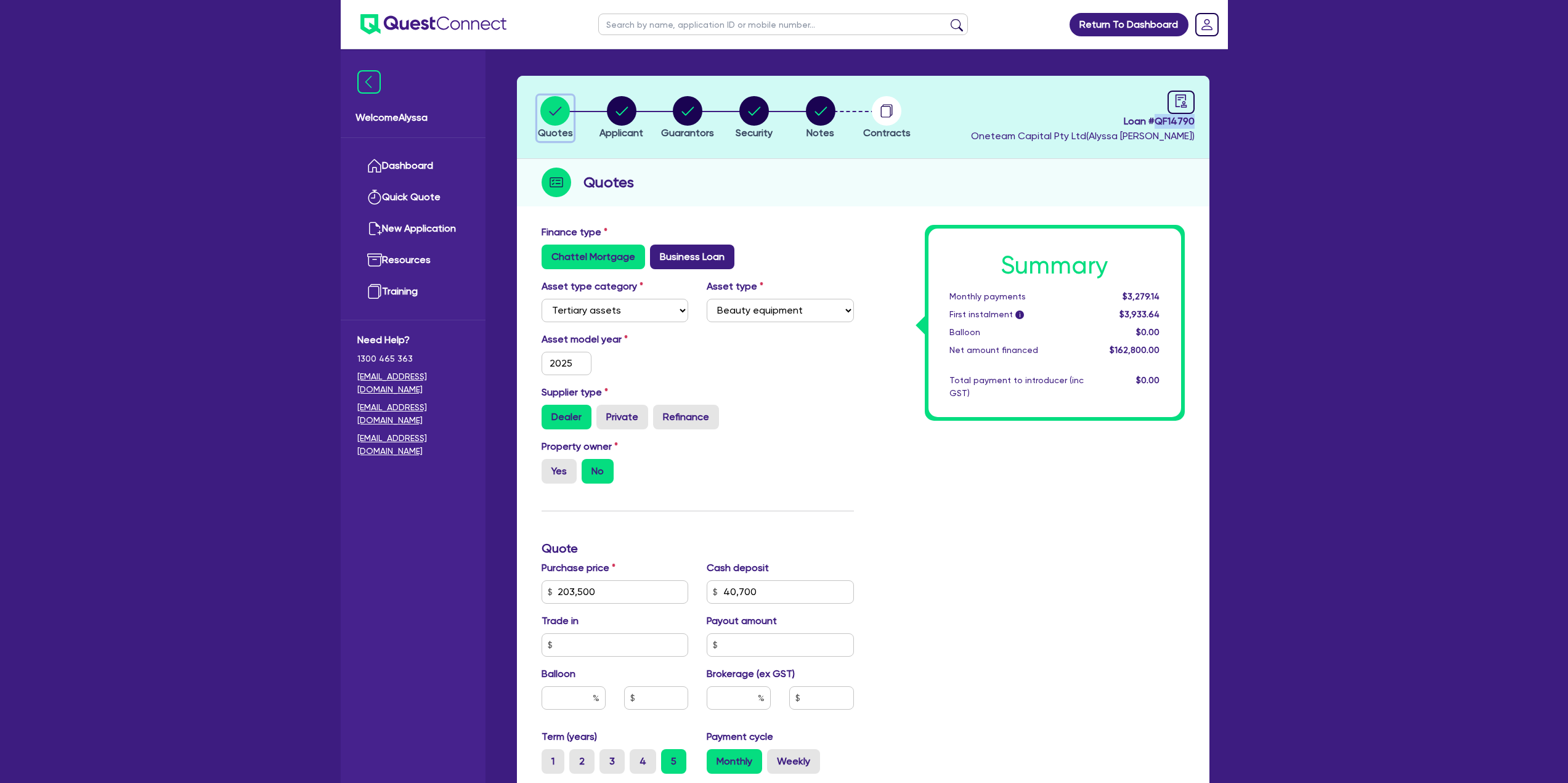
scroll to position [37, 0]
click at [629, 110] on circle "button" at bounding box center [621, 109] width 29 height 29
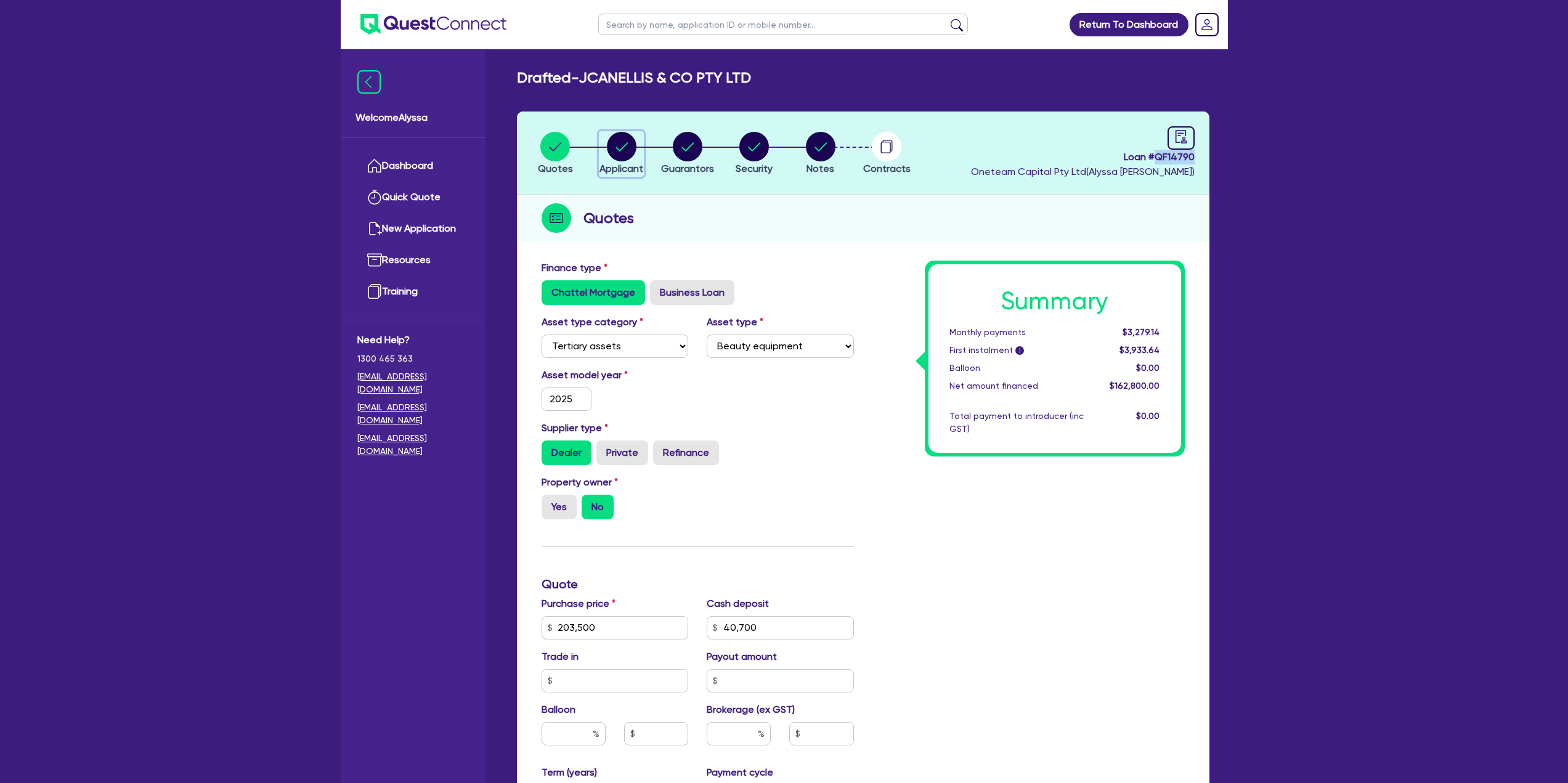
select select "COMPANY"
select select "HEALTH_BEAUTY"
select select "HAIR_BEAUTY_SALONS"
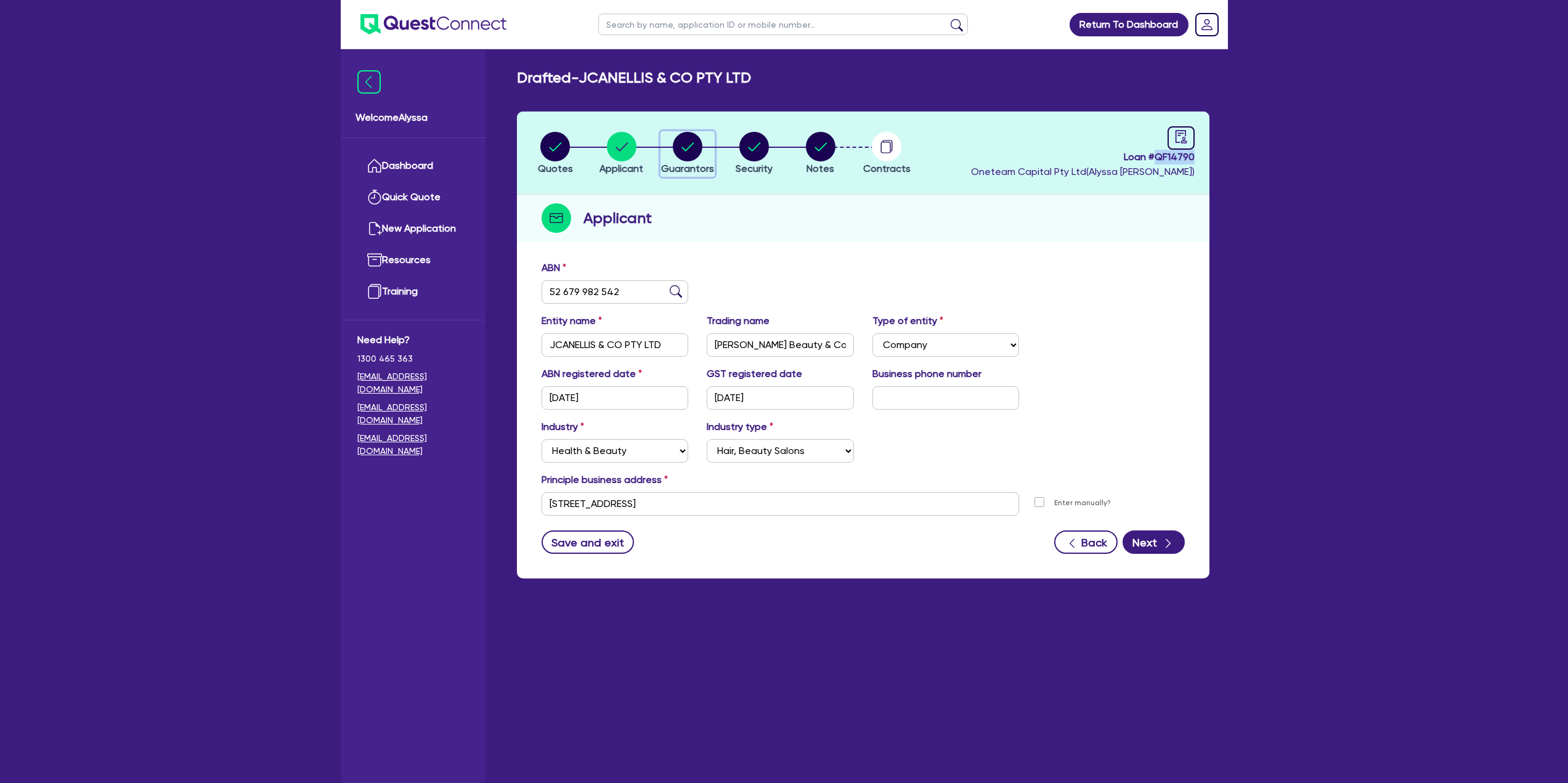
click at [680, 148] on circle "button" at bounding box center [687, 146] width 29 height 29
select select "MRS"
select select "QLD"
select select "DE_FACTO"
select select "CASH"
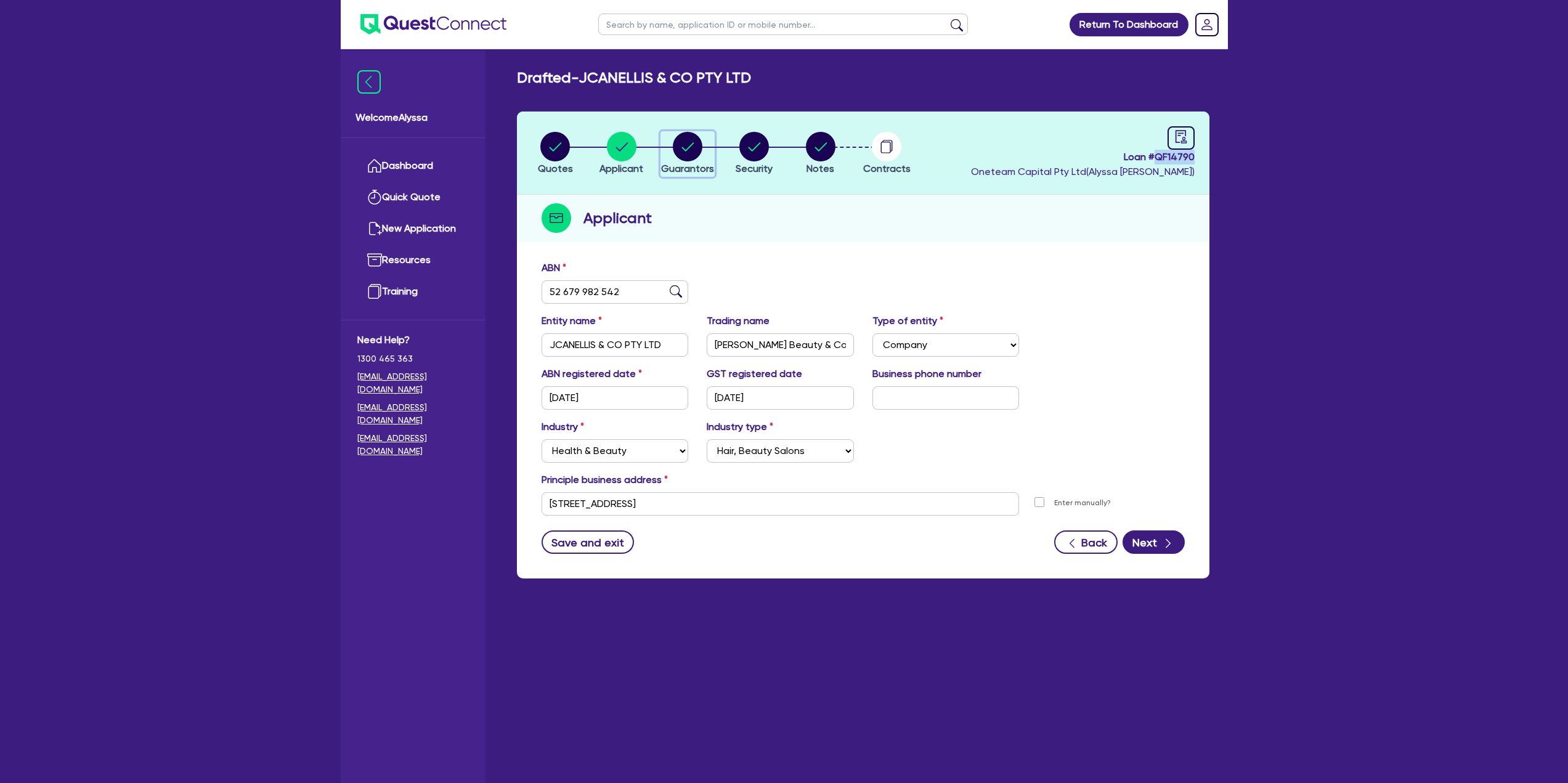
select select "VEHICLE"
select select "EQUIPMENT"
select select "HOUSEHOLD_PERSONAL"
select select "EQUIPMENT"
select select "CREDIT_CARD"
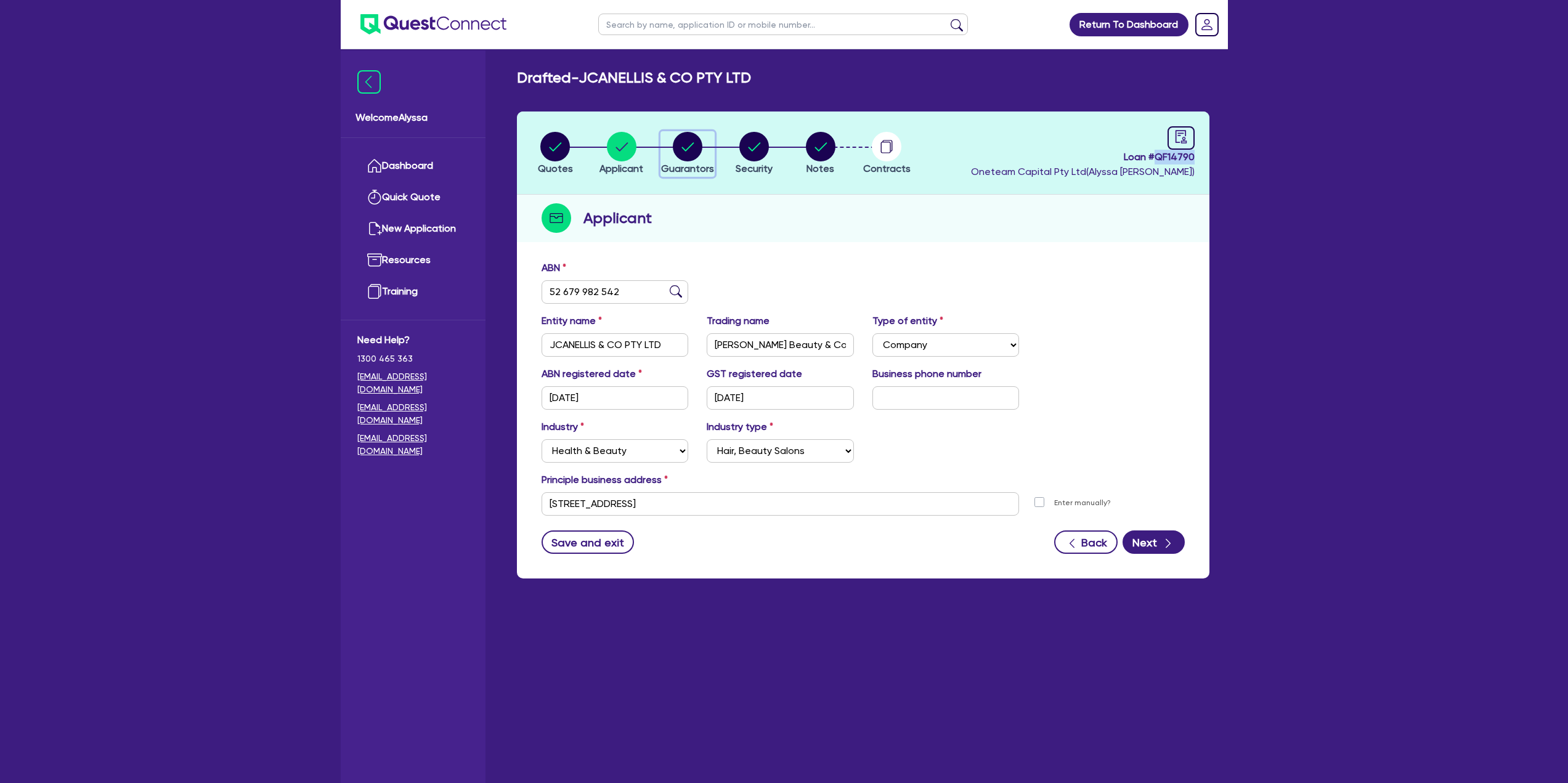
select select "EQUIPMENT_LOAN"
select select "MR"
select select "[GEOGRAPHIC_DATA]"
select select "DE_FACTO"
select select "PROPERTY"
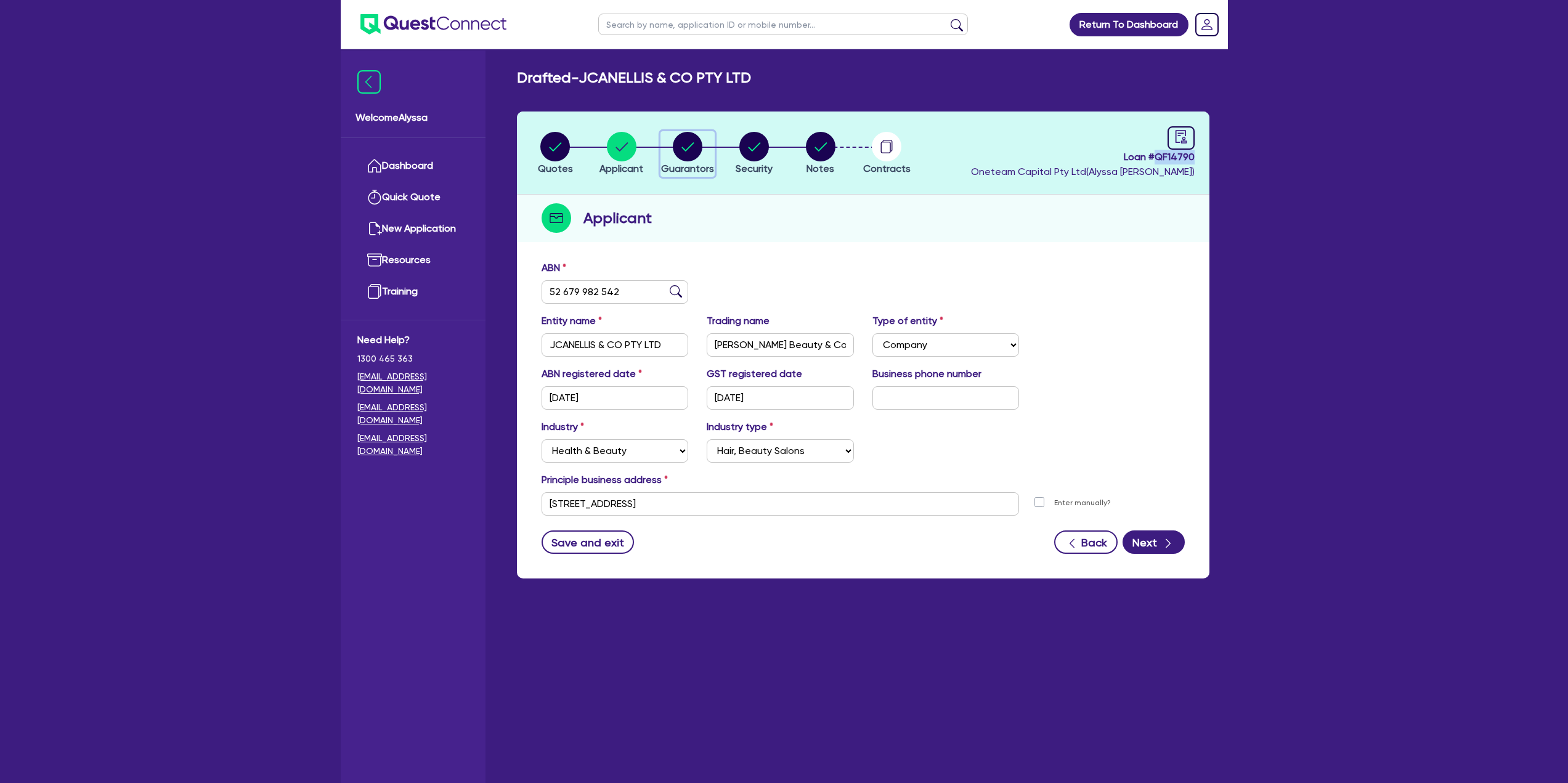
select select "MORTGAGE"
select select "CREDIT_CARD"
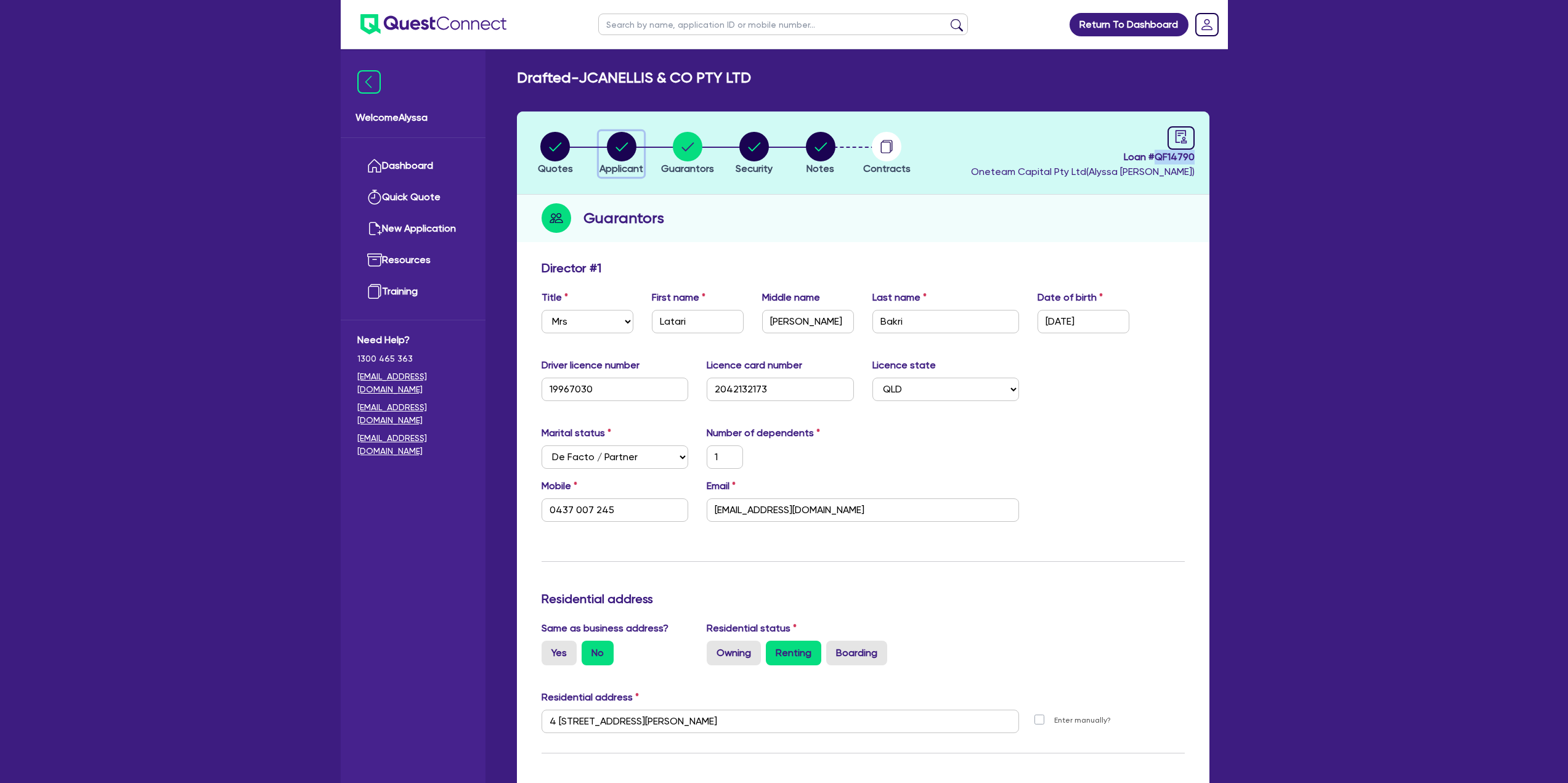
click at [619, 142] on circle "button" at bounding box center [621, 146] width 29 height 29
select select "COMPANY"
select select "HEALTH_BEAUTY"
select select "HAIR_BEAUTY_SALONS"
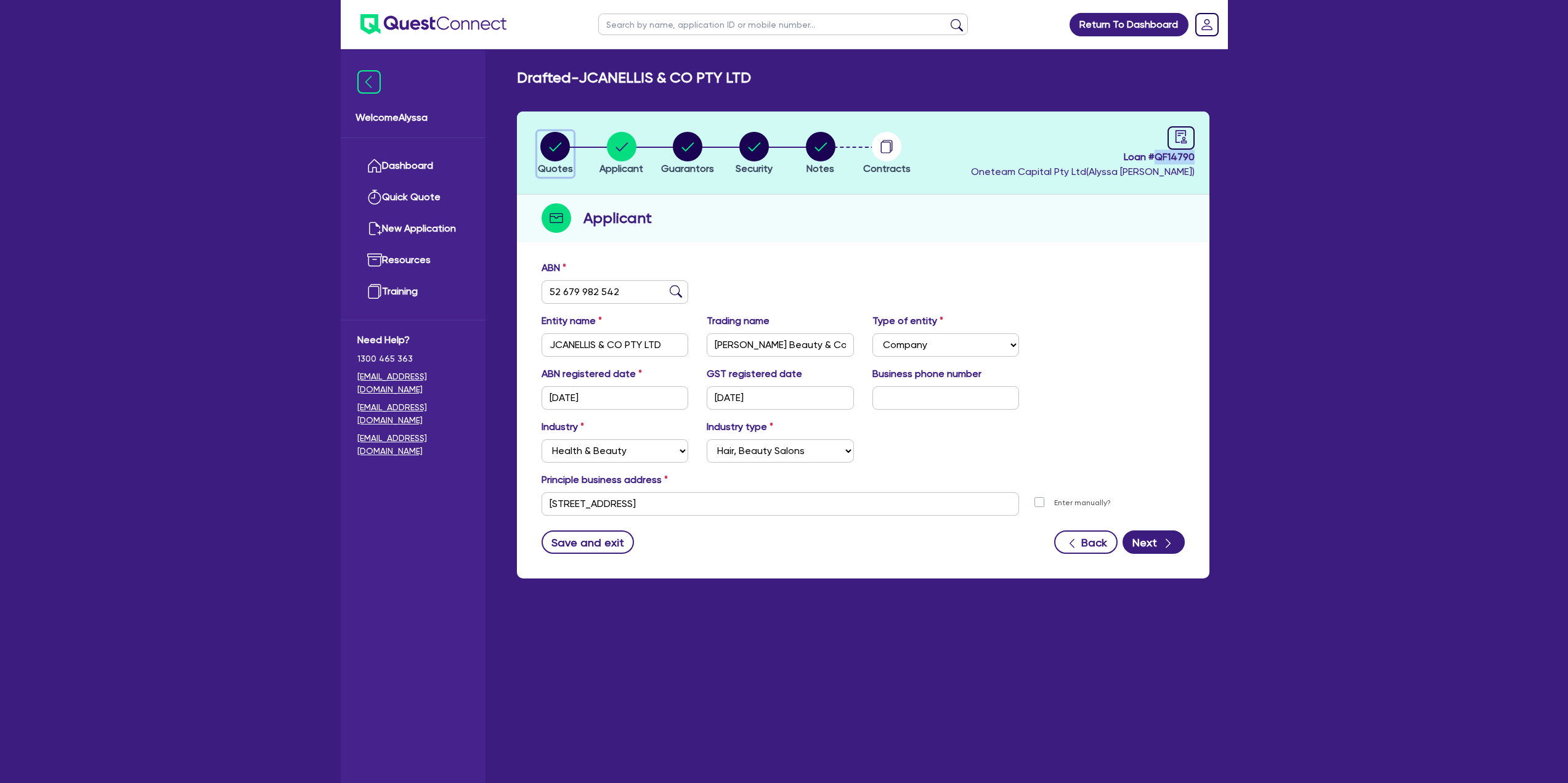
click at [560, 151] on circle "button" at bounding box center [554, 146] width 29 height 29
select select "TERTIARY_ASSETS"
select select "BEAUTY_EQUIPMENT"
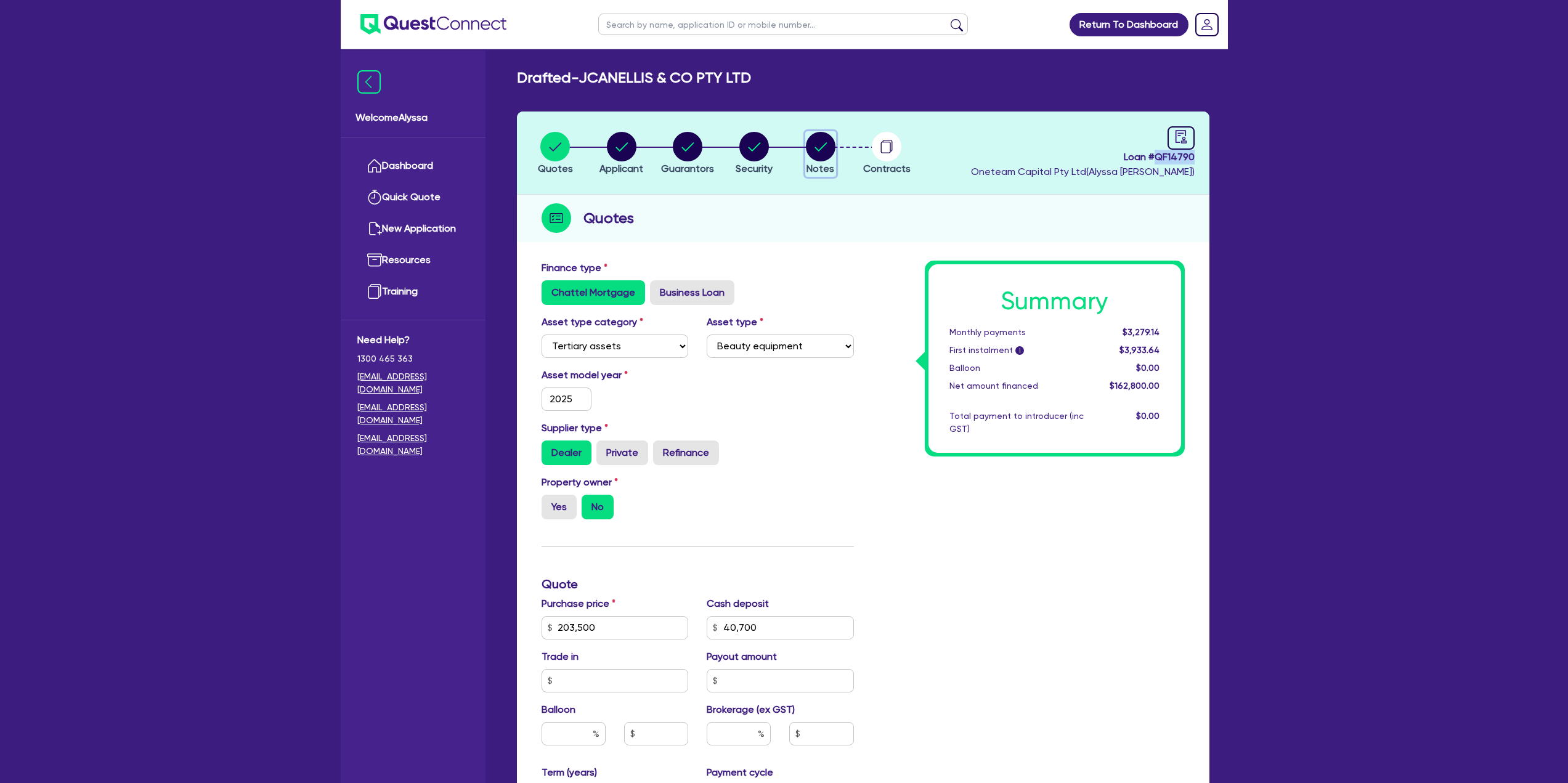
click at [819, 143] on circle "button" at bounding box center [820, 146] width 29 height 29
select select "Other"
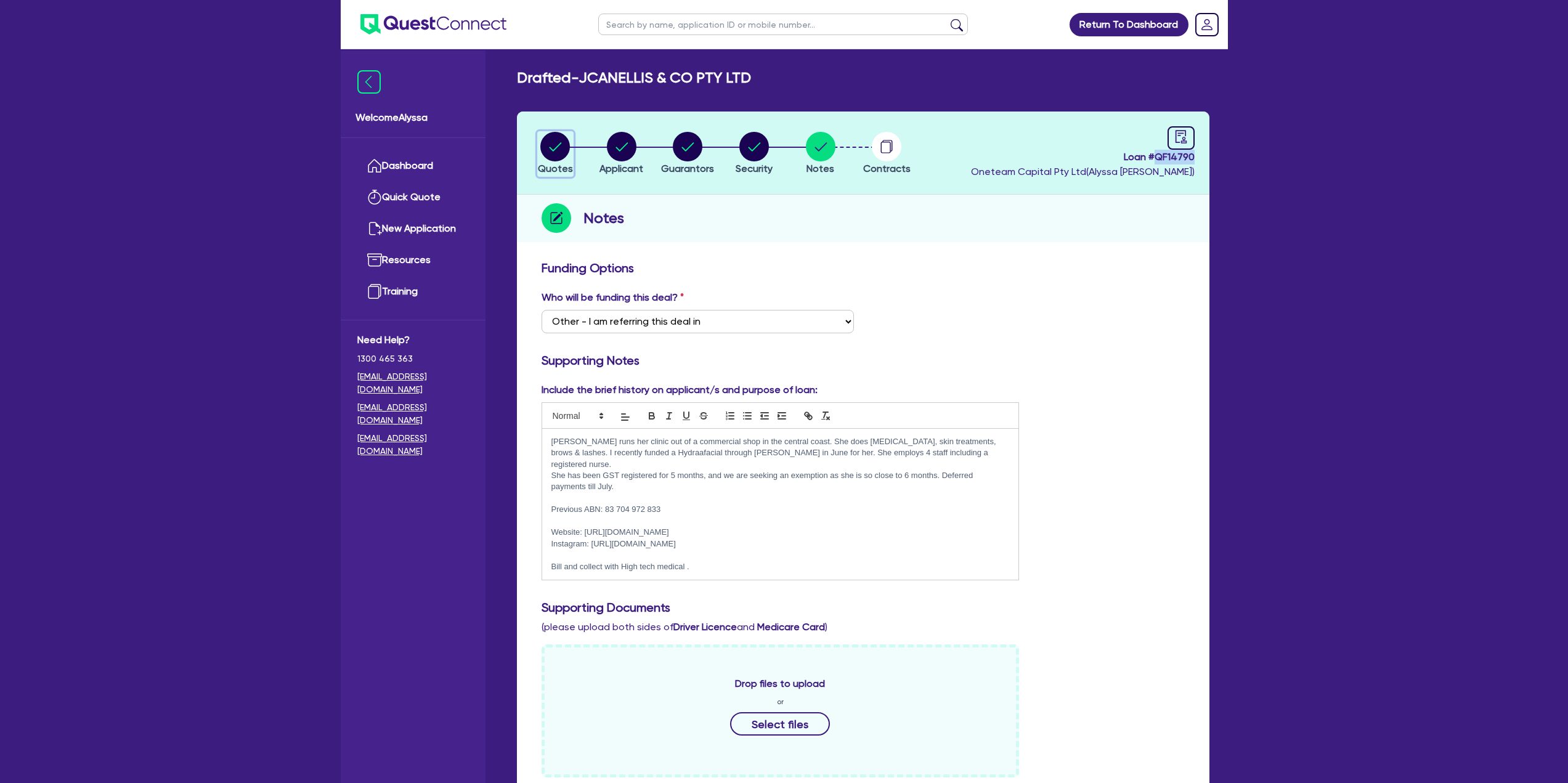
click at [556, 144] on circle "button" at bounding box center [554, 146] width 29 height 29
select select "TERTIARY_ASSETS"
select select "BEAUTY_EQUIPMENT"
